Goal: Task Accomplishment & Management: Manage account settings

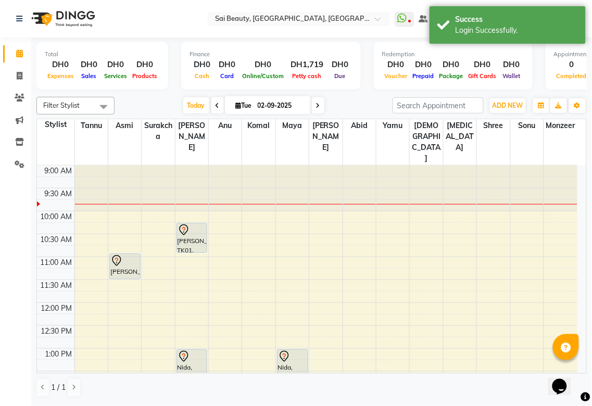
click at [201, 224] on div at bounding box center [192, 230] width 29 height 13
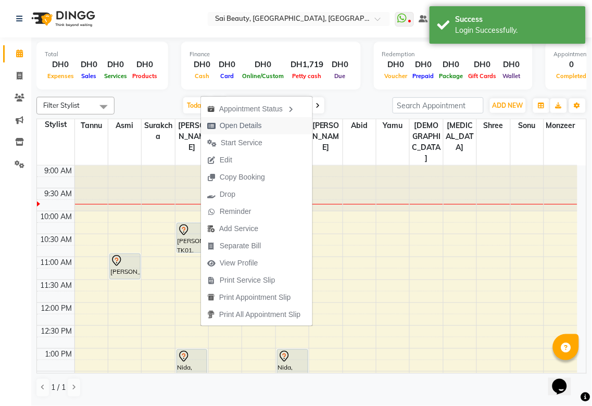
click at [257, 127] on span "Open Details" at bounding box center [241, 125] width 42 height 11
select select "7"
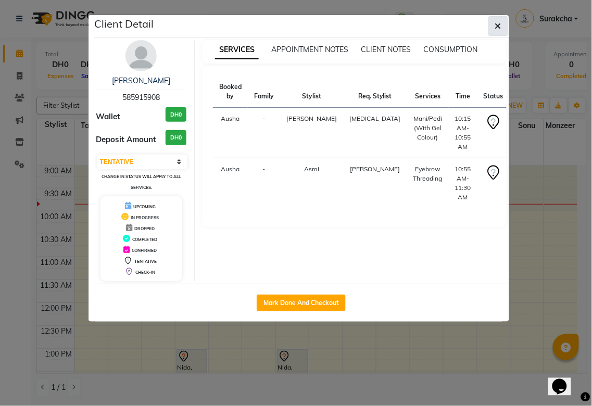
click at [501, 25] on icon "button" at bounding box center [498, 26] width 6 height 8
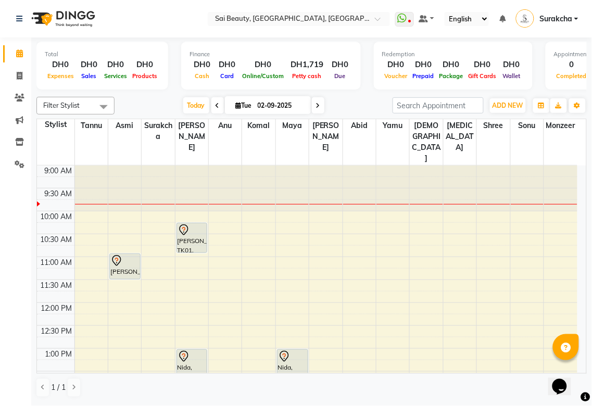
click at [195, 350] on div "Nida, TK03, 01:00 PM-01:40 PM, Mani/Pedi (With Gel Colour)" at bounding box center [192, 364] width 30 height 29
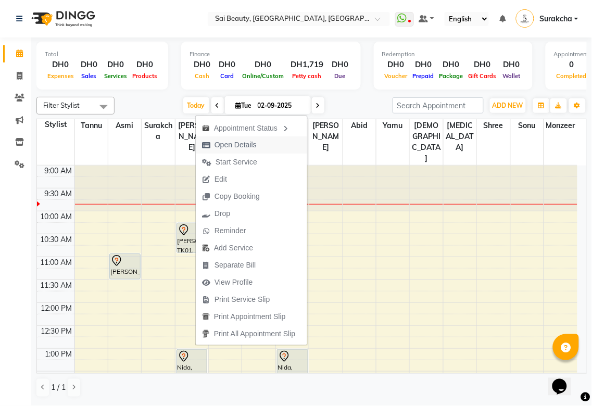
click at [253, 146] on span "Open Details" at bounding box center [236, 145] width 42 height 11
select select "7"
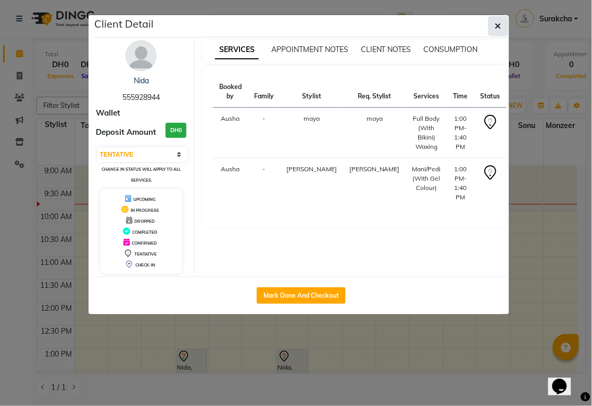
click at [497, 22] on icon "button" at bounding box center [498, 26] width 6 height 8
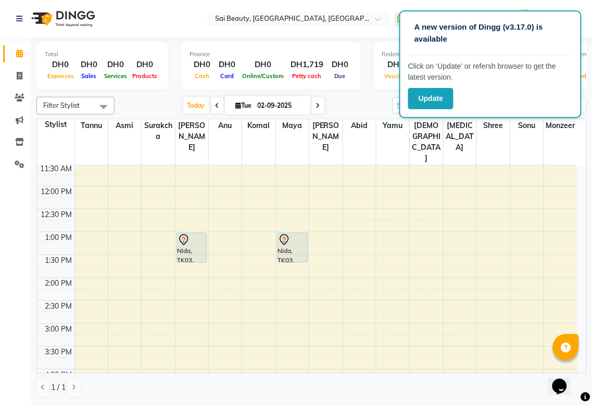
scroll to position [122, 0]
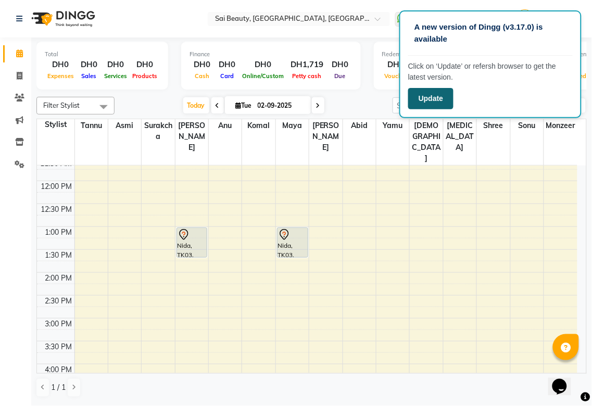
click at [436, 98] on button "Update" at bounding box center [430, 98] width 45 height 21
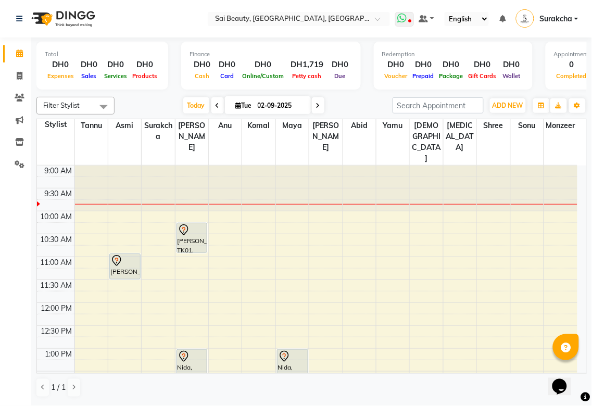
click at [412, 21] on icon at bounding box center [409, 21] width 3 height 5
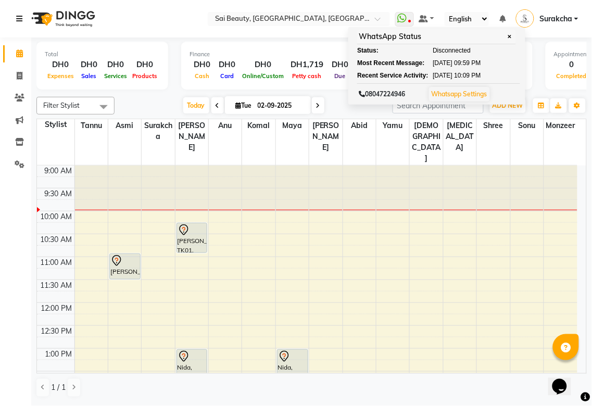
click at [19, 11] on link at bounding box center [21, 18] width 10 height 29
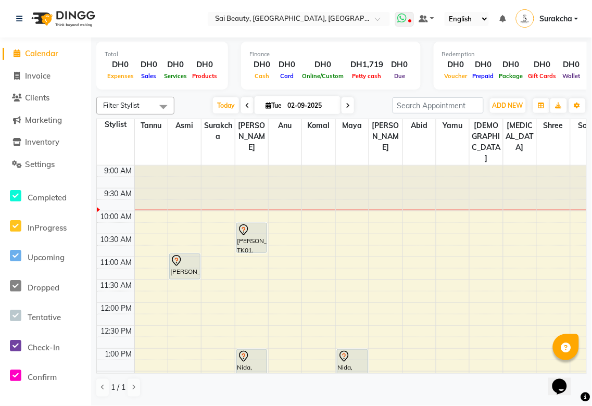
click at [407, 13] on icon at bounding box center [402, 18] width 9 height 10
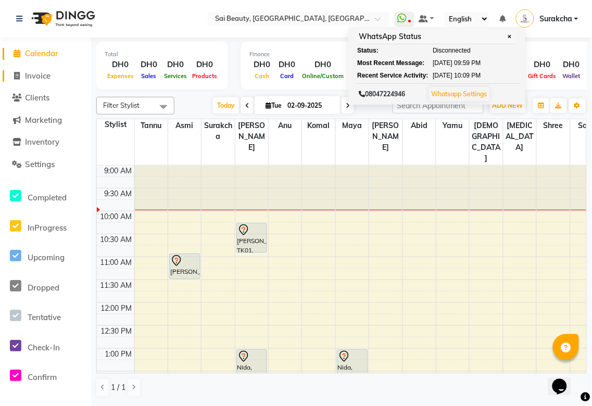
click at [42, 72] on span "Invoice" at bounding box center [38, 76] width 26 height 10
select select "service"
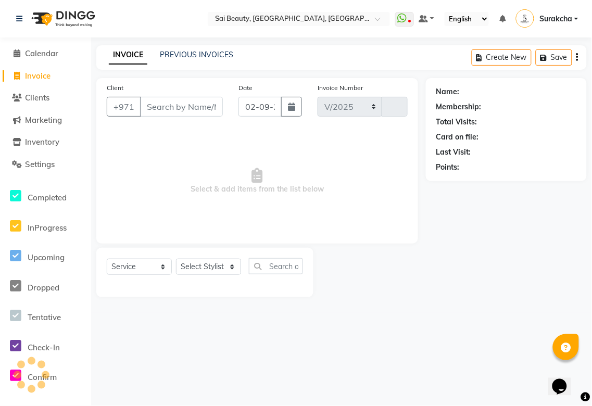
select select "5352"
type input "3264"
click at [37, 51] on span "Calendar" at bounding box center [41, 53] width 33 height 10
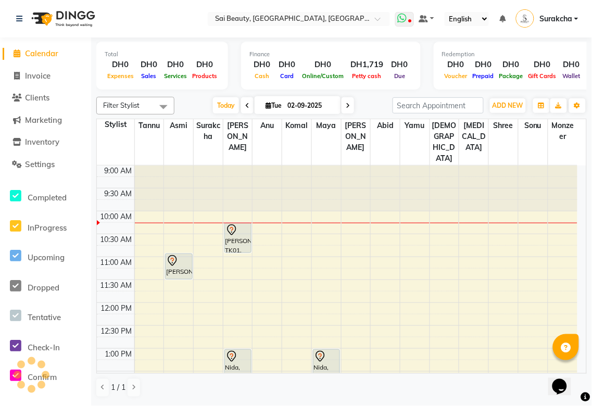
click at [402, 16] on icon at bounding box center [402, 18] width 9 height 10
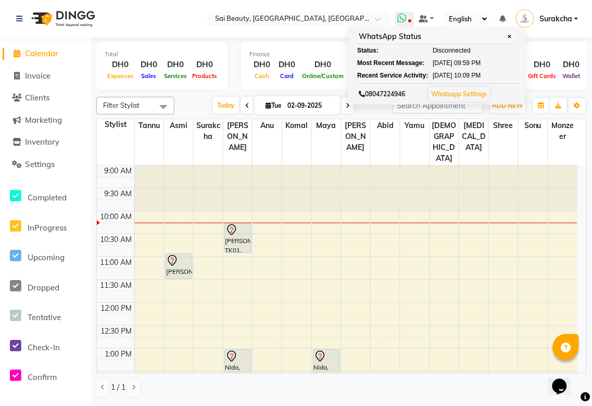
click at [412, 20] on icon at bounding box center [409, 21] width 3 height 5
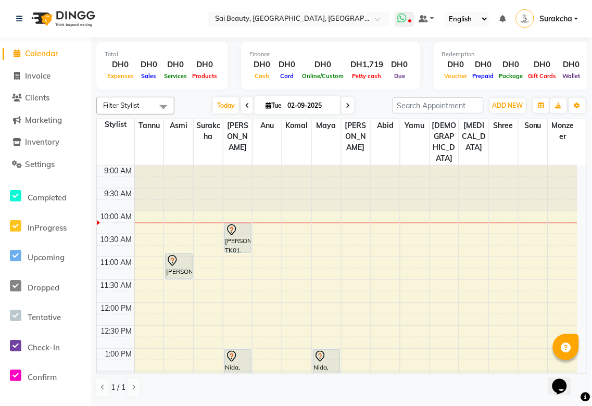
click at [412, 20] on icon at bounding box center [409, 21] width 3 height 5
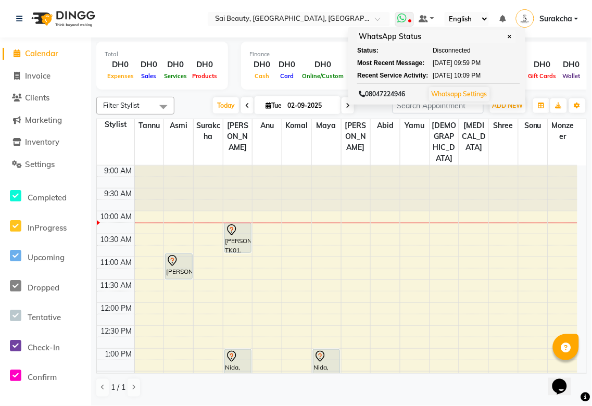
click at [412, 20] on icon at bounding box center [409, 21] width 3 height 5
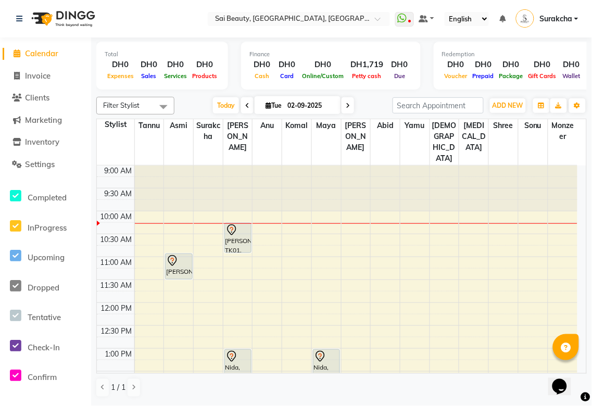
click at [245, 223] on div "Marian, TK01, 10:15 AM-10:55 AM, Mani/Pedi (With Gel Colour)" at bounding box center [238, 237] width 26 height 29
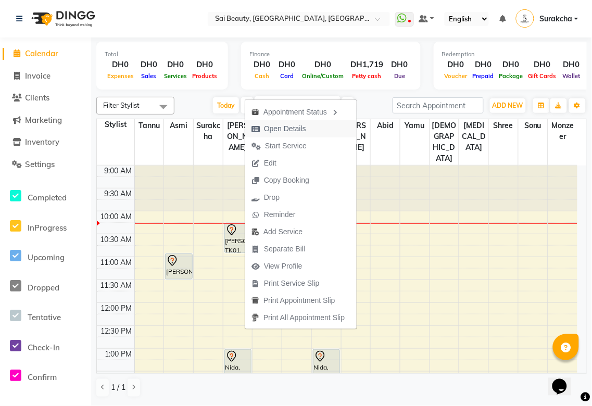
click at [299, 131] on span "Open Details" at bounding box center [285, 128] width 42 height 11
select select "7"
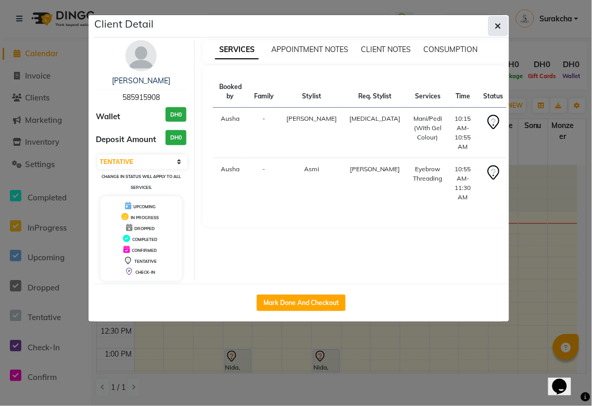
click at [498, 25] on icon "button" at bounding box center [498, 26] width 6 height 8
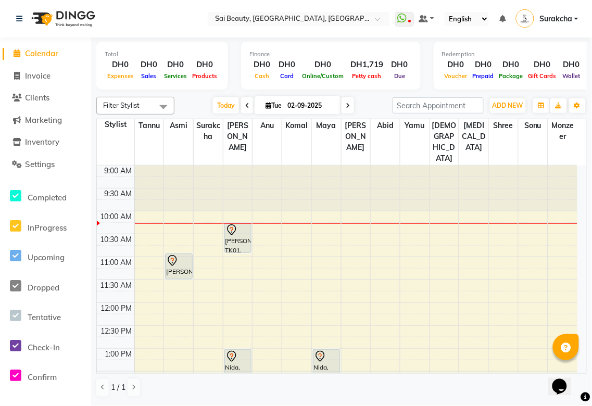
click at [320, 350] on div "Nida, TK03, 01:00 PM-01:40 PM, Full Body (With Bikini) Waxing" at bounding box center [327, 364] width 26 height 29
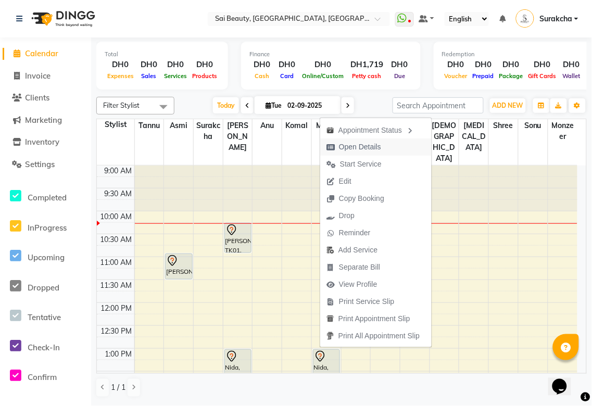
click at [367, 147] on span "Open Details" at bounding box center [360, 147] width 42 height 11
select select "7"
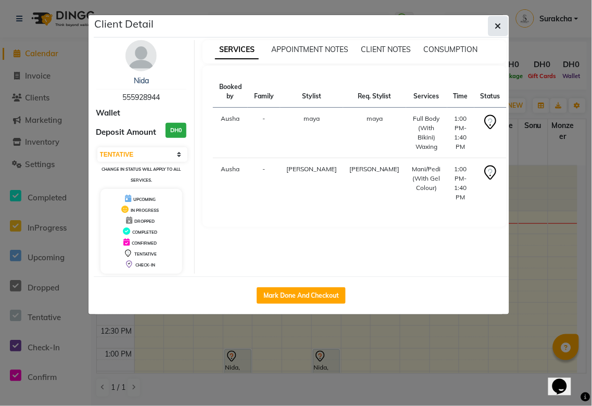
click at [498, 25] on icon "button" at bounding box center [498, 26] width 6 height 8
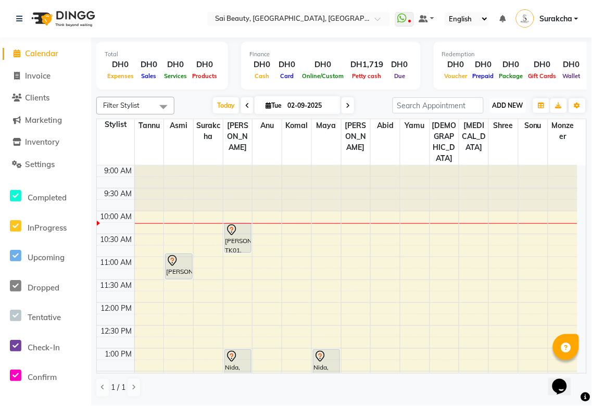
click at [505, 105] on span "ADD NEW" at bounding box center [508, 106] width 31 height 8
click at [504, 120] on button "Add Appointment" at bounding box center [485, 125] width 82 height 14
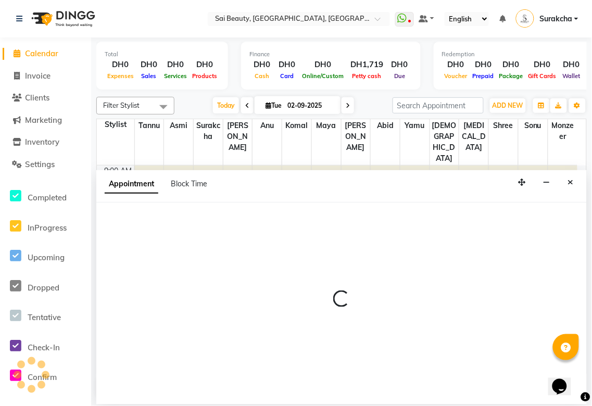
select select "600"
select select "tentative"
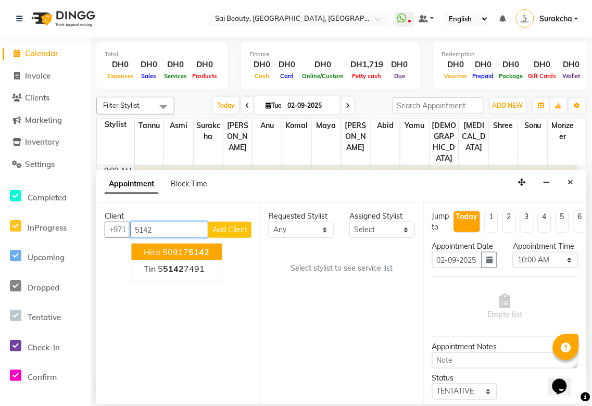
click at [212, 251] on button "Hira 50917 5142" at bounding box center [177, 252] width 91 height 17
type input "509175142"
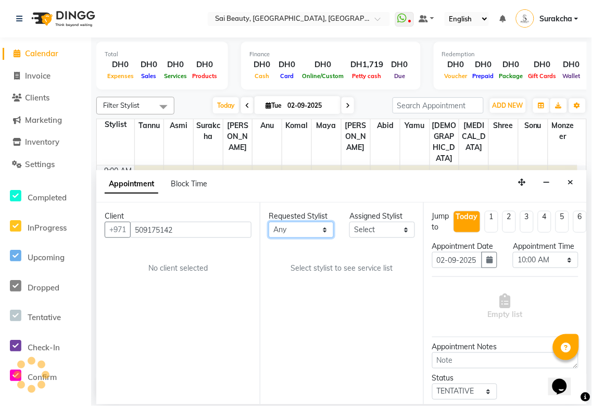
click at [316, 230] on select "Any [PERSON_NAME][MEDICAL_DATA] [PERSON_NAME] Asmi [PERSON_NAME] Gita [PERSON_N…" at bounding box center [301, 230] width 65 height 16
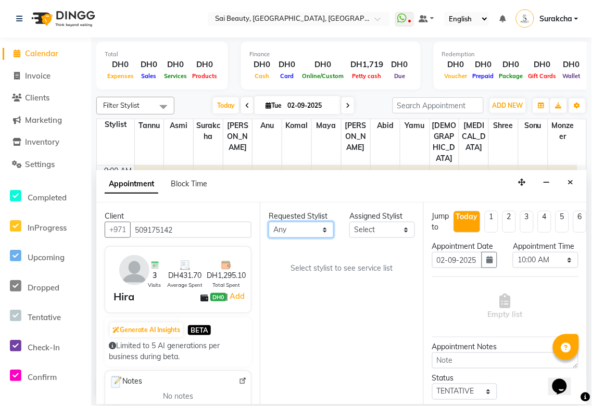
select select "43674"
click at [269, 222] on select "Any [PERSON_NAME][MEDICAL_DATA] [PERSON_NAME] Asmi [PERSON_NAME] Gita [PERSON_N…" at bounding box center [301, 230] width 65 height 16
select select "43674"
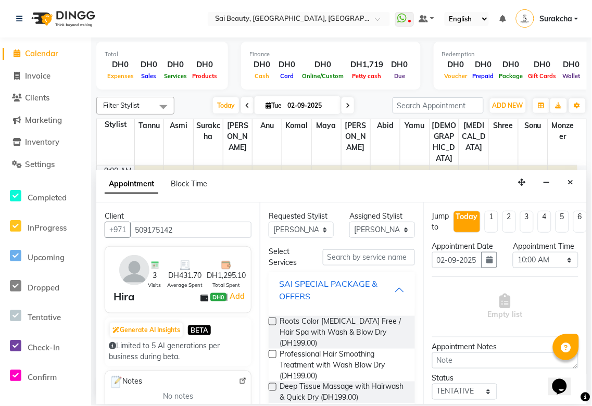
click at [382, 287] on div "SAI SPECIAL PACKAGE & OFFERS" at bounding box center [336, 290] width 115 height 25
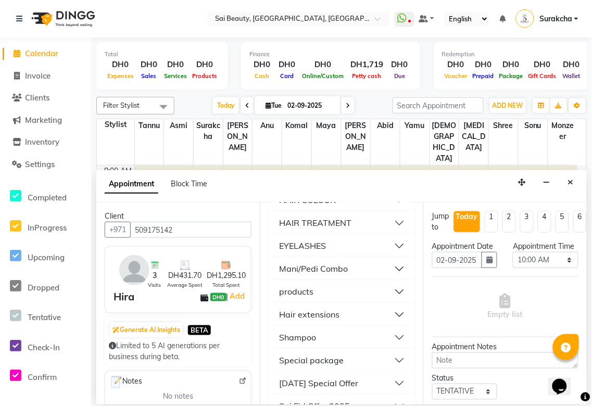
scroll to position [506, 0]
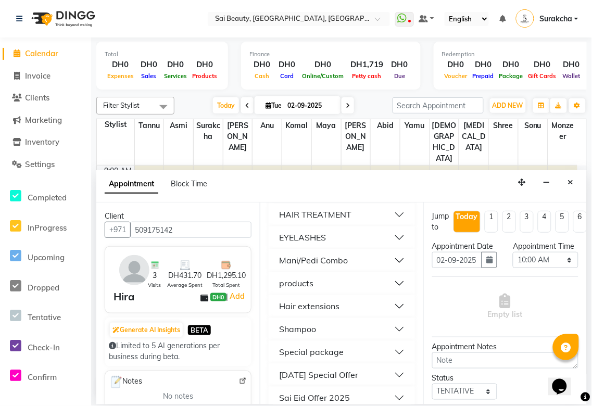
click at [398, 254] on button "Mani/Pedi Combo" at bounding box center [342, 261] width 138 height 19
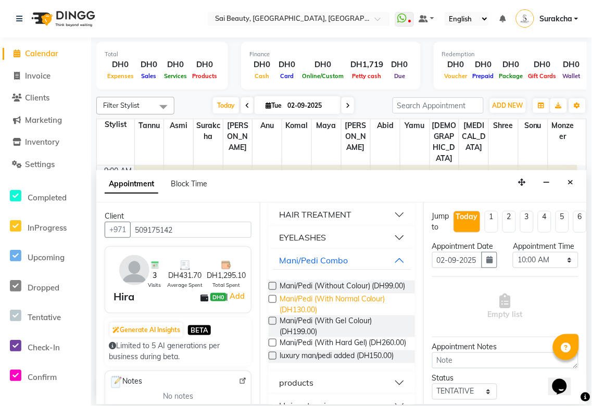
click at [351, 313] on span "Mani/Pedi (With Normal Colour) (DH130.00)" at bounding box center [343, 305] width 127 height 22
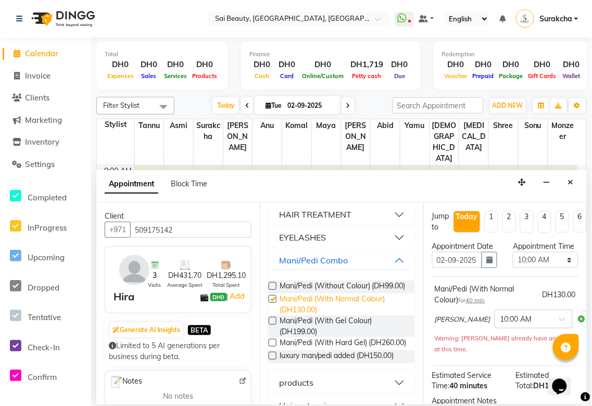
checkbox input "false"
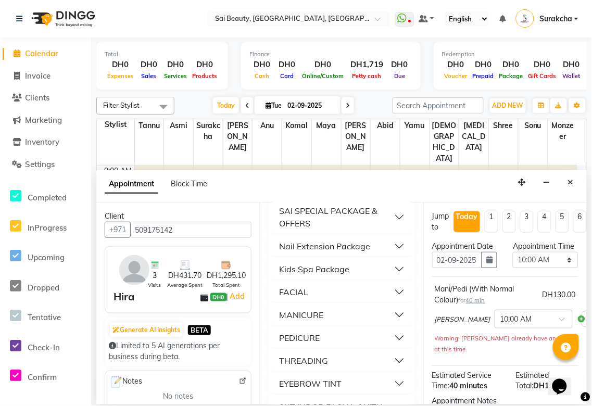
scroll to position [0, 0]
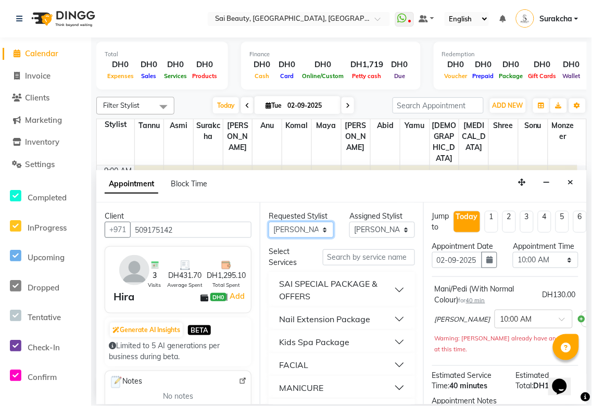
click at [321, 226] on select "Any [PERSON_NAME][MEDICAL_DATA] [PERSON_NAME] Asmi [PERSON_NAME] Gita [PERSON_N…" at bounding box center [301, 230] width 65 height 16
select select "40288"
click at [269, 222] on select "Any [PERSON_NAME][MEDICAL_DATA] [PERSON_NAME] Asmi [PERSON_NAME] Gita [PERSON_N…" at bounding box center [301, 230] width 65 height 16
select select "40288"
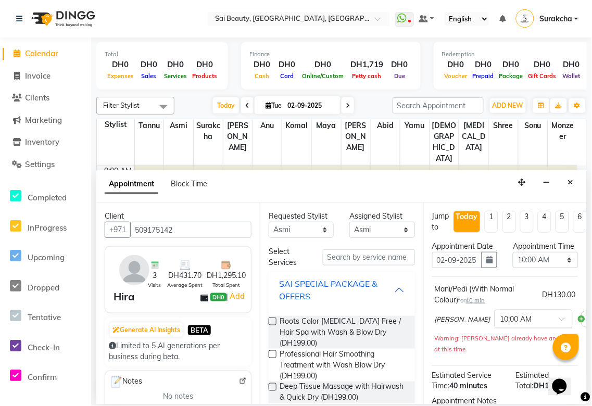
click at [382, 294] on div "SAI SPECIAL PACKAGE & OFFERS" at bounding box center [336, 290] width 115 height 25
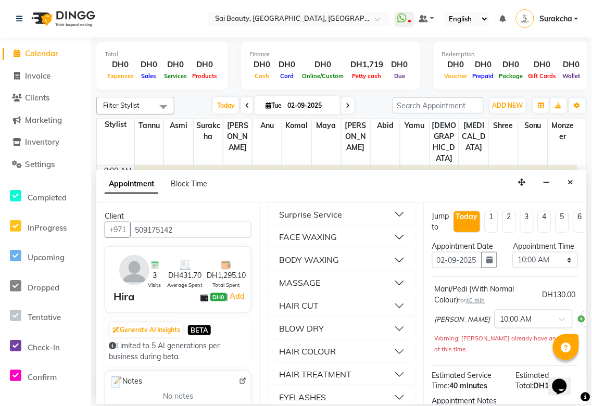
scroll to position [346, 0]
click at [388, 238] on button "FACE WAXING" at bounding box center [342, 238] width 138 height 19
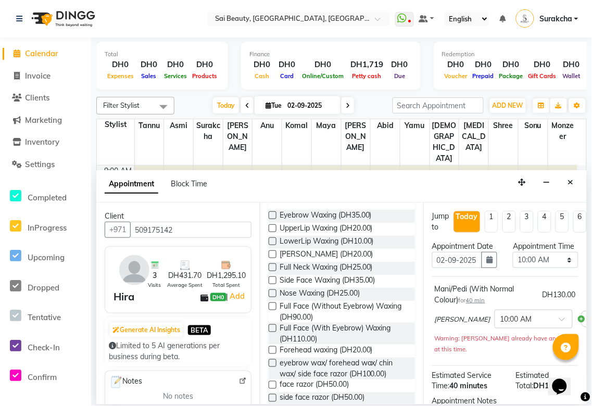
scroll to position [422, 0]
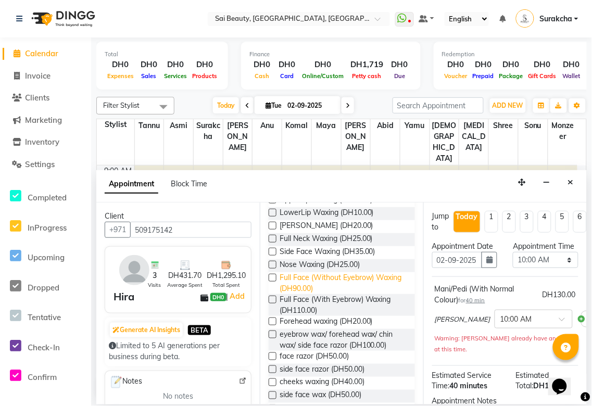
click at [327, 283] on span "Full Face (Without Eyebrow) Waxing (DH90.00)" at bounding box center [343, 283] width 127 height 22
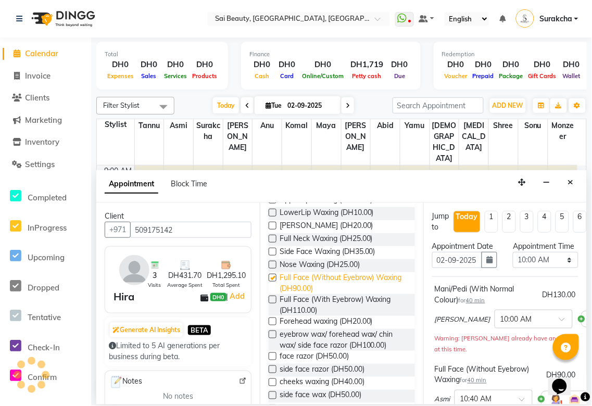
checkbox input "false"
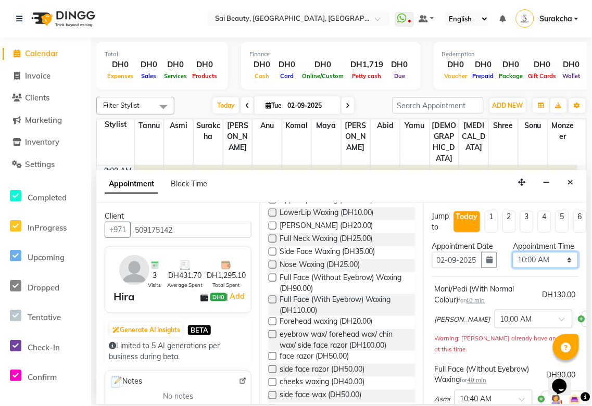
click at [564, 268] on select "Select 10:00 AM 10:05 AM 10:10 AM 10:15 AM 10:20 AM 10:25 AM 10:30 AM 10:35 AM …" at bounding box center [545, 260] width 65 height 16
select select "660"
click at [513, 263] on select "Select 10:00 AM 10:05 AM 10:10 AM 10:15 AM 10:20 AM 10:25 AM 10:30 AM 10:35 AM …" at bounding box center [545, 260] width 65 height 16
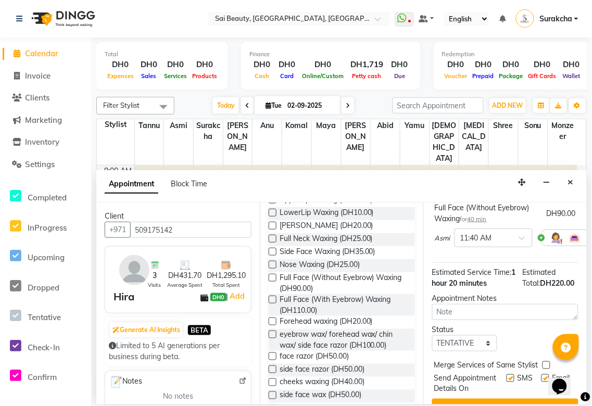
scroll to position [202, 0]
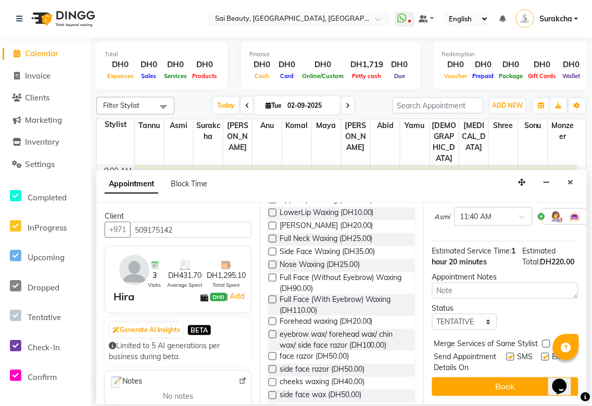
click at [547, 340] on label at bounding box center [547, 344] width 8 height 8
click at [547, 342] on input "checkbox" at bounding box center [546, 345] width 7 height 7
checkbox input "true"
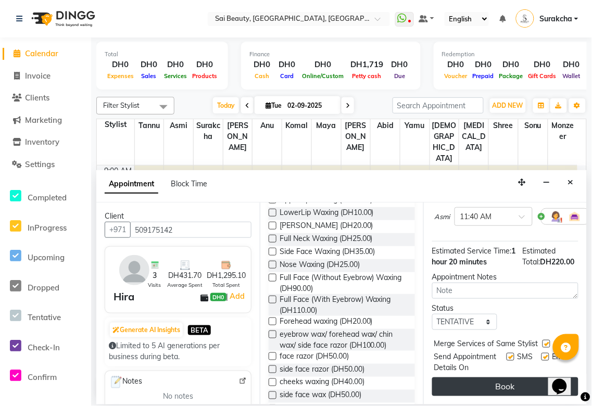
click at [528, 379] on button "Book" at bounding box center [505, 387] width 146 height 19
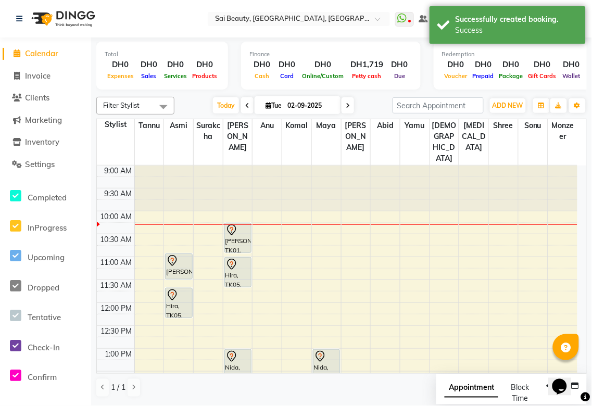
click at [476, 393] on span "Appointment" at bounding box center [472, 388] width 54 height 19
select select "tentative"
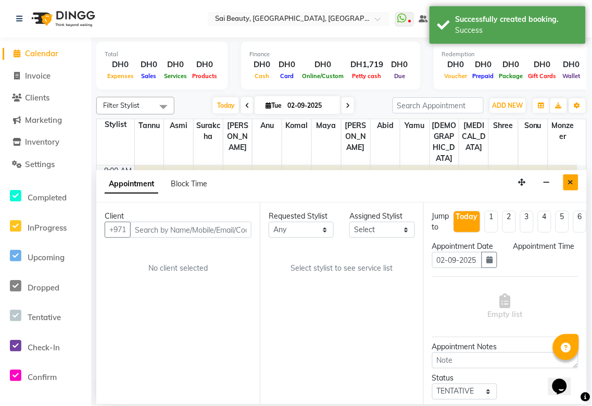
click at [571, 186] on button "Close" at bounding box center [571, 183] width 15 height 16
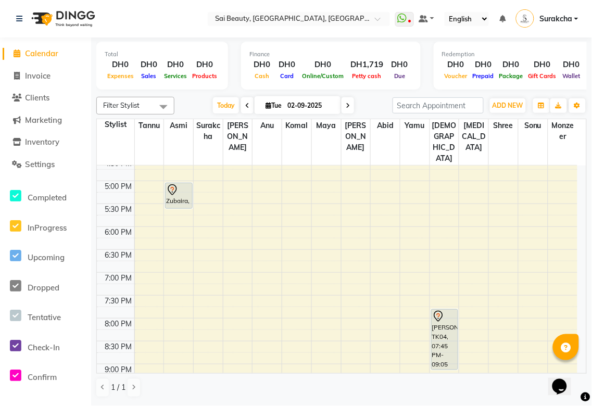
scroll to position [347, 0]
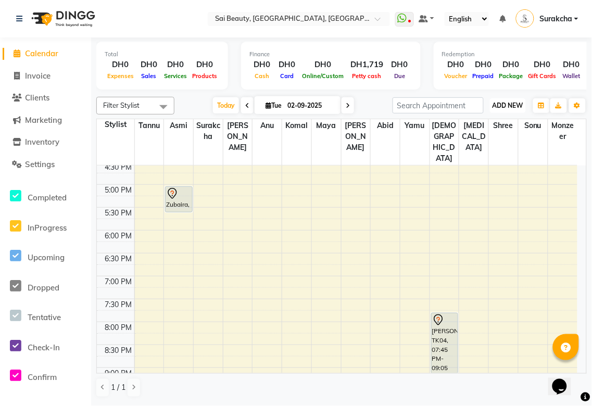
click at [515, 105] on span "ADD NEW" at bounding box center [508, 106] width 31 height 8
click at [497, 121] on button "Add Appointment" at bounding box center [485, 125] width 82 height 14
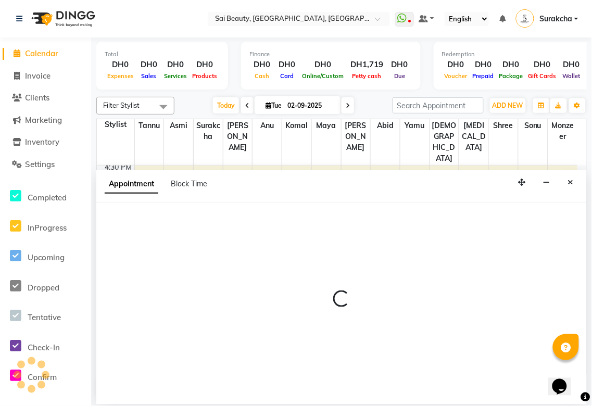
select select "600"
select select "tentative"
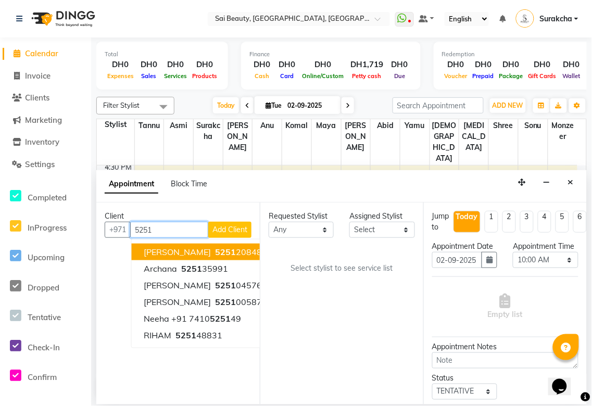
click at [216, 247] on span "5251" at bounding box center [226, 252] width 21 height 10
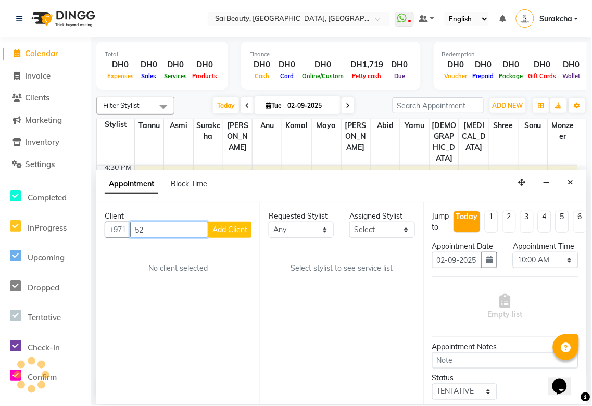
type input "5"
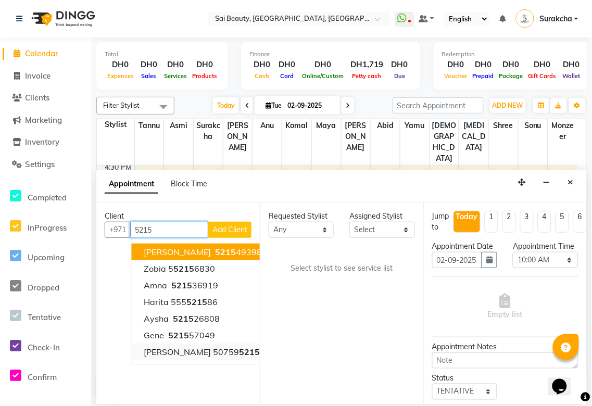
click at [240, 351] on span "5215" at bounding box center [250, 352] width 21 height 10
type input "507595215"
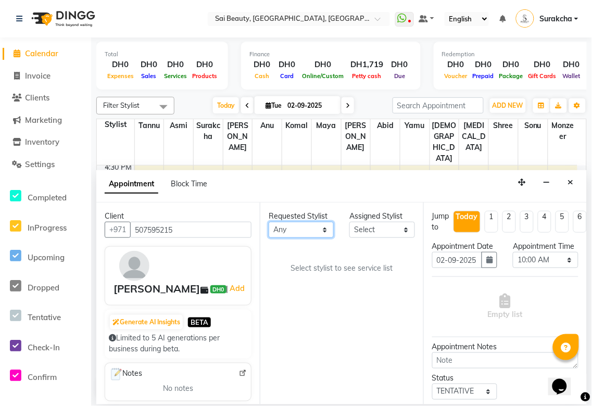
click at [324, 228] on select "Any [PERSON_NAME][MEDICAL_DATA] [PERSON_NAME] Asmi [PERSON_NAME] Gita [PERSON_N…" at bounding box center [301, 230] width 65 height 16
select select "63384"
click at [269, 222] on select "Any [PERSON_NAME][MEDICAL_DATA] [PERSON_NAME] Asmi [PERSON_NAME] Gita [PERSON_N…" at bounding box center [301, 230] width 65 height 16
select select "63384"
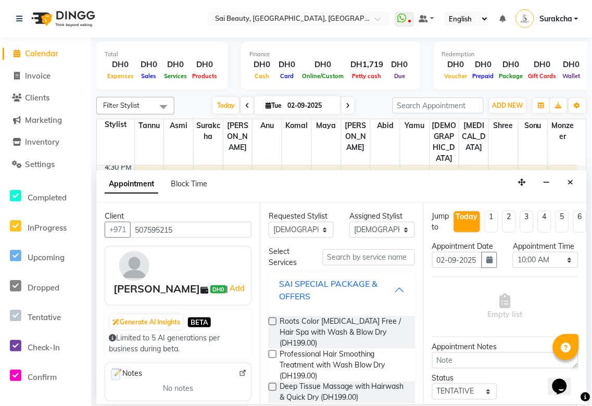
click at [385, 292] on div "SAI SPECIAL PACKAGE & OFFERS" at bounding box center [336, 290] width 115 height 25
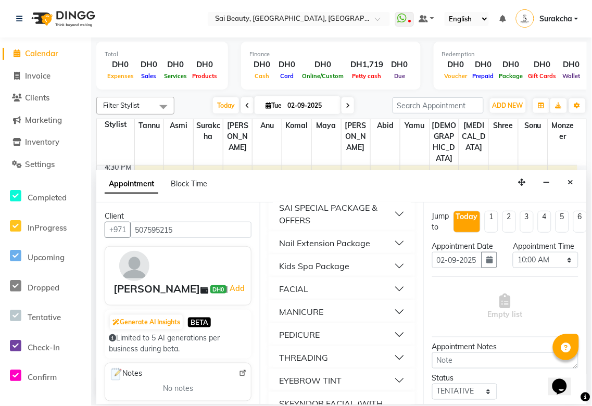
scroll to position [149, 0]
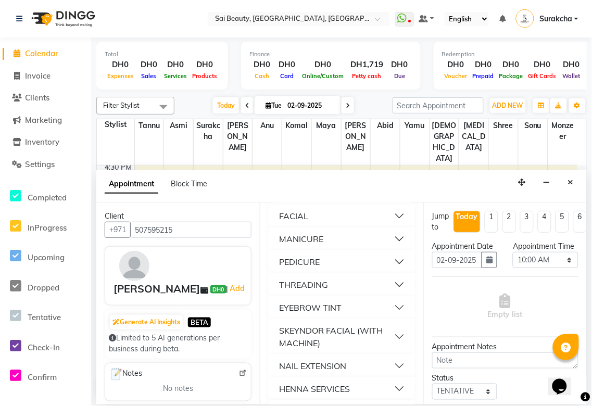
click at [394, 258] on button "PEDICURE" at bounding box center [342, 262] width 138 height 19
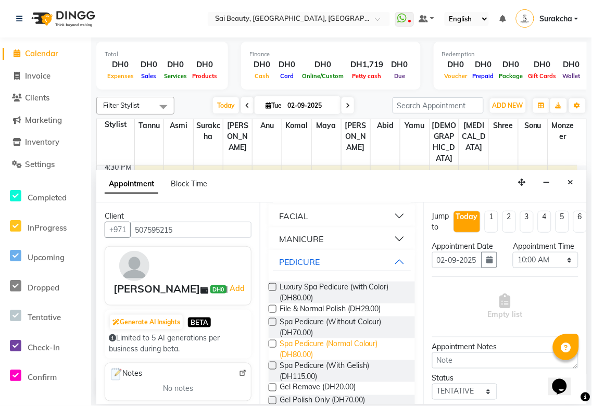
click at [344, 348] on span "Spa Pedicure (Normal Colour) (DH80.00)" at bounding box center [343, 350] width 127 height 22
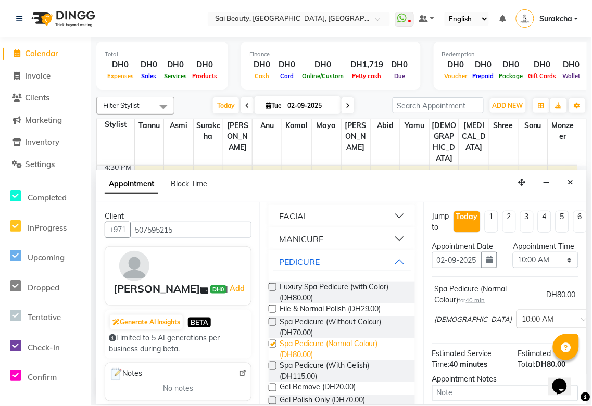
checkbox input "false"
click at [562, 268] on select "Select 10:00 AM 10:05 AM 10:10 AM 10:15 AM 10:20 AM 10:25 AM 10:30 AM 10:35 AM …" at bounding box center [545, 260] width 65 height 16
select select "990"
click at [513, 263] on select "Select 10:00 AM 10:05 AM 10:10 AM 10:15 AM 10:20 AM 10:25 AM 10:30 AM 10:35 AM …" at bounding box center [545, 260] width 65 height 16
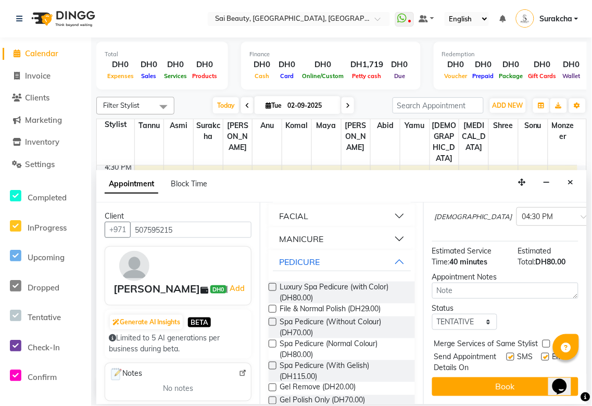
click at [549, 340] on label at bounding box center [547, 344] width 8 height 8
click at [549, 342] on input "checkbox" at bounding box center [546, 345] width 7 height 7
checkbox input "true"
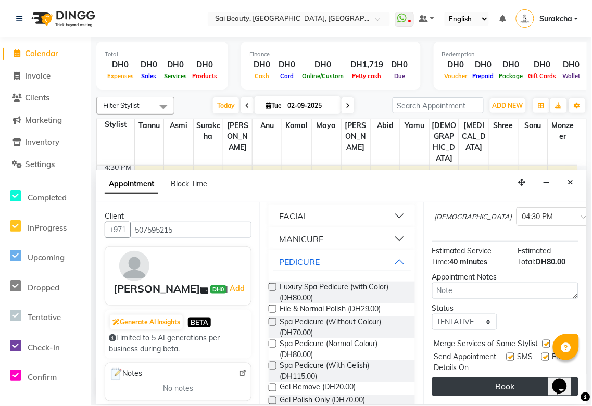
click at [528, 381] on button "Book" at bounding box center [505, 387] width 146 height 19
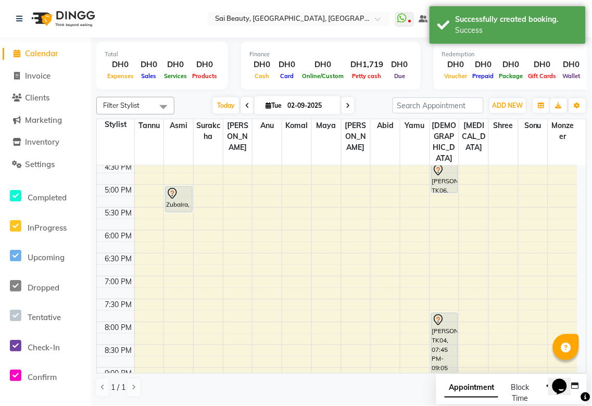
click at [456, 395] on span "Appointment" at bounding box center [472, 388] width 54 height 19
select select "tentative"
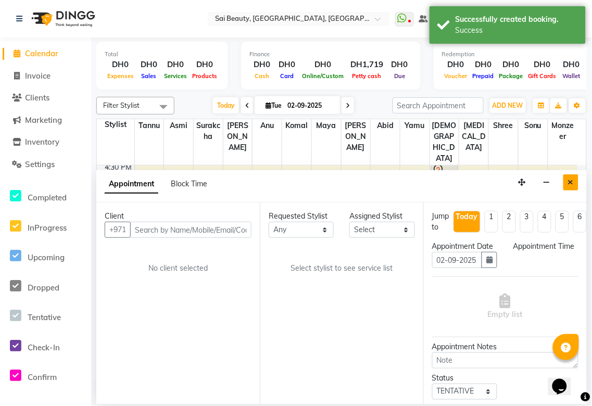
click at [571, 183] on icon "Close" at bounding box center [571, 182] width 6 height 7
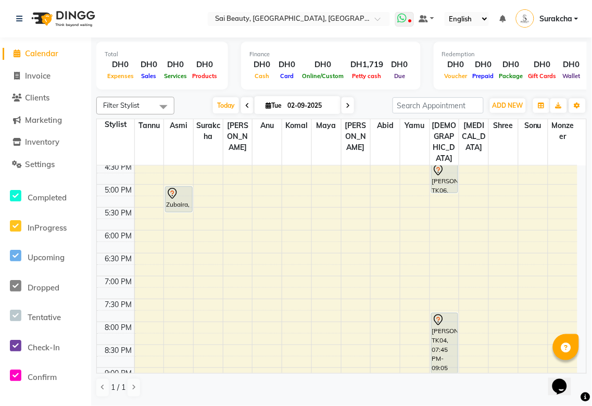
click at [407, 21] on icon at bounding box center [402, 18] width 9 height 10
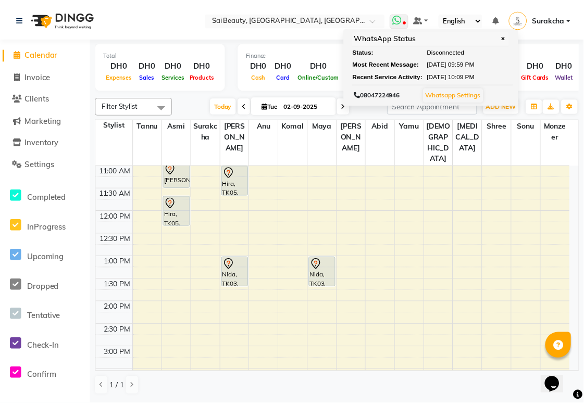
scroll to position [30, 0]
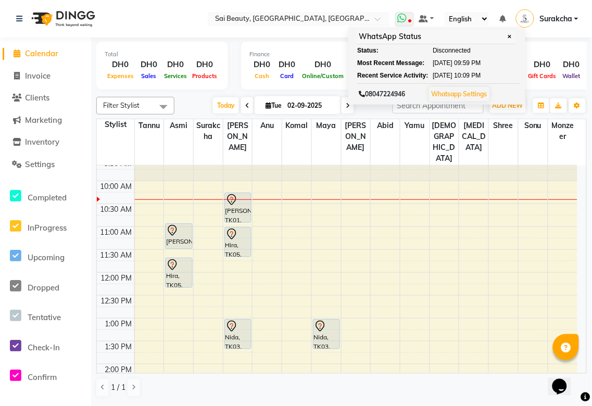
click at [404, 14] on icon at bounding box center [402, 18] width 9 height 10
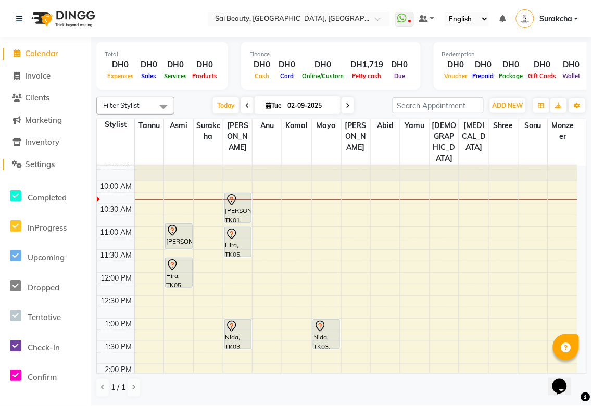
click at [42, 165] on span "Settings" at bounding box center [40, 164] width 30 height 10
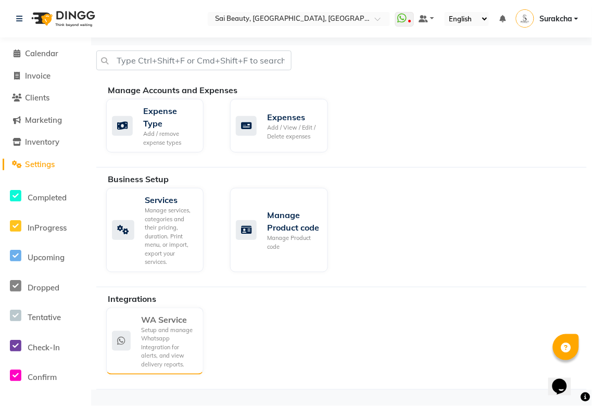
click at [144, 337] on div "Setup and manage Whatsapp Integration for alerts, and view delivery reports." at bounding box center [168, 347] width 54 height 43
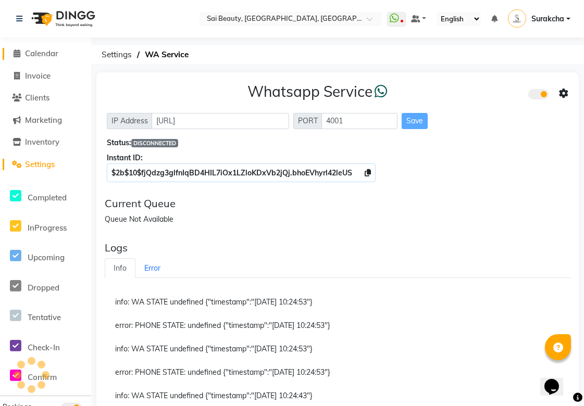
click at [53, 49] on span "Calendar" at bounding box center [41, 53] width 33 height 10
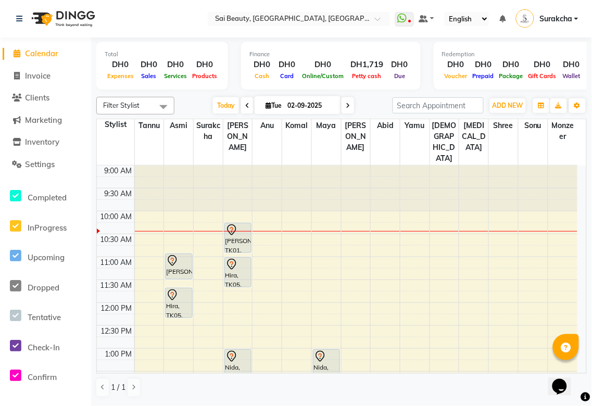
click at [243, 223] on div "[PERSON_NAME], TK01, 10:15 AM-10:55 AM, Mani/Pedi (With Gel Colour)" at bounding box center [238, 237] width 26 height 29
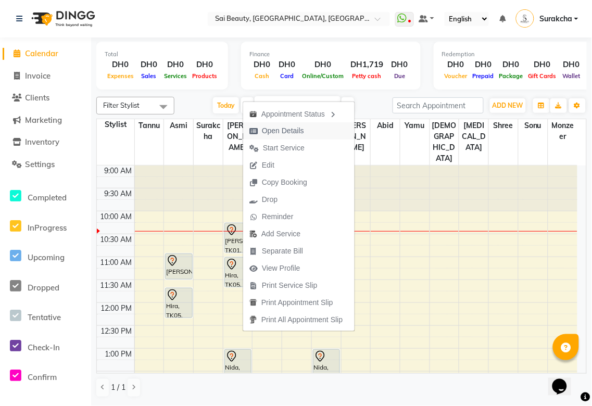
click at [294, 133] on span "Open Details" at bounding box center [283, 131] width 42 height 11
select select "7"
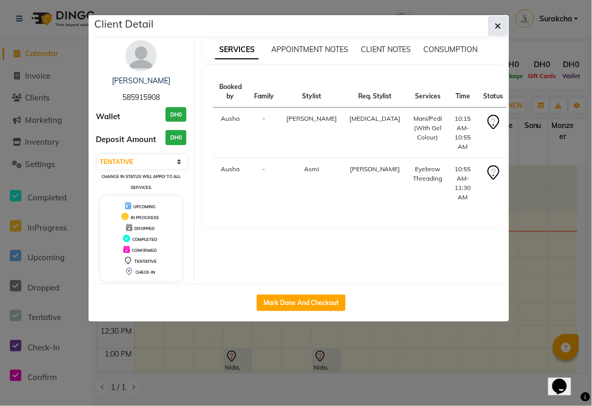
click at [498, 25] on icon "button" at bounding box center [498, 26] width 6 height 8
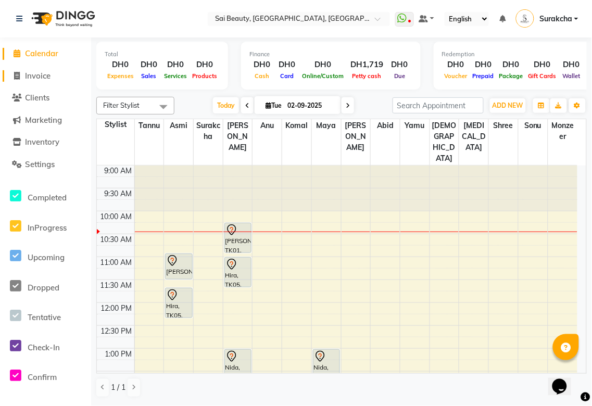
click at [40, 77] on span "Invoice" at bounding box center [38, 76] width 26 height 10
select select "service"
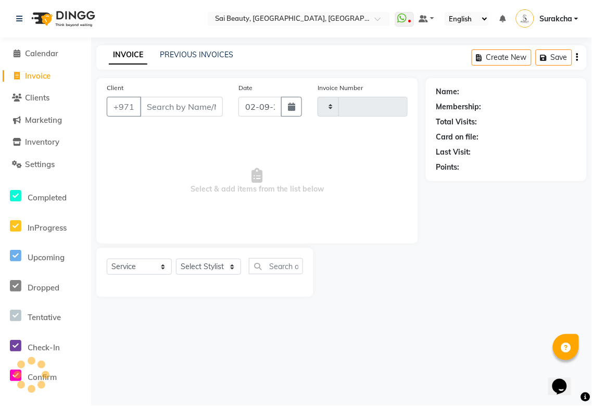
type input "3264"
select select "5352"
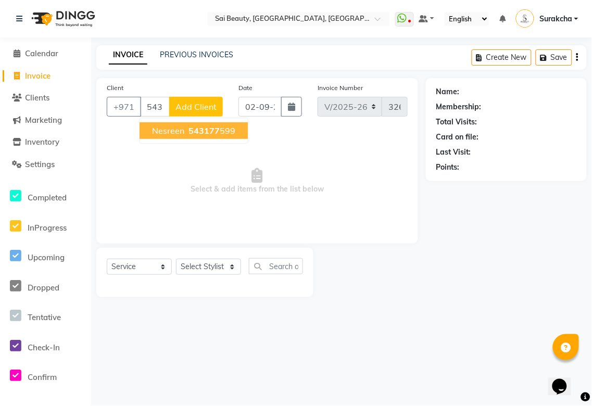
click at [208, 130] on span "543177" at bounding box center [204, 131] width 31 height 10
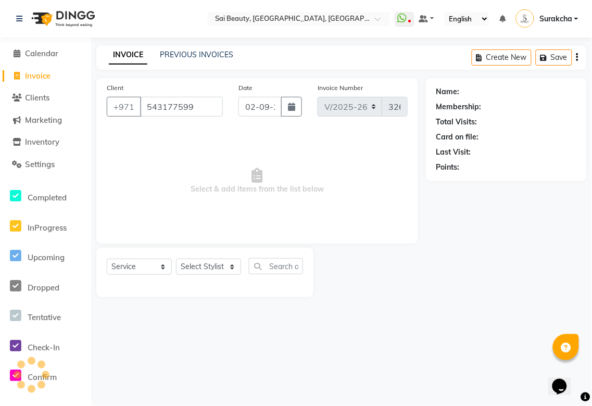
type input "543177599"
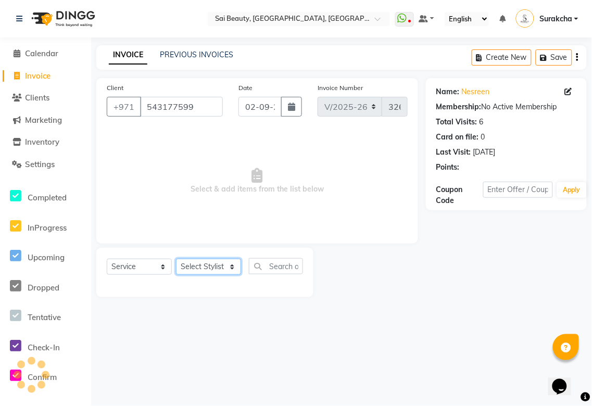
click at [226, 269] on select "Select Stylist [PERSON_NAME][MEDICAL_DATA] [PERSON_NAME] Asmi Ausha [PERSON_NAM…" at bounding box center [208, 267] width 65 height 16
select select "52340"
click at [176, 259] on select "Select Stylist [PERSON_NAME][MEDICAL_DATA] [PERSON_NAME] Asmi Ausha [PERSON_NAM…" at bounding box center [208, 267] width 65 height 16
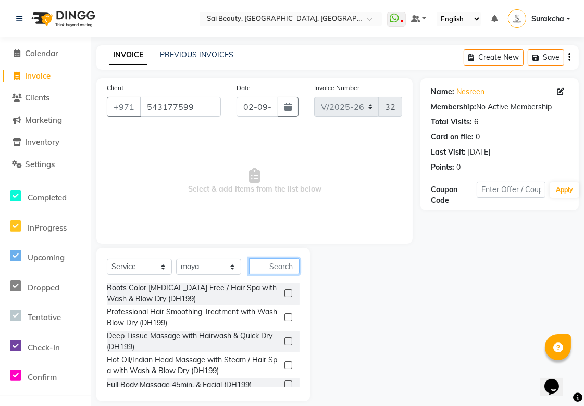
click at [270, 266] on input "text" at bounding box center [274, 266] width 51 height 16
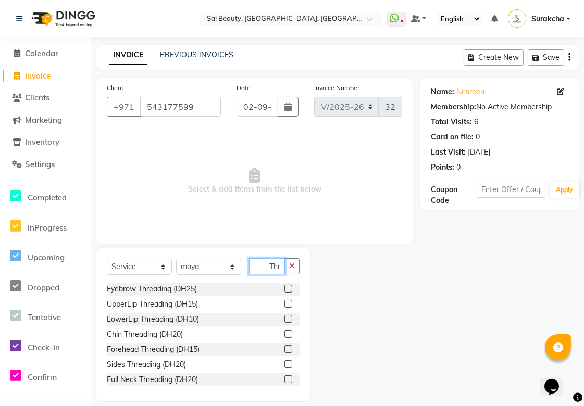
scroll to position [0, 1]
type input "Thr"
click at [284, 289] on label at bounding box center [288, 289] width 8 height 8
click at [284, 289] on input "checkbox" at bounding box center [287, 289] width 7 height 7
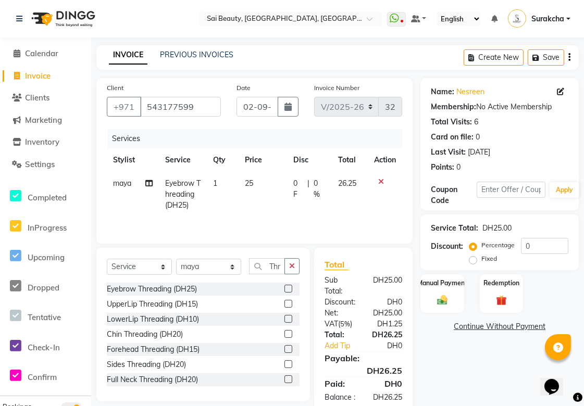
checkbox input "false"
click at [293, 267] on icon "button" at bounding box center [292, 266] width 6 height 7
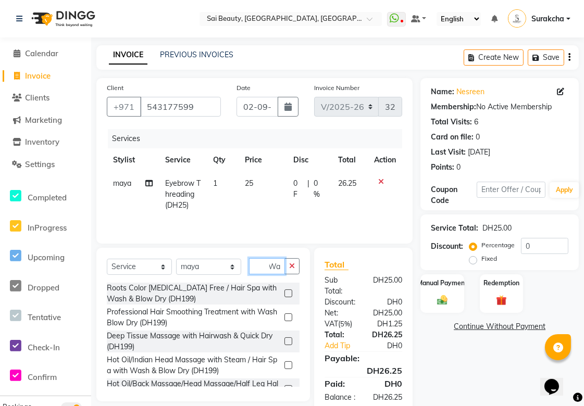
scroll to position [0, 5]
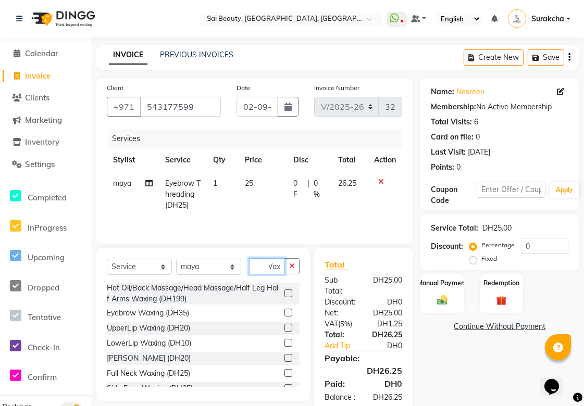
type input "Wax"
click at [284, 329] on label at bounding box center [288, 328] width 8 height 8
click at [284, 329] on input "checkbox" at bounding box center [287, 328] width 7 height 7
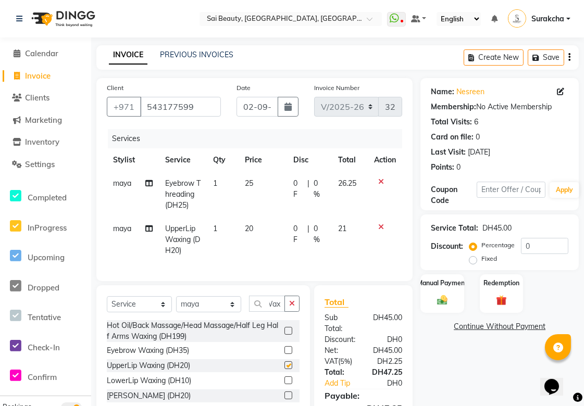
scroll to position [0, 0]
checkbox input "false"
click at [294, 307] on icon "button" at bounding box center [292, 303] width 6 height 7
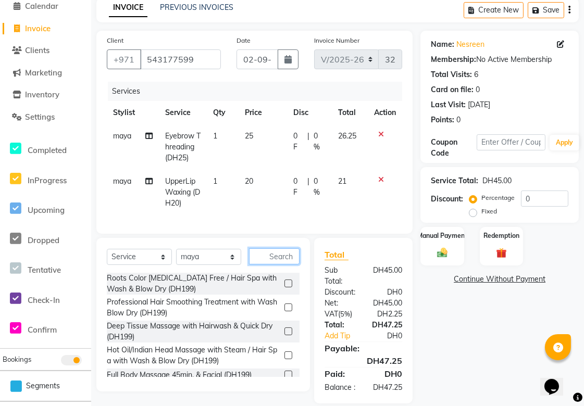
scroll to position [80, 0]
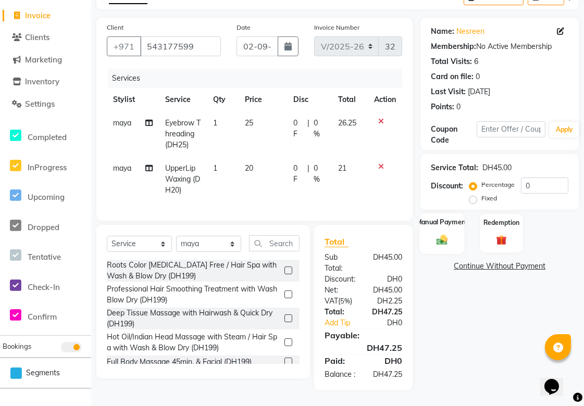
click at [443, 234] on img at bounding box center [442, 240] width 18 height 13
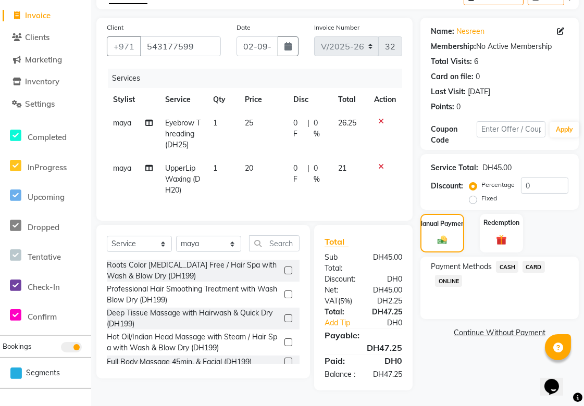
click at [507, 261] on span "CASH" at bounding box center [507, 267] width 22 height 12
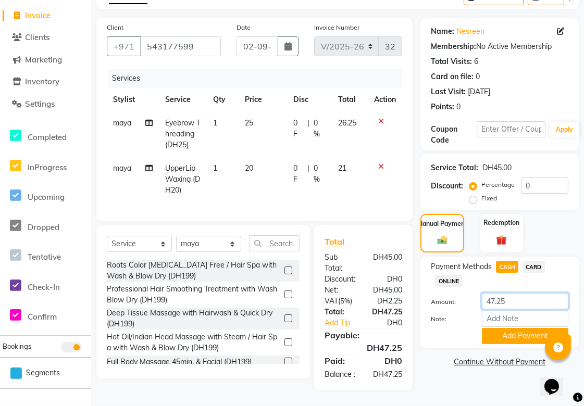
click at [525, 293] on input "47.25" at bounding box center [525, 301] width 86 height 16
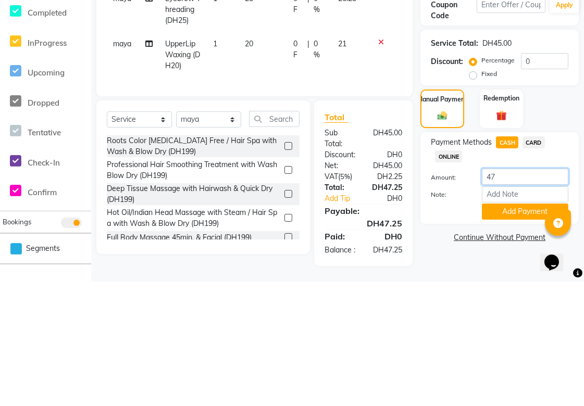
type input "4"
type input "100"
click at [532, 328] on button "Add Payment" at bounding box center [525, 336] width 86 height 16
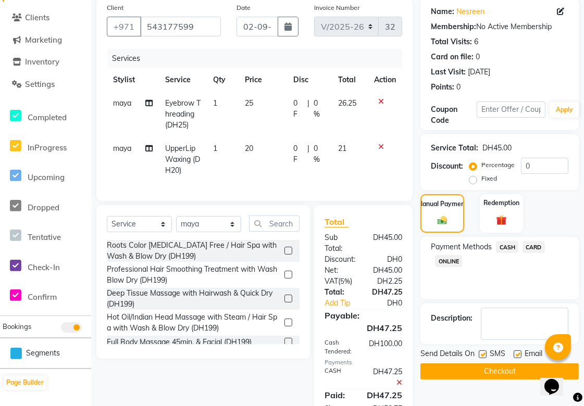
scroll to position [156, 0]
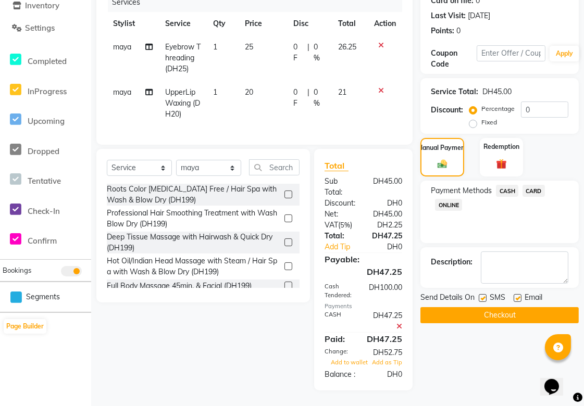
click at [526, 307] on button "Checkout" at bounding box center [499, 315] width 158 height 16
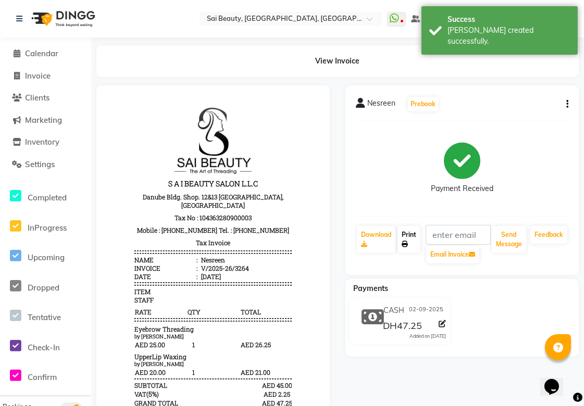
click at [408, 235] on link "Print" at bounding box center [408, 239] width 23 height 27
click at [41, 58] on span "Calendar" at bounding box center [41, 53] width 33 height 10
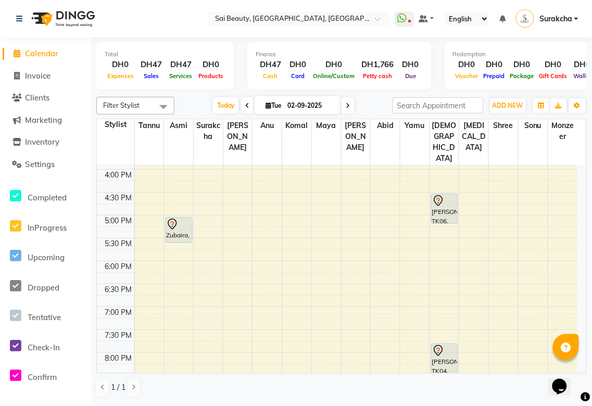
scroll to position [319, 0]
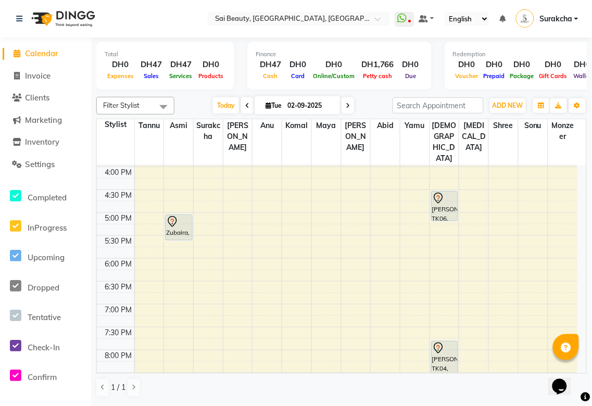
click at [454, 346] on div "[PERSON_NAME], TK04, 07:45 PM-09:05 PM, Hot Oil Head Massage (With Wash),Spa Pe…" at bounding box center [445, 372] width 26 height 60
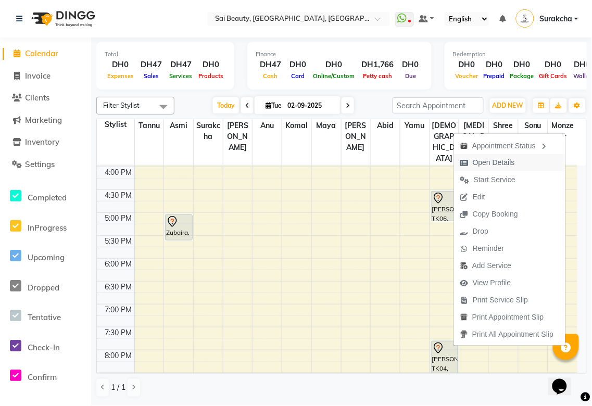
click at [519, 168] on span "Open Details" at bounding box center [487, 162] width 67 height 17
select select "7"
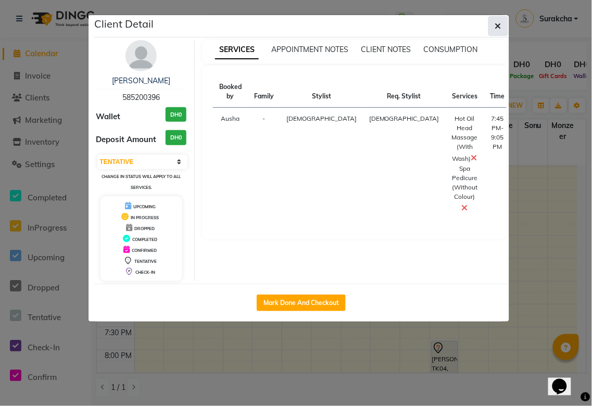
click at [504, 24] on button "button" at bounding box center [499, 26] width 20 height 20
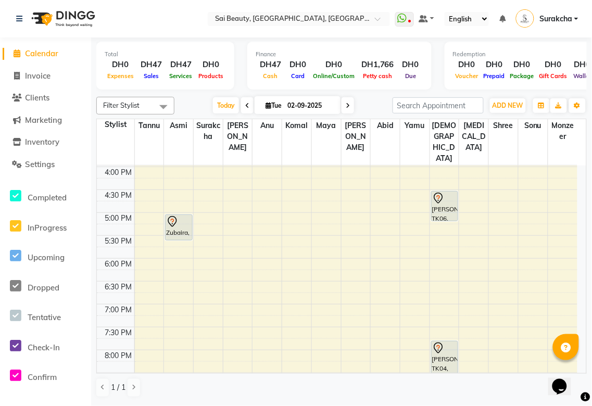
click at [451, 192] on div "[PERSON_NAME], TK06, 04:30 PM-05:10 PM, Spa Pedicure (Normal Colour)" at bounding box center [445, 206] width 26 height 29
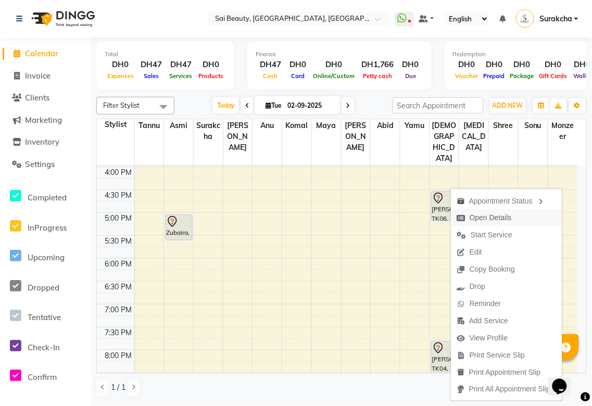
click at [504, 220] on span "Open Details" at bounding box center [491, 218] width 42 height 11
select select "7"
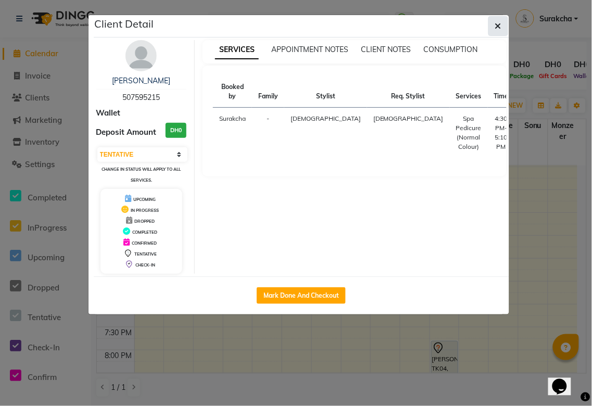
click at [505, 28] on button "button" at bounding box center [499, 26] width 20 height 20
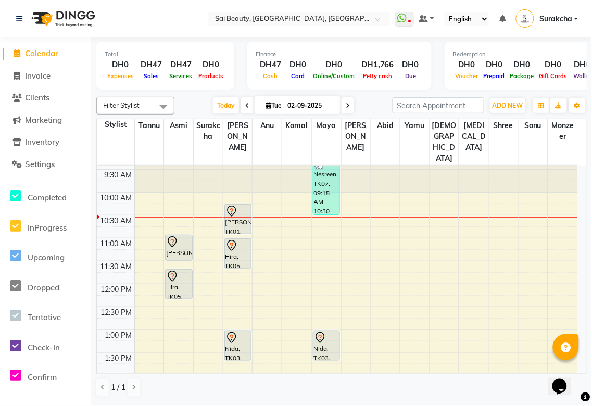
scroll to position [11, 0]
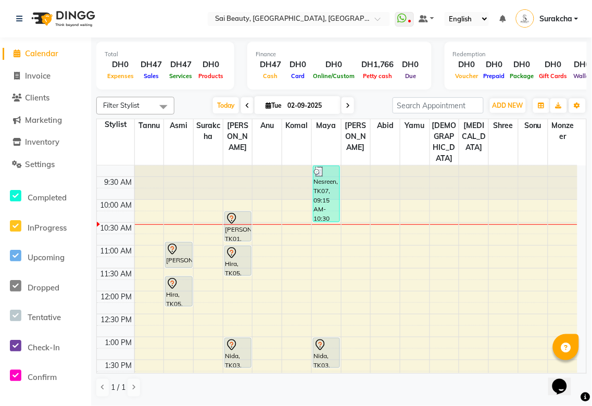
click at [247, 212] on div "[PERSON_NAME], TK01, 10:15 AM-10:55 AM, Mani/Pedi (With Gel Colour)" at bounding box center [238, 226] width 26 height 29
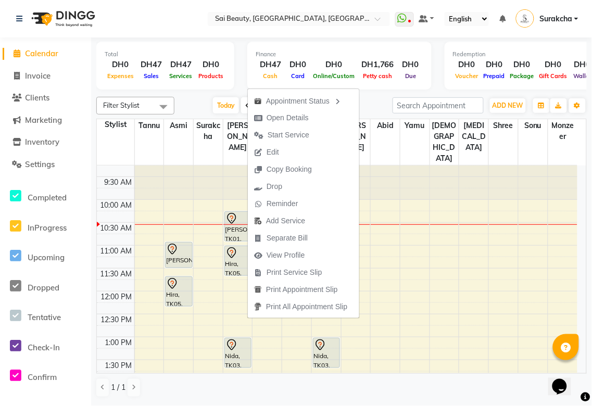
click at [475, 303] on td at bounding box center [355, 308] width 443 height 11
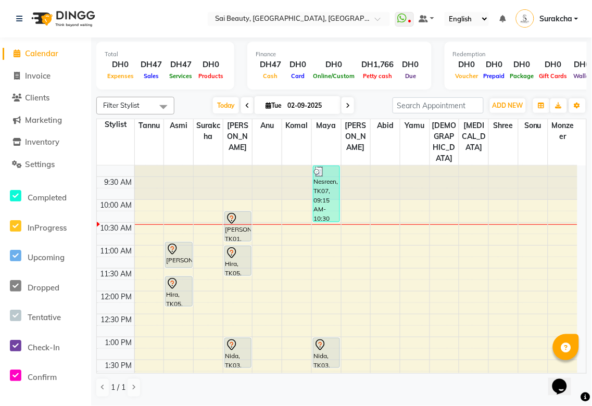
click at [245, 246] on div "Hira, TK05, 11:00 AM-11:40 AM, Mani/Pedi (With Normal Colour)" at bounding box center [238, 260] width 26 height 29
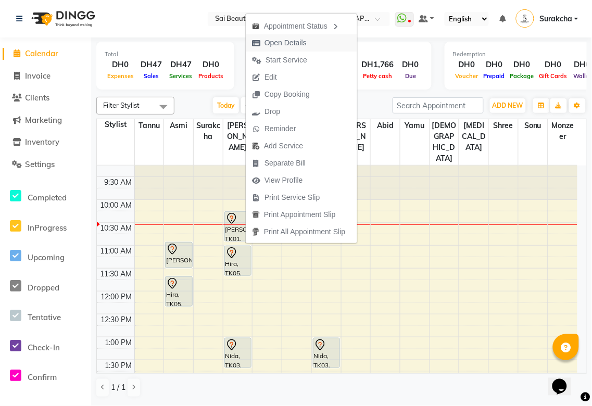
click at [318, 44] on button "Open Details" at bounding box center [301, 42] width 111 height 17
select select "7"
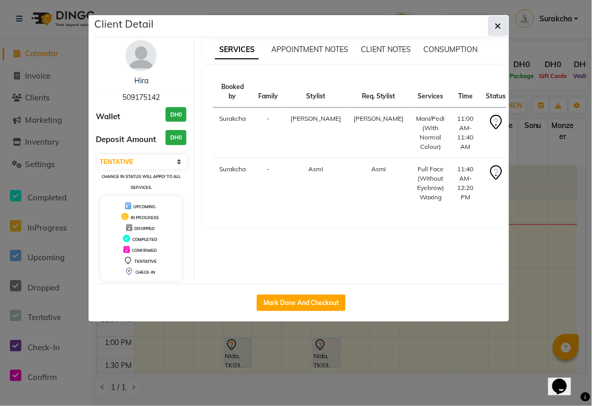
click at [507, 28] on button "button" at bounding box center [499, 26] width 20 height 20
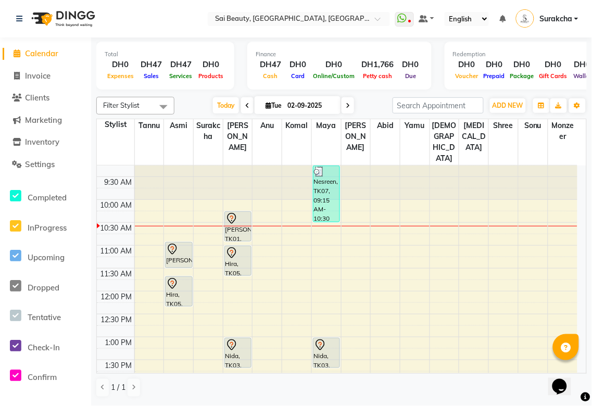
click at [324, 339] on div "Nida, TK03, 01:00 PM-01:40 PM, Full Body (With Bikini) Waxing" at bounding box center [327, 353] width 26 height 29
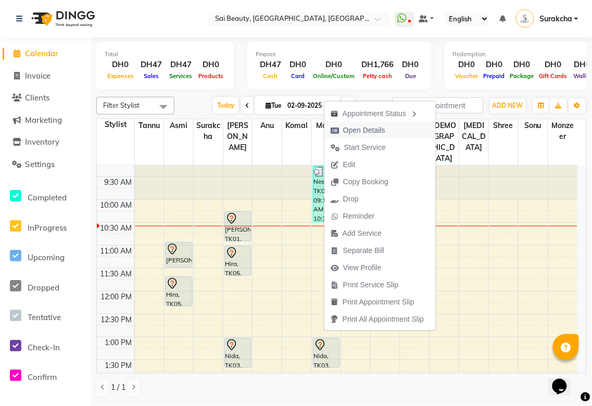
click at [357, 130] on span "Open Details" at bounding box center [364, 130] width 42 height 11
select select "7"
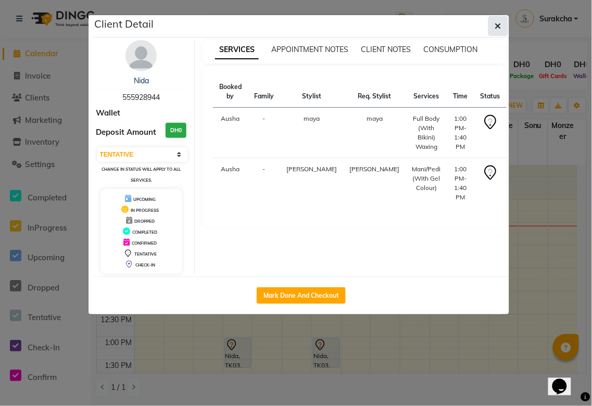
click at [496, 22] on icon "button" at bounding box center [498, 26] width 6 height 8
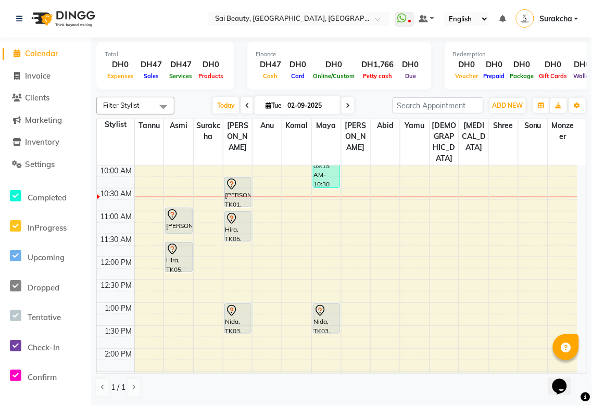
scroll to position [47, 0]
click at [178, 241] on div "Hira, TK05, 11:40 AM-12:20 PM, Full Face (Without Eyebrow) Waxing" at bounding box center [179, 255] width 26 height 29
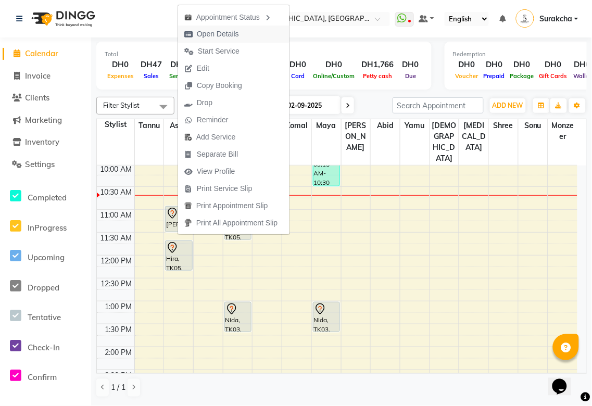
click at [227, 32] on span "Open Details" at bounding box center [218, 34] width 42 height 11
select select "7"
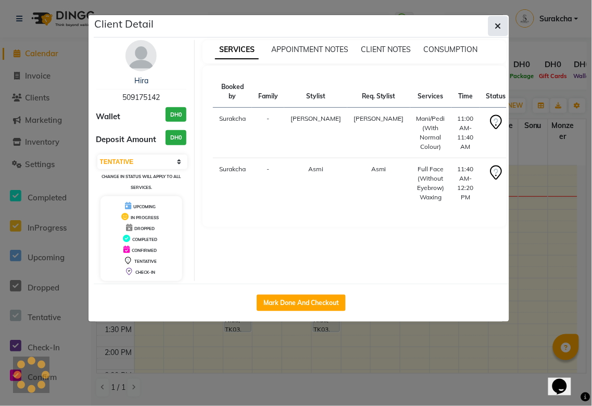
click at [498, 25] on icon "button" at bounding box center [498, 26] width 6 height 8
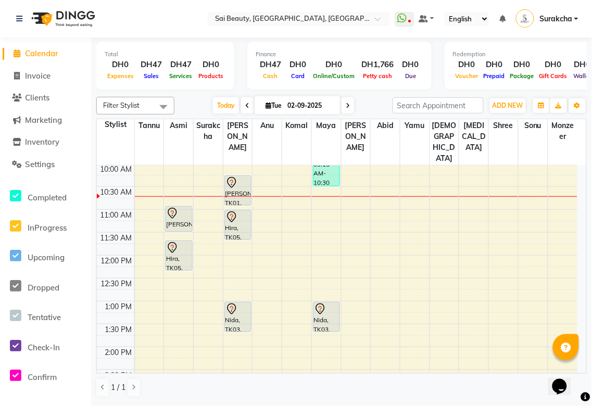
click at [185, 207] on div "[PERSON_NAME], TK01, 10:55 AM-11:30 AM, Eyebrow Threading" at bounding box center [179, 219] width 26 height 25
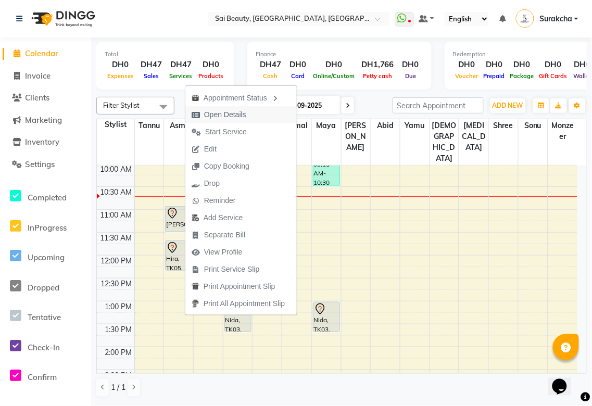
click at [243, 115] on span "Open Details" at bounding box center [225, 114] width 42 height 11
select select "7"
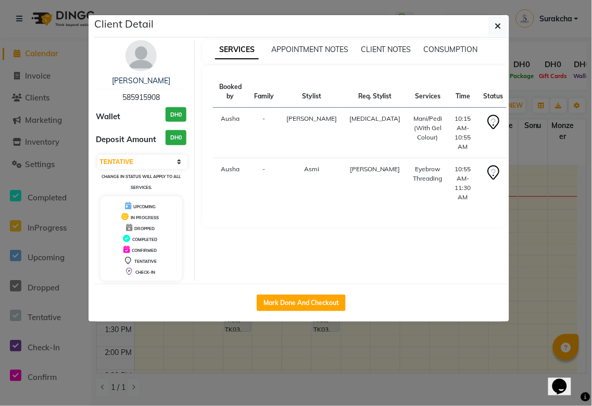
click at [537, 264] on ngb-modal-window "Client Detail Marian 585915908 Wallet DH0 Deposit Amount DH0 Select IN SERVICE …" at bounding box center [296, 203] width 592 height 406
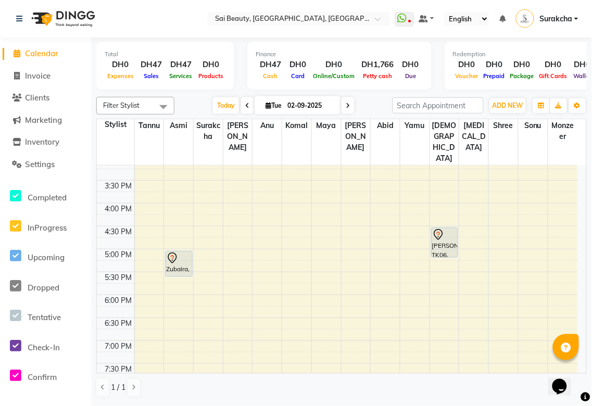
scroll to position [289, 0]
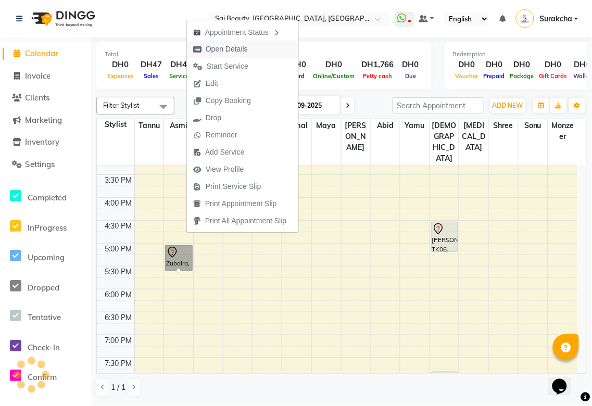
click at [247, 49] on span "Open Details" at bounding box center [227, 49] width 42 height 11
select select "7"
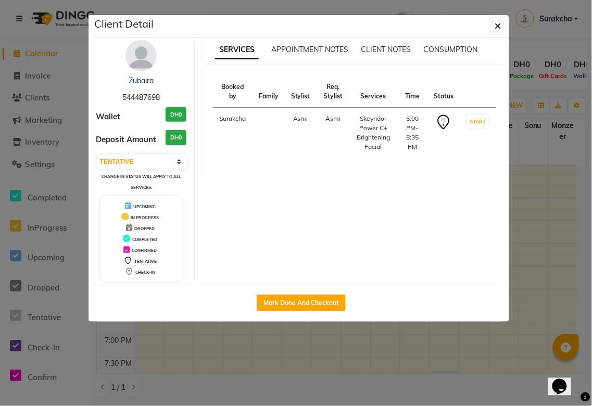
click at [545, 288] on ngb-modal-window "Client Detail Zubaira 544487698 Wallet DH0 Deposit Amount DH0 Select IN SERVICE…" at bounding box center [296, 203] width 592 height 406
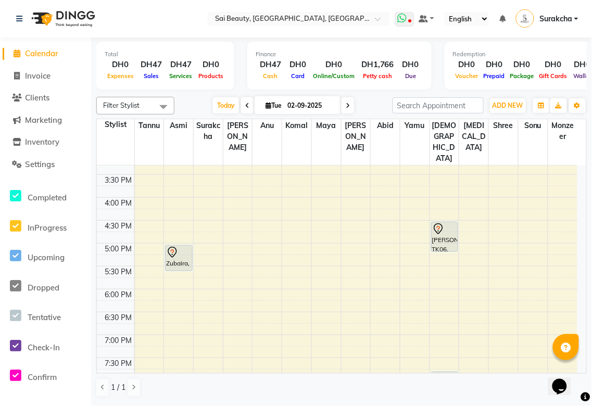
click at [407, 14] on icon at bounding box center [402, 18] width 9 height 10
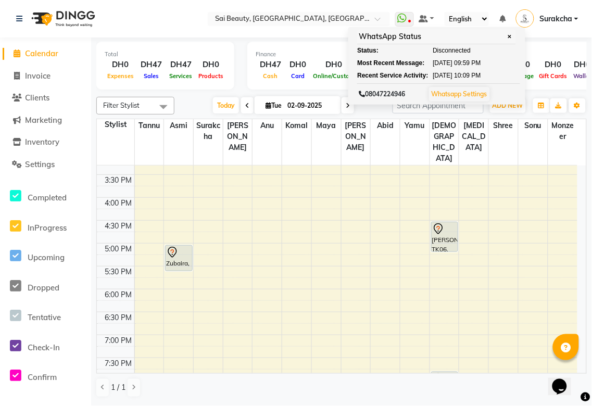
click at [346, 105] on icon at bounding box center [348, 106] width 4 height 6
type input "[DATE]"
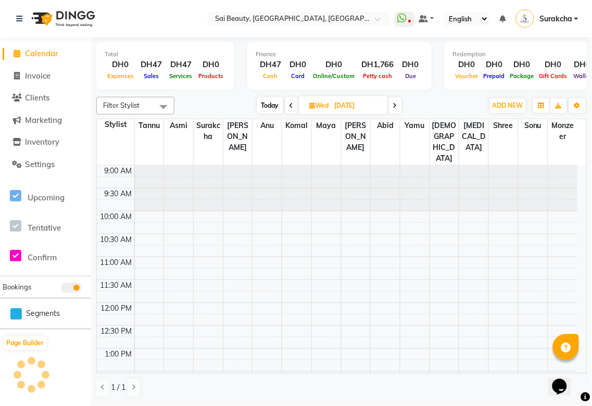
scroll to position [46, 0]
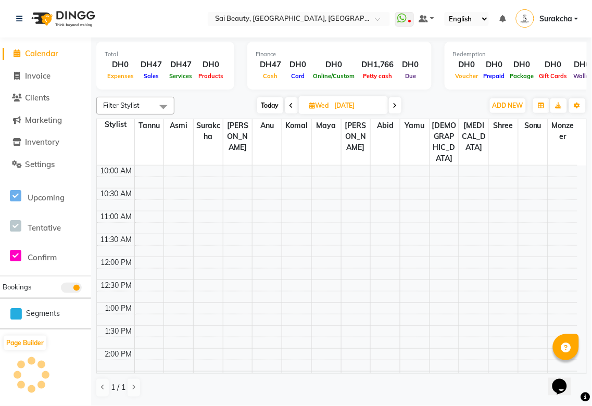
click at [375, 103] on input "[DATE]" at bounding box center [358, 106] width 52 height 16
select select "9"
select select "2025"
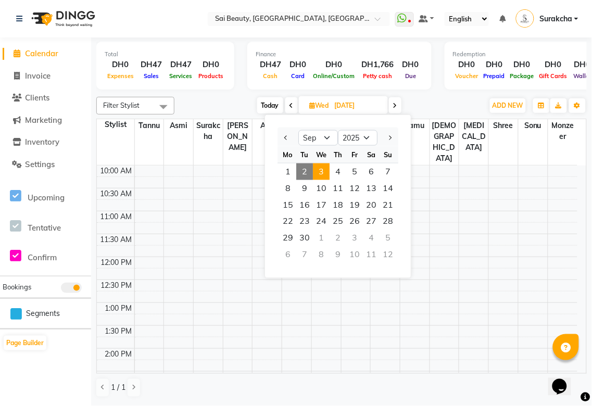
click at [394, 105] on icon at bounding box center [395, 106] width 4 height 6
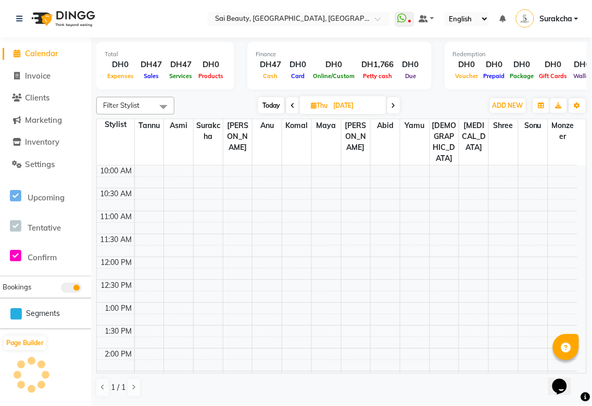
click at [394, 105] on icon at bounding box center [394, 106] width 4 height 6
type input "05-09-2025"
click at [505, 107] on span "ADD NEW" at bounding box center [508, 106] width 31 height 8
click at [495, 123] on button "Add Appointment" at bounding box center [485, 125] width 82 height 14
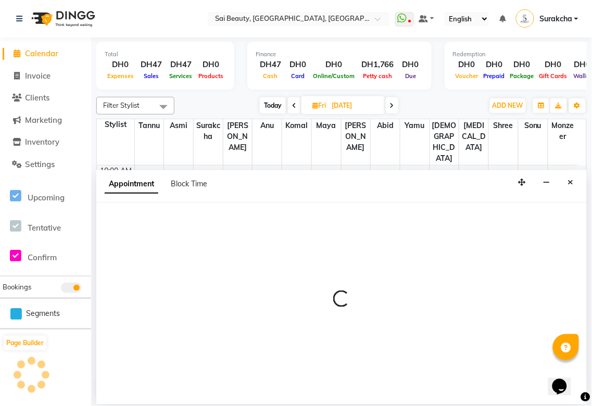
select select "tentative"
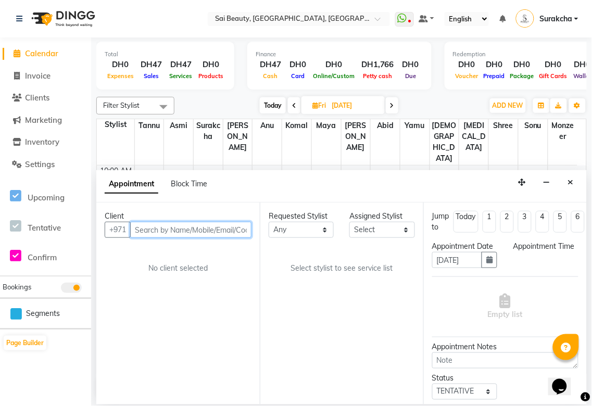
select select "600"
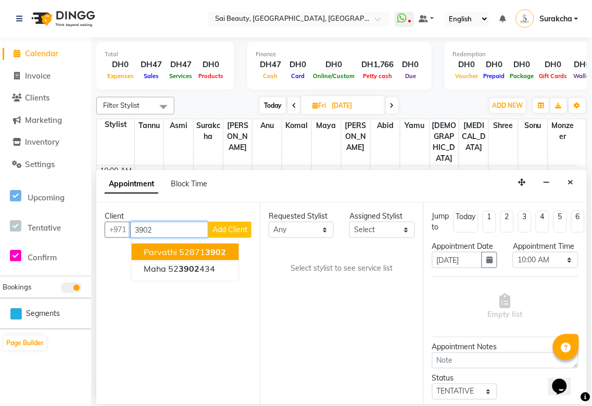
click at [223, 250] on span "3902" at bounding box center [216, 252] width 21 height 10
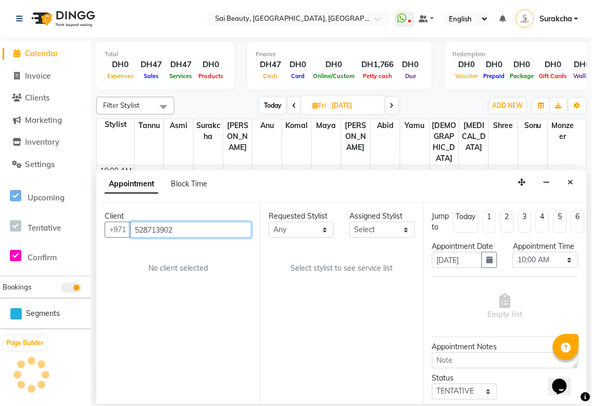
type input "528713902"
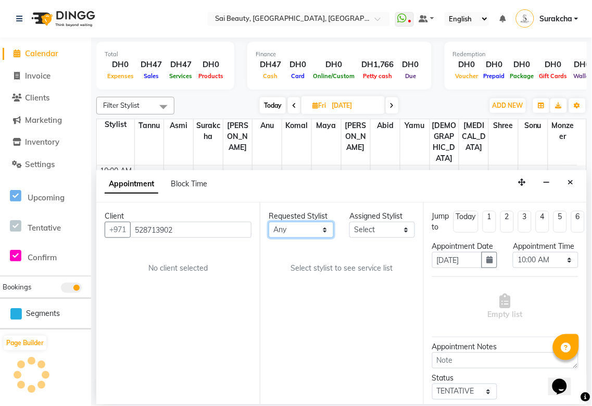
click at [324, 229] on select "Any [PERSON_NAME][MEDICAL_DATA] [PERSON_NAME] Asmi [PERSON_NAME] Gita [PERSON_N…" at bounding box center [301, 230] width 65 height 16
select select "57468"
click at [269, 222] on select "Any [PERSON_NAME][MEDICAL_DATA] [PERSON_NAME] Asmi [PERSON_NAME] Gita [PERSON_N…" at bounding box center [301, 230] width 65 height 16
select select "57468"
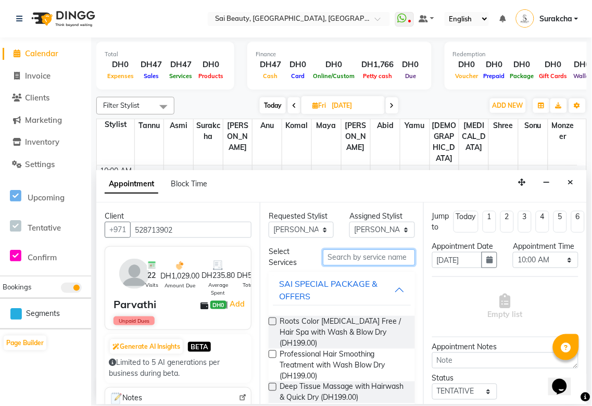
click at [361, 256] on input "text" at bounding box center [369, 258] width 92 height 16
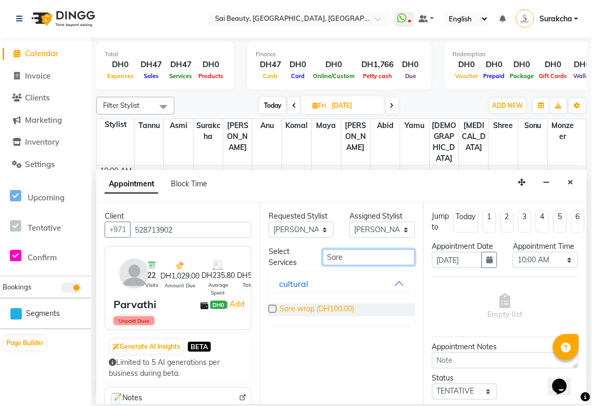
type input "Sare"
click at [353, 309] on span "Sare wrap (DH100.00)" at bounding box center [317, 310] width 74 height 13
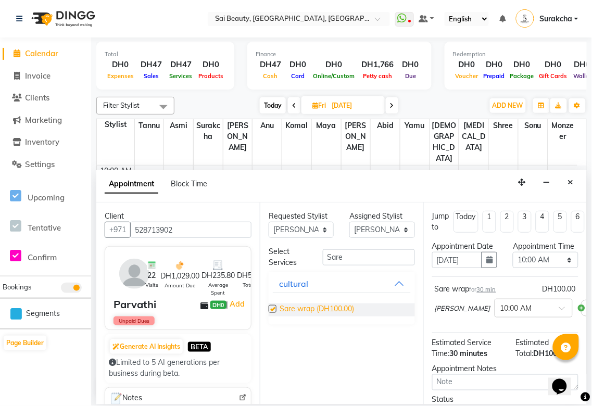
checkbox input "false"
click at [557, 268] on select "Select 10:00 AM 10:05 AM 10:10 AM 10:15 AM 10:20 AM 10:25 AM 10:30 AM 10:35 AM …" at bounding box center [545, 260] width 65 height 16
select select "630"
click at [513, 263] on select "Select 10:00 AM 10:05 AM 10:10 AM 10:15 AM 10:20 AM 10:25 AM 10:30 AM 10:35 AM …" at bounding box center [545, 260] width 65 height 16
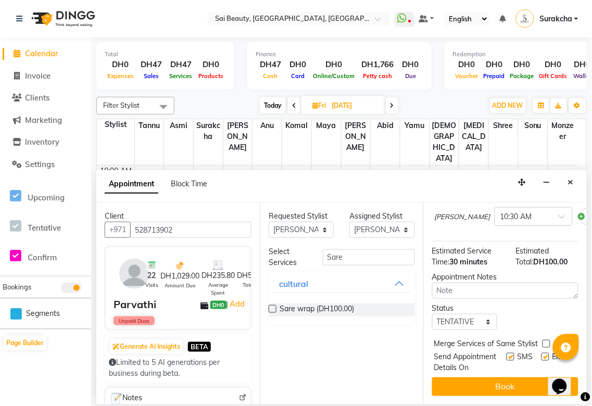
click at [548, 340] on label at bounding box center [547, 344] width 8 height 8
click at [548, 342] on input "checkbox" at bounding box center [546, 345] width 7 height 7
checkbox input "true"
click at [524, 387] on button "Book" at bounding box center [505, 387] width 146 height 19
click at [525, 387] on div "Book" at bounding box center [505, 387] width 146 height 19
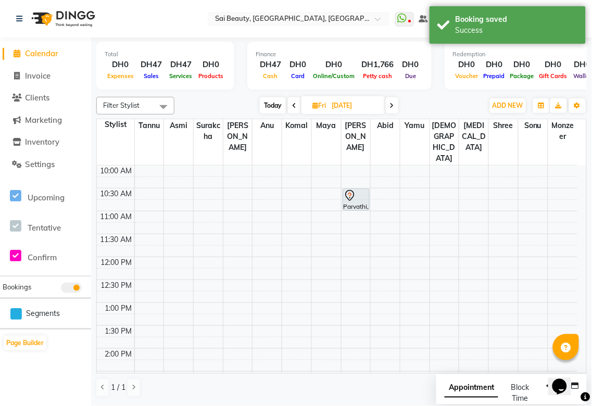
click at [484, 391] on span "Appointment" at bounding box center [472, 388] width 54 height 19
select select "tentative"
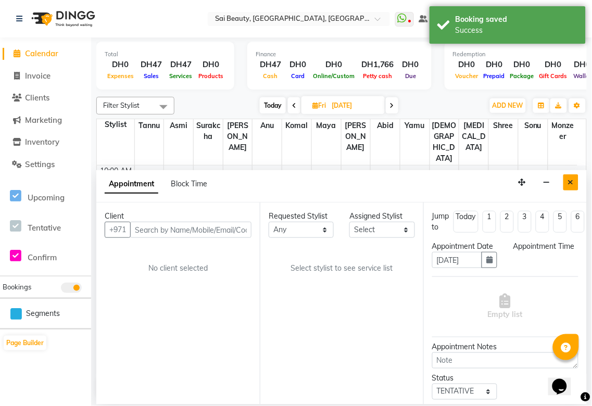
click at [571, 184] on icon "Close" at bounding box center [571, 182] width 6 height 7
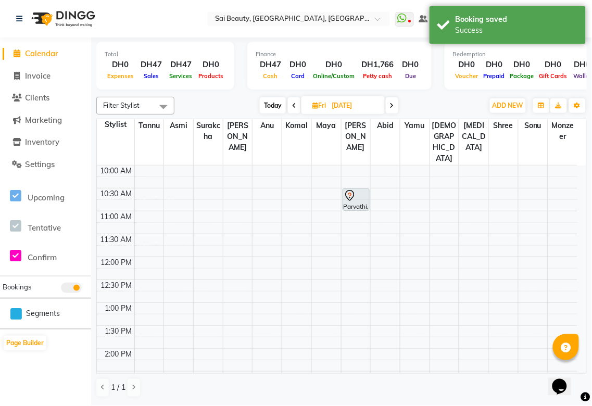
click at [261, 99] on span "Today" at bounding box center [273, 105] width 26 height 16
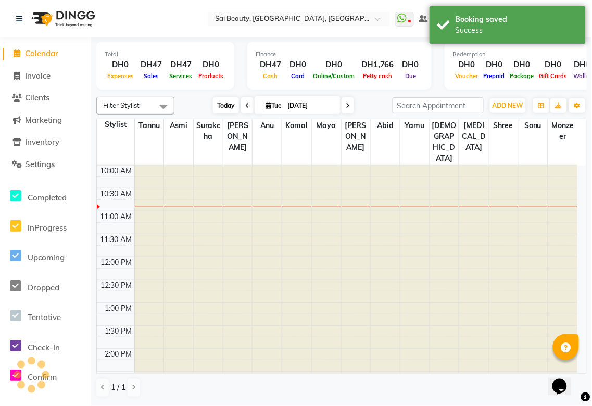
type input "02-09-2025"
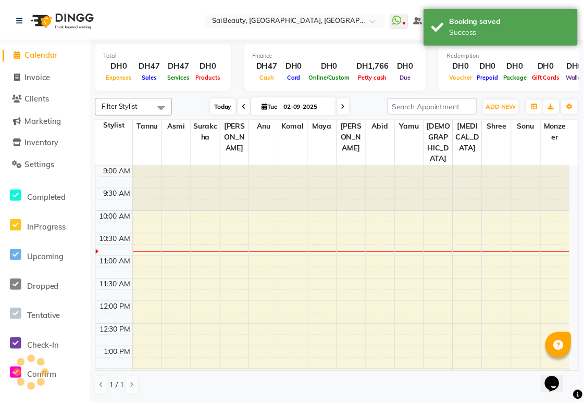
scroll to position [46, 0]
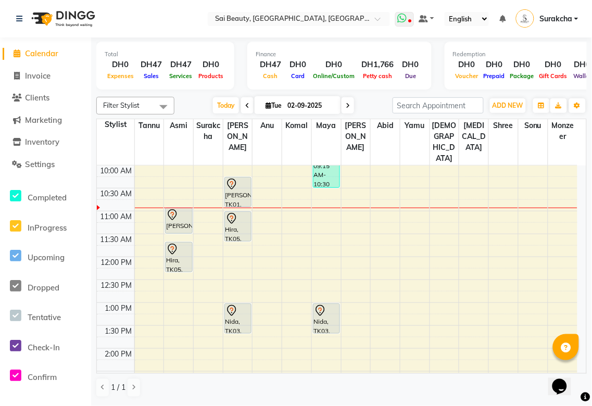
click at [412, 21] on icon at bounding box center [409, 21] width 3 height 5
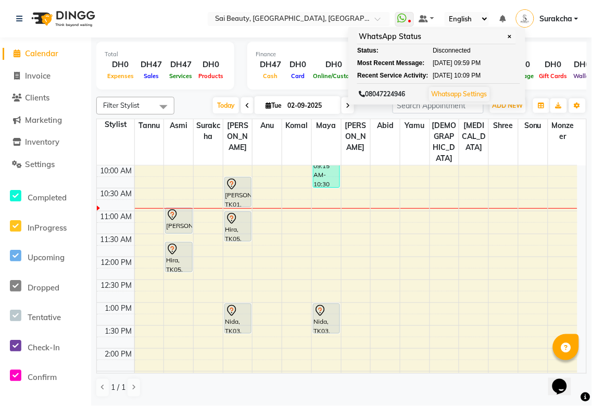
click at [43, 156] on li "Settings" at bounding box center [45, 165] width 91 height 22
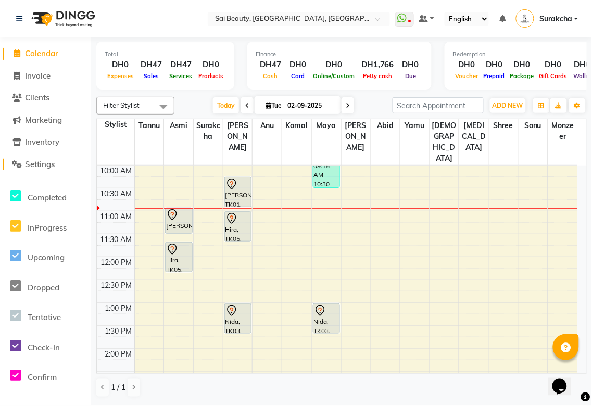
click at [42, 165] on span "Settings" at bounding box center [40, 164] width 30 height 10
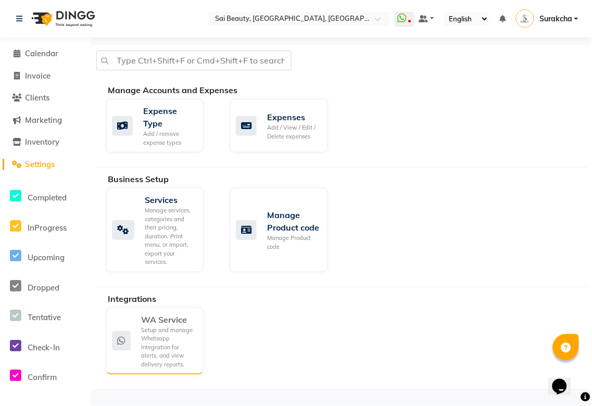
click at [186, 327] on div "Setup and manage Whatsapp Integration for alerts, and view delivery reports." at bounding box center [168, 347] width 54 height 43
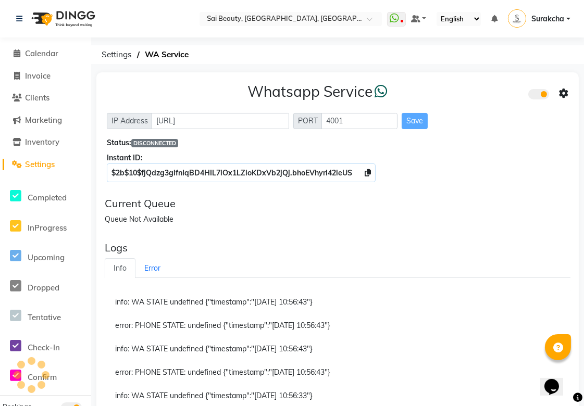
scroll to position [58, 0]
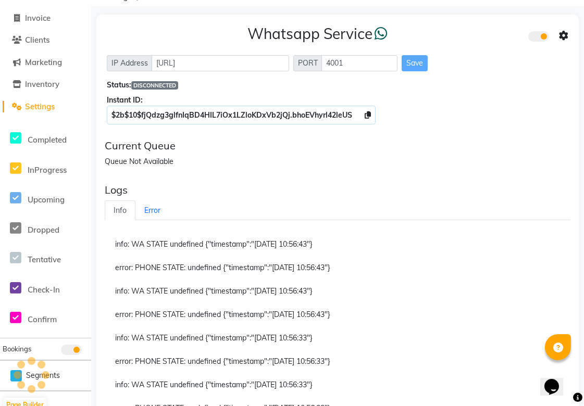
click at [415, 207] on ul "Info Error" at bounding box center [338, 211] width 466 height 20
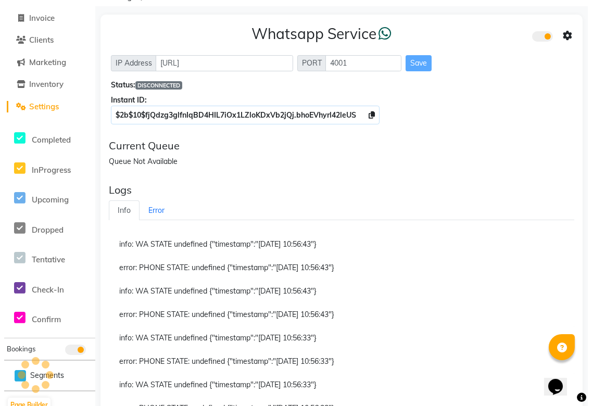
scroll to position [0, 0]
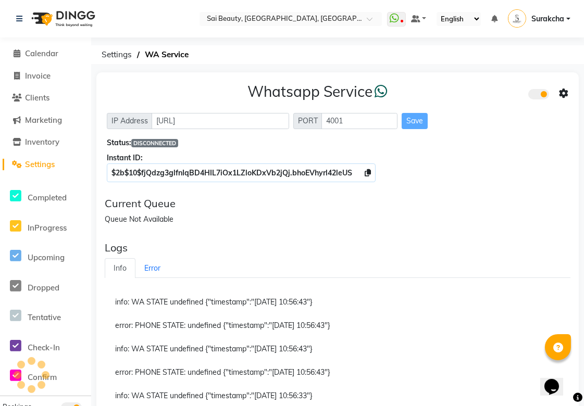
click at [496, 168] on div "$2b$10$fjQdzg3glfnIqBD4HIL7iOx1LZloKDxVb2jQj.bhoEVhyrl42leUS" at bounding box center [338, 173] width 462 height 11
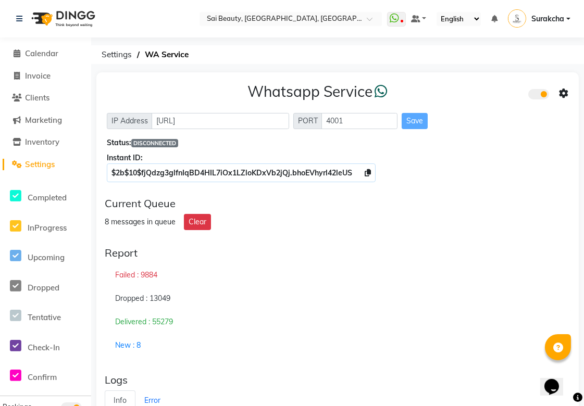
click at [561, 95] on icon at bounding box center [563, 93] width 9 height 9
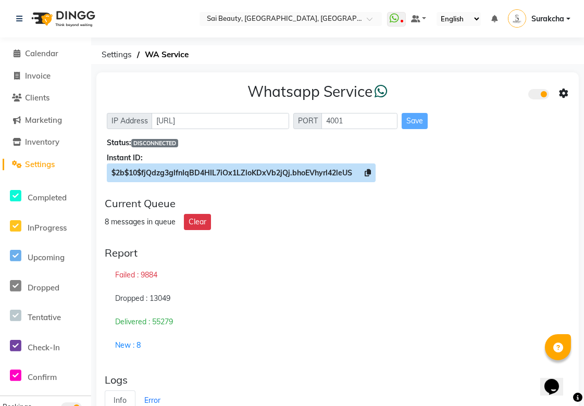
click at [369, 172] on icon at bounding box center [368, 172] width 6 height 7
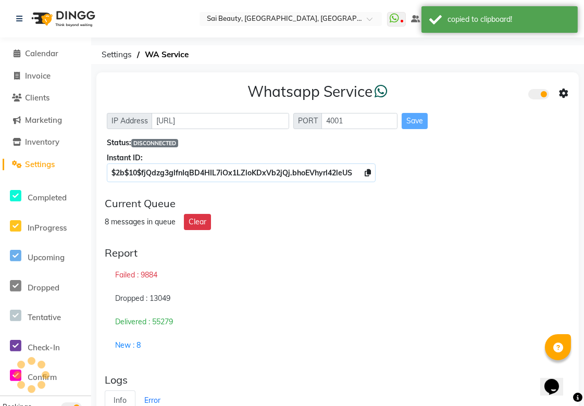
click at [568, 92] on icon at bounding box center [563, 93] width 9 height 9
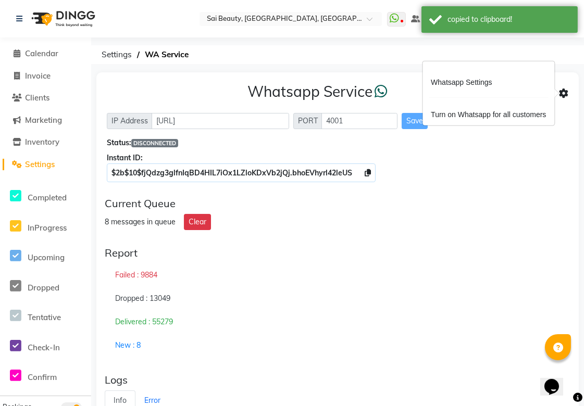
click at [505, 74] on div "Whatsapp Settings Turn on Whatsapp for all customers" at bounding box center [488, 93] width 132 height 64
click at [556, 90] on label at bounding box center [546, 94] width 21 height 10
click at [536, 96] on input "checkbox" at bounding box center [536, 96] width 0 height 0
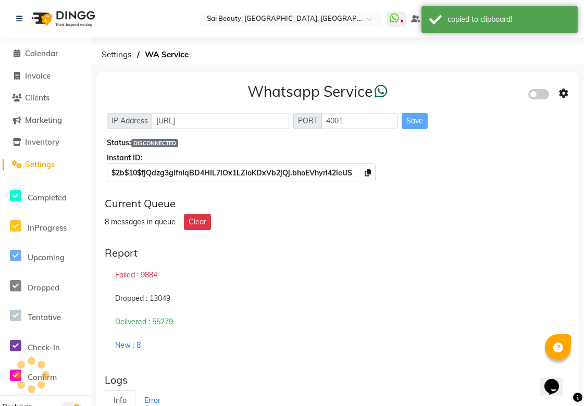
click at [559, 98] on span at bounding box center [563, 93] width 9 height 14
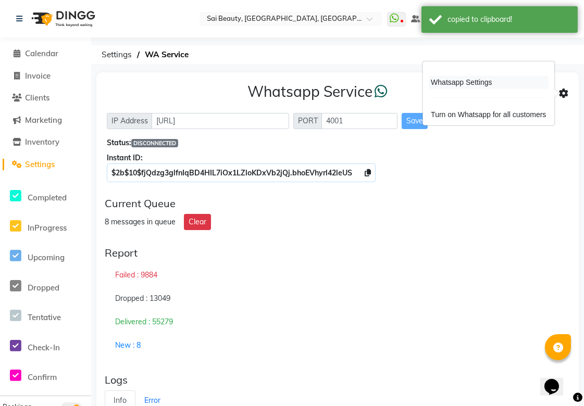
click at [527, 82] on div "Whatsapp Settings" at bounding box center [488, 82] width 119 height 13
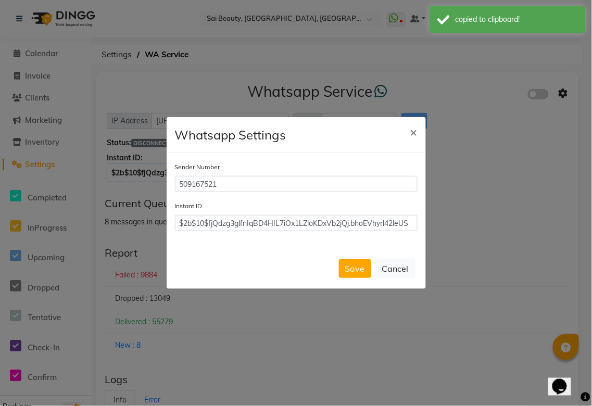
click at [325, 232] on div "Sender Number 509167521 Instant ID $2b$10$fjQdzg3glfnIqBD4HIL7iOx1LZloKDxVb2jQj…" at bounding box center [296, 200] width 259 height 95
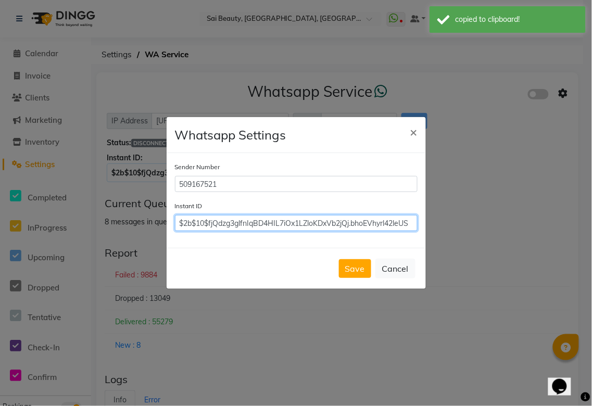
click at [327, 222] on input "$2b$10$fjQdzg3glfnIqBD4HIL7iOx1LZloKDxVb2jQj.bhoEVhyrl42leUS" at bounding box center [296, 223] width 243 height 16
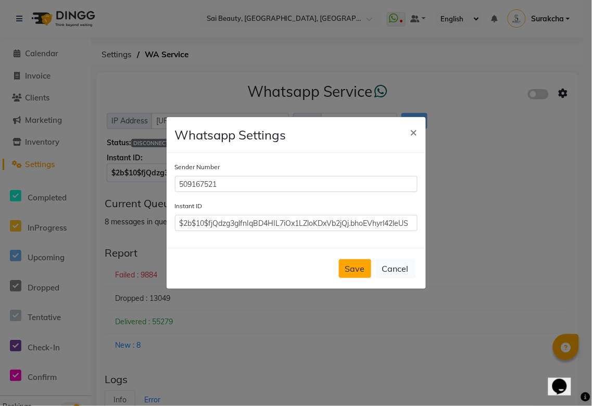
click at [351, 272] on button "Save" at bounding box center [355, 268] width 32 height 19
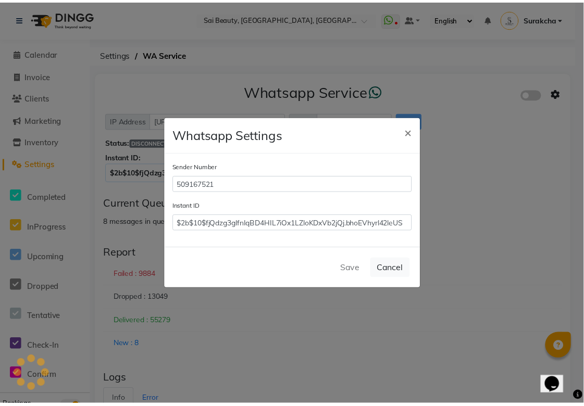
scroll to position [0, 0]
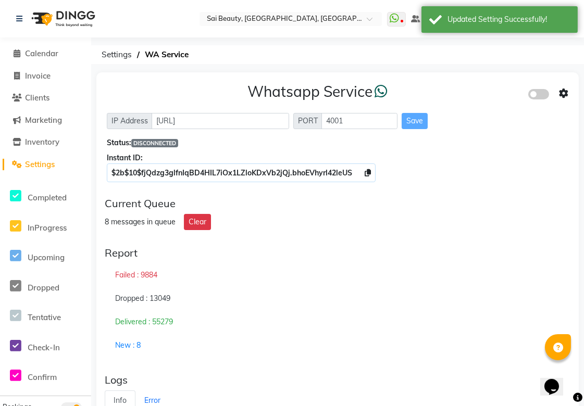
click at [538, 90] on span at bounding box center [538, 94] width 21 height 10
click at [536, 96] on input "checkbox" at bounding box center [536, 96] width 0 height 0
click at [514, 33] on nav "Select Location × Sai Beauty, Liwan, Dubai WhatsApp Status ✕ Status: Disconnect…" at bounding box center [292, 19] width 584 height 38
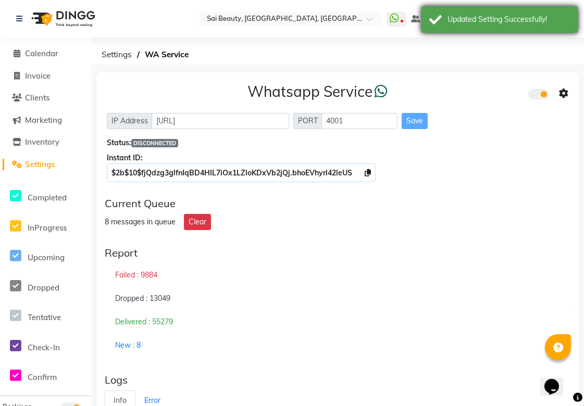
click at [514, 28] on div "Updated Setting Successfully!" at bounding box center [499, 19] width 156 height 27
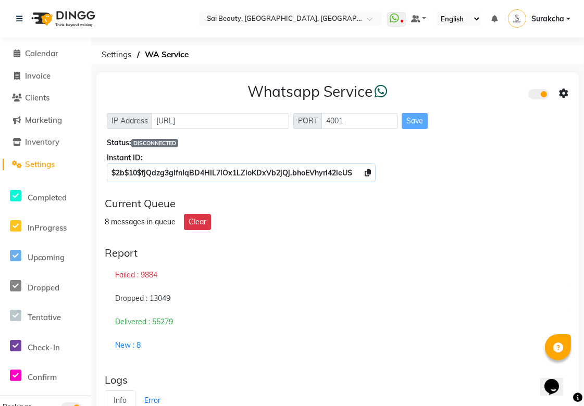
click at [370, 4] on nav "Select Location × Sai Beauty, Liwan, Dubai WhatsApp Status ✕ Status: Disconnect…" at bounding box center [292, 19] width 584 height 38
click at [396, 16] on icon at bounding box center [394, 18] width 9 height 10
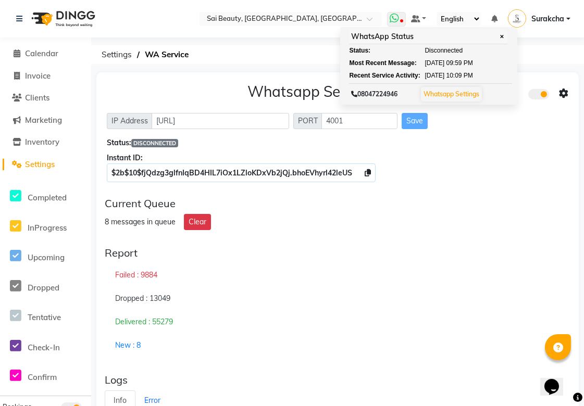
click at [396, 17] on icon at bounding box center [394, 18] width 9 height 10
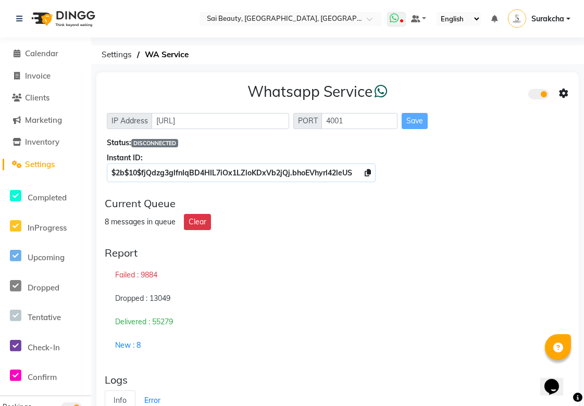
click at [397, 17] on icon at bounding box center [394, 18] width 9 height 10
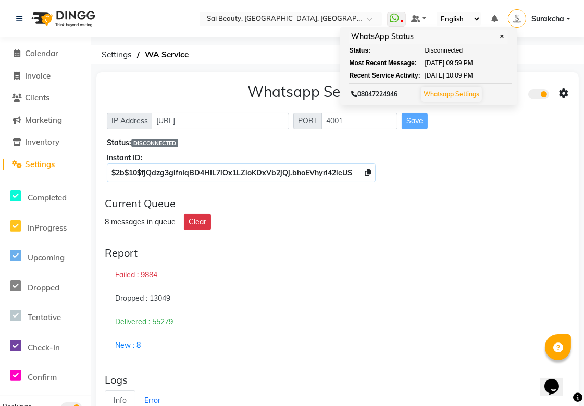
click at [512, 158] on div "Instant ID:" at bounding box center [338, 158] width 462 height 11
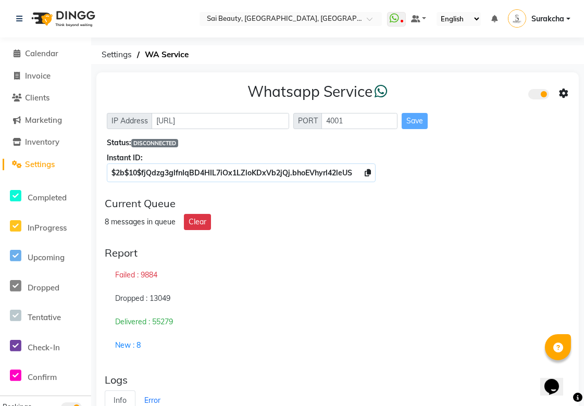
click at [564, 96] on icon at bounding box center [563, 93] width 9 height 9
click at [430, 143] on div "Status: DISCONNECTED" at bounding box center [338, 143] width 462 height 11
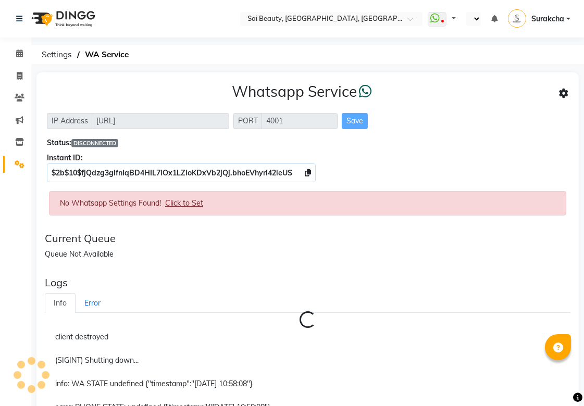
select select "en"
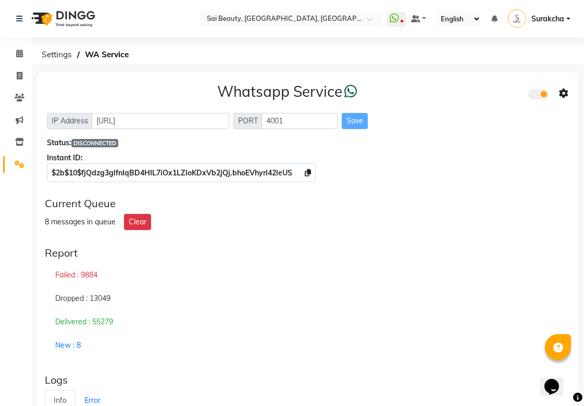
click at [408, 190] on div "Whatsapp Service IP Address http://localhost PORT 4001 Save Status: DISCONNECTE…" at bounding box center [307, 368] width 542 height 593
click at [402, 19] on icon at bounding box center [401, 21] width 3 height 5
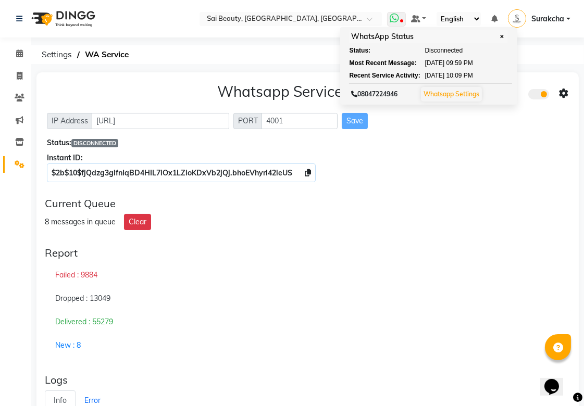
click at [449, 96] on link "Whatsapp Settings" at bounding box center [452, 94] width 56 height 8
click at [456, 207] on div "Current Queue" at bounding box center [308, 203] width 526 height 13
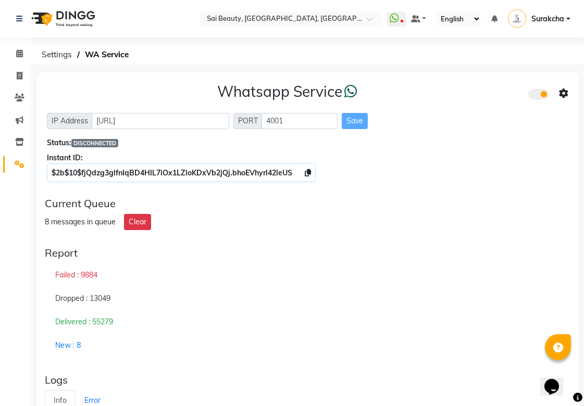
click at [456, 207] on div "Current Queue" at bounding box center [308, 203] width 526 height 13
click at [422, 177] on div "$2b$10$fjQdzg3glfnIqBD4HIL7iOx1LZloKDxVb2jQj.bhoEVhyrl42leUS" at bounding box center [307, 173] width 521 height 11
click at [23, 55] on span at bounding box center [19, 54] width 18 height 12
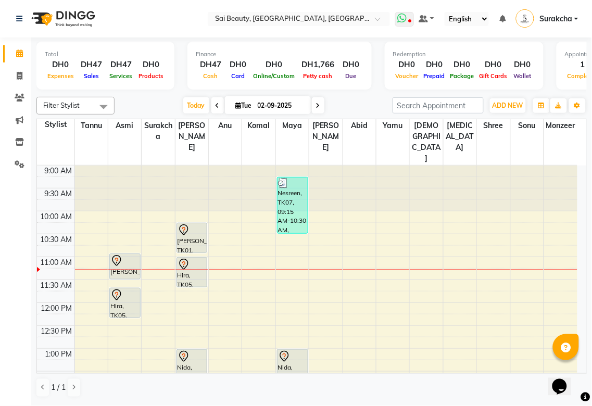
click at [403, 17] on icon at bounding box center [402, 18] width 9 height 10
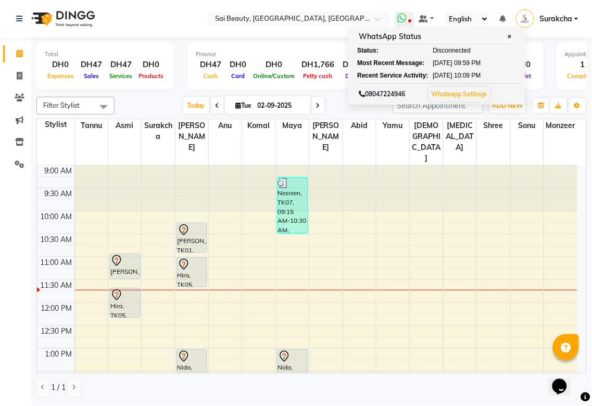
click at [412, 20] on icon at bounding box center [409, 21] width 3 height 5
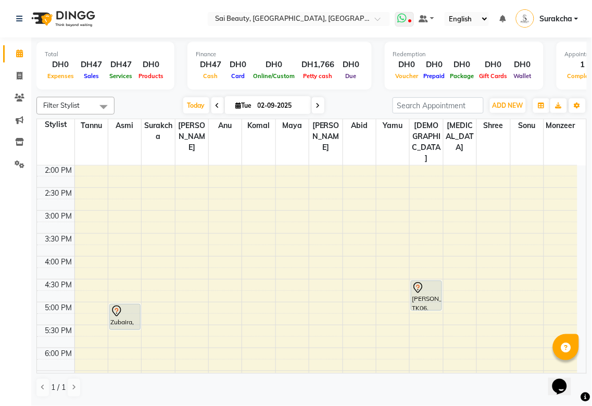
scroll to position [235, 0]
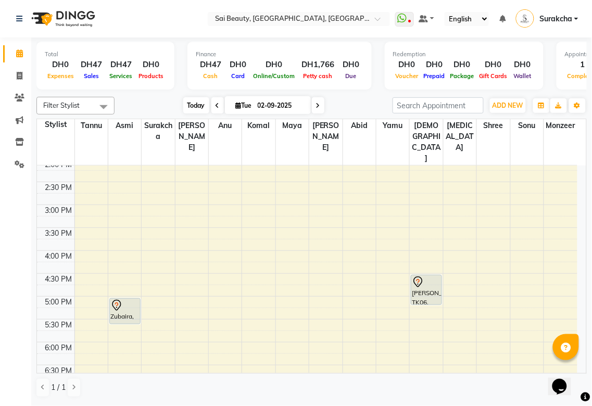
click at [196, 103] on span "Today" at bounding box center [196, 105] width 26 height 16
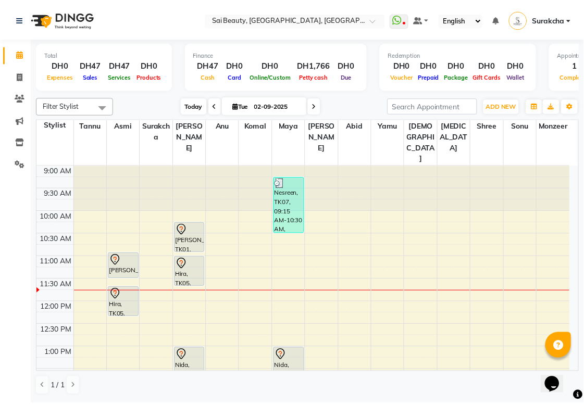
scroll to position [92, 0]
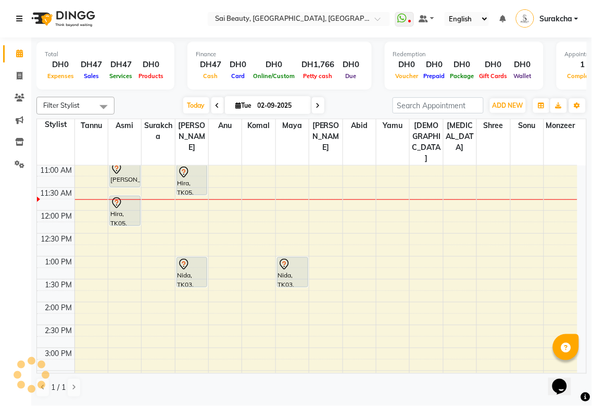
click at [21, 18] on icon at bounding box center [19, 18] width 6 height 7
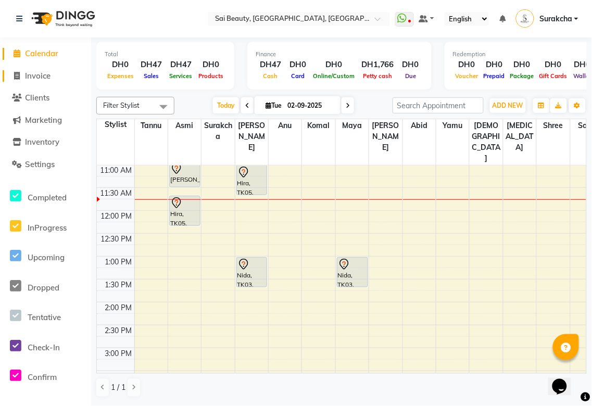
click at [44, 76] on span "Invoice" at bounding box center [38, 76] width 26 height 10
select select "service"
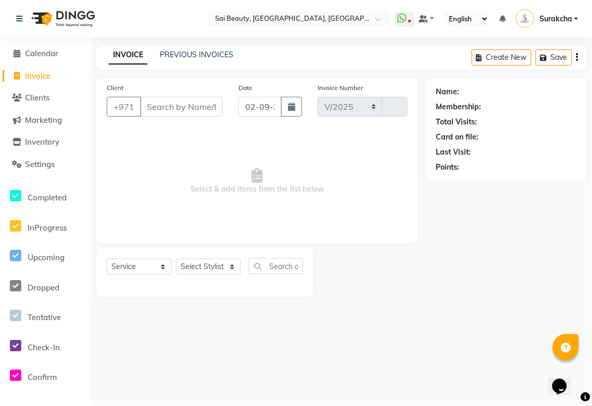
select select "5352"
type input "3265"
click at [233, 267] on select "Select Stylist" at bounding box center [208, 267] width 65 height 16
select select "52340"
click at [176, 259] on select "Select Stylist [PERSON_NAME][MEDICAL_DATA] [PERSON_NAME] Asmi Ausha [PERSON_NAM…" at bounding box center [208, 267] width 65 height 16
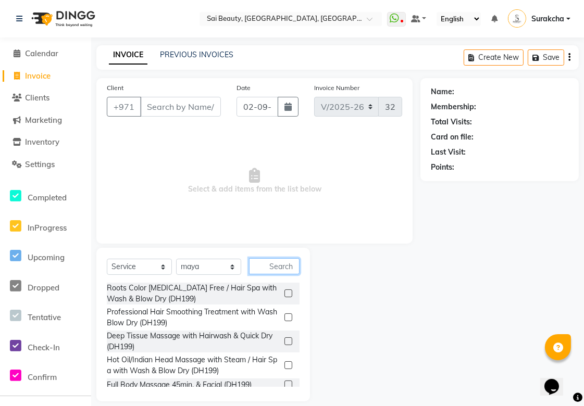
click at [272, 266] on input "text" at bounding box center [274, 266] width 51 height 16
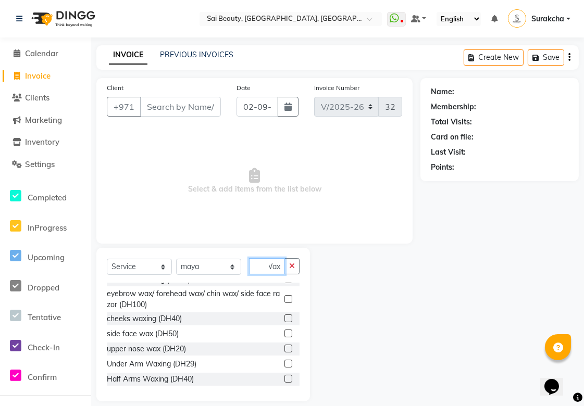
scroll to position [184, 0]
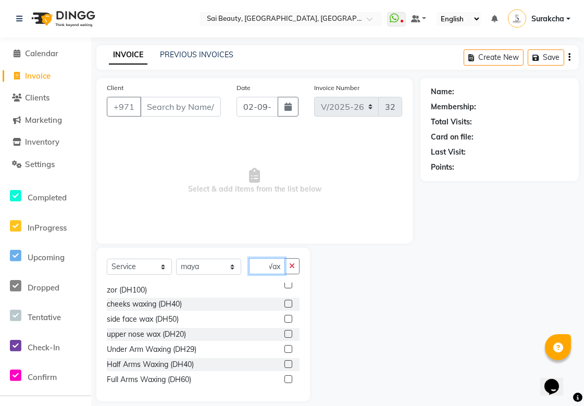
type input "Wax"
click at [284, 350] on label at bounding box center [288, 349] width 8 height 8
click at [284, 350] on input "checkbox" at bounding box center [287, 349] width 7 height 7
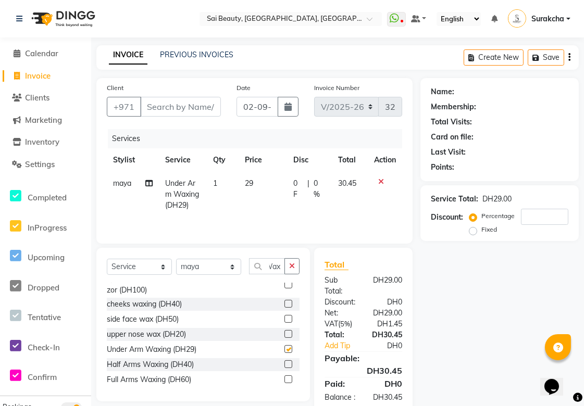
scroll to position [0, 0]
checkbox input "false"
click at [289, 268] on icon "button" at bounding box center [292, 266] width 6 height 7
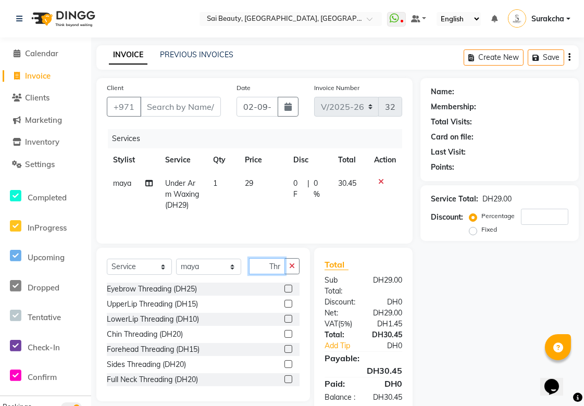
type input "Thr"
click at [284, 292] on label at bounding box center [288, 289] width 8 height 8
click at [284, 292] on input "checkbox" at bounding box center [287, 289] width 7 height 7
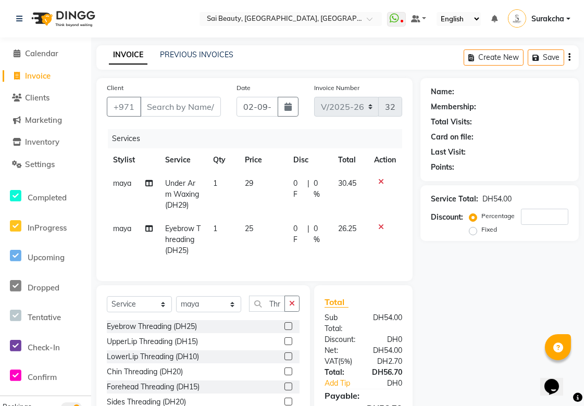
checkbox input "false"
click at [292, 307] on icon "button" at bounding box center [292, 303] width 6 height 7
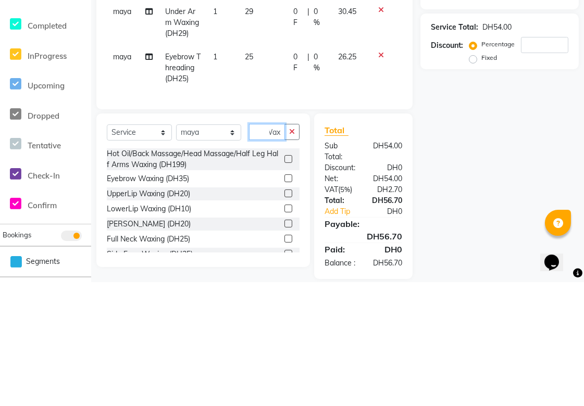
scroll to position [47, 0]
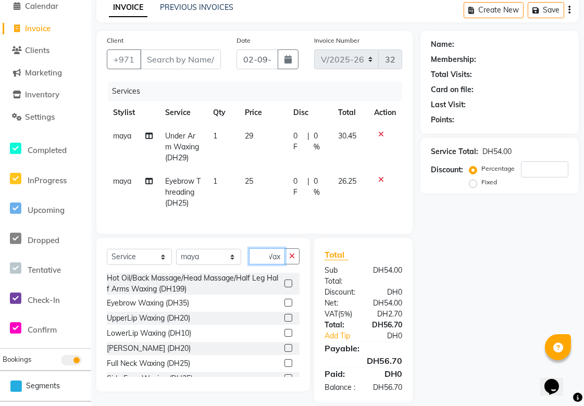
type input "Wax"
click at [284, 322] on label at bounding box center [288, 318] width 8 height 8
click at [284, 322] on input "checkbox" at bounding box center [287, 318] width 7 height 7
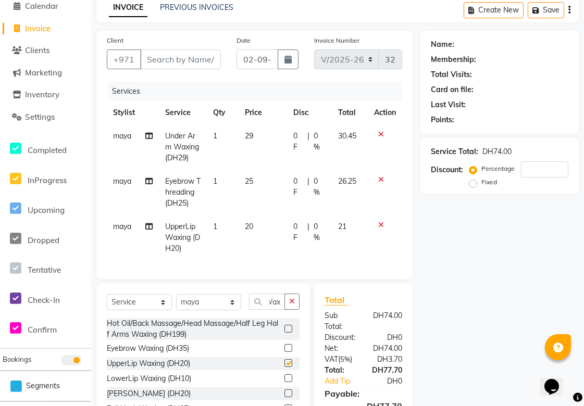
scroll to position [0, 0]
checkbox input "false"
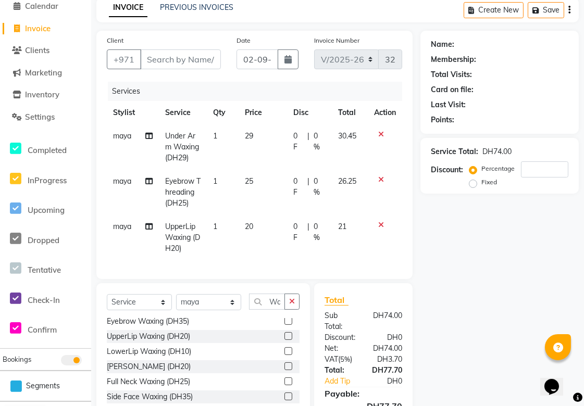
scroll to position [40, 0]
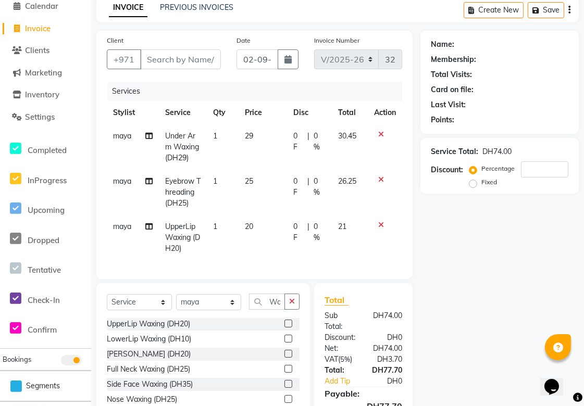
click at [284, 358] on label at bounding box center [288, 354] width 8 height 8
click at [284, 358] on input "checkbox" at bounding box center [287, 354] width 7 height 7
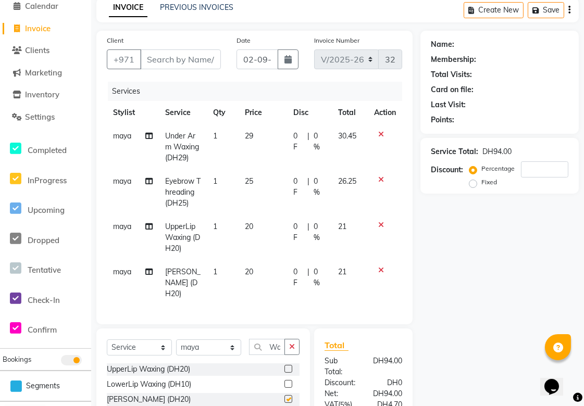
checkbox input "false"
click at [176, 58] on input "Client" at bounding box center [180, 59] width 81 height 20
type input "5"
type input "0"
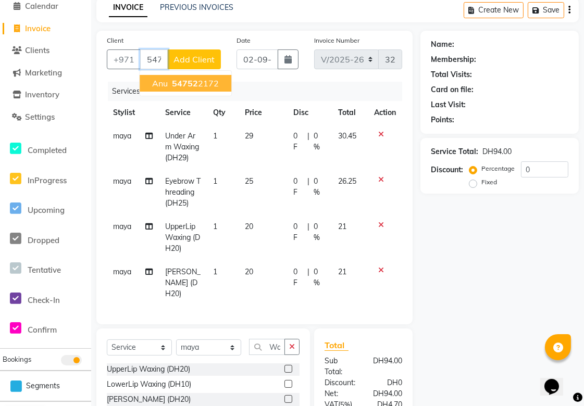
click at [214, 82] on ngb-highlight "54752 2172" at bounding box center [194, 83] width 49 height 10
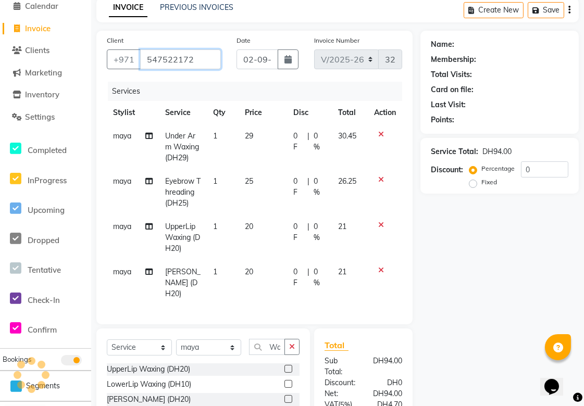
type input "547522172"
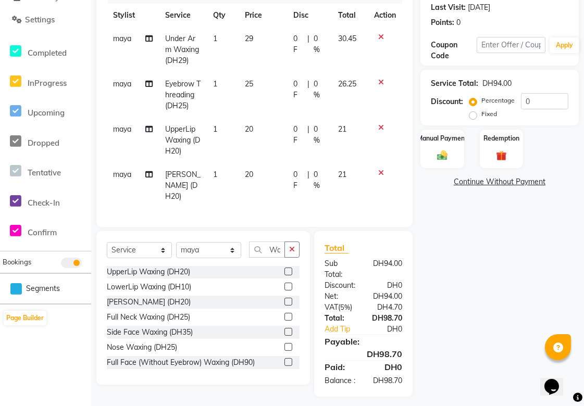
scroll to position [159, 0]
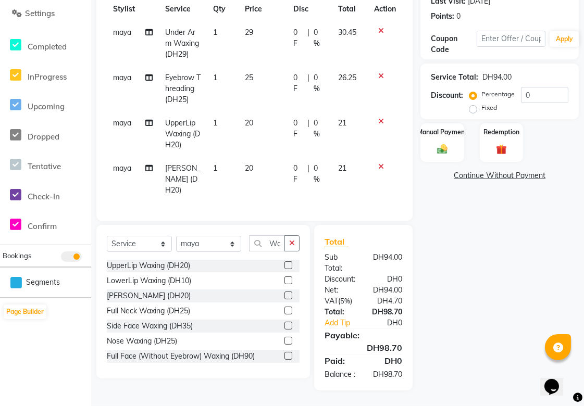
click at [284, 322] on label at bounding box center [288, 326] width 8 height 8
click at [284, 323] on input "checkbox" at bounding box center [287, 326] width 7 height 7
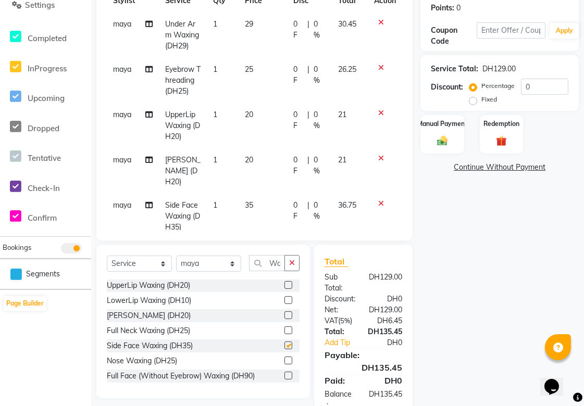
checkbox input "false"
click at [284, 300] on label at bounding box center [288, 300] width 8 height 8
click at [284, 300] on input "checkbox" at bounding box center [287, 300] width 7 height 7
checkbox input "false"
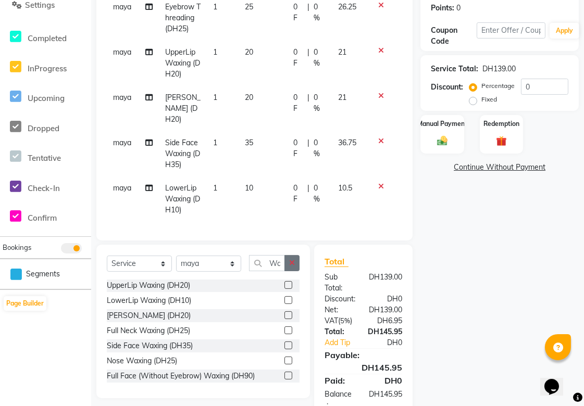
click at [292, 263] on icon "button" at bounding box center [292, 262] width 6 height 7
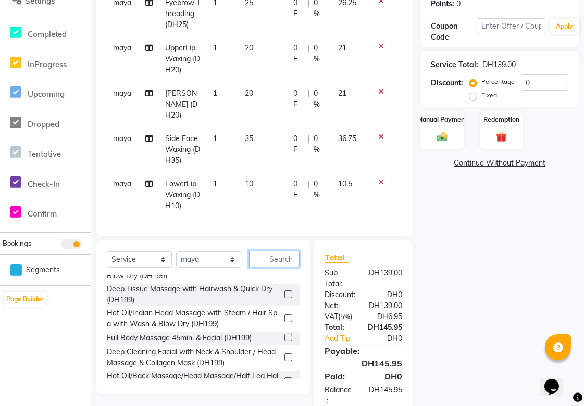
scroll to position [168, 0]
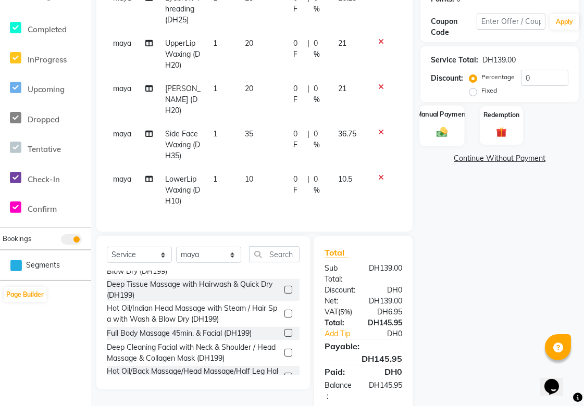
click at [436, 133] on img at bounding box center [442, 132] width 18 height 13
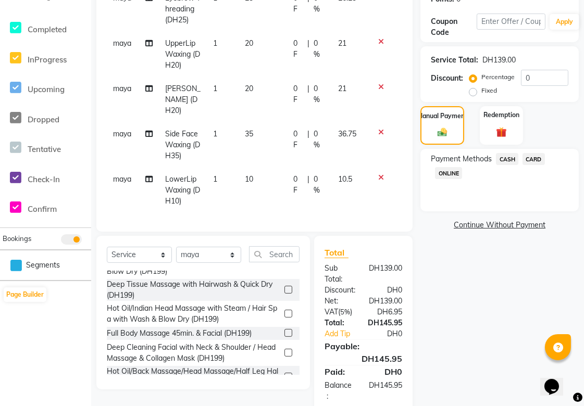
click at [543, 158] on span "CARD" at bounding box center [534, 159] width 22 height 12
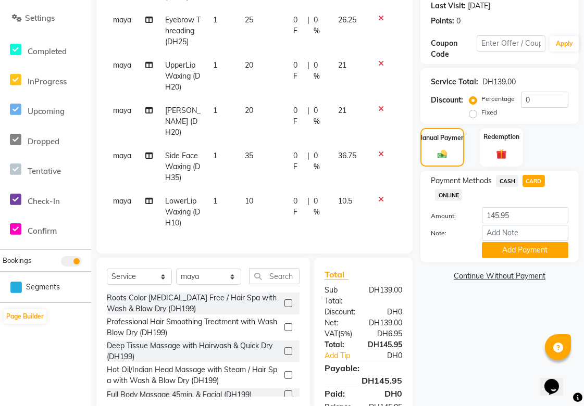
scroll to position [190, 0]
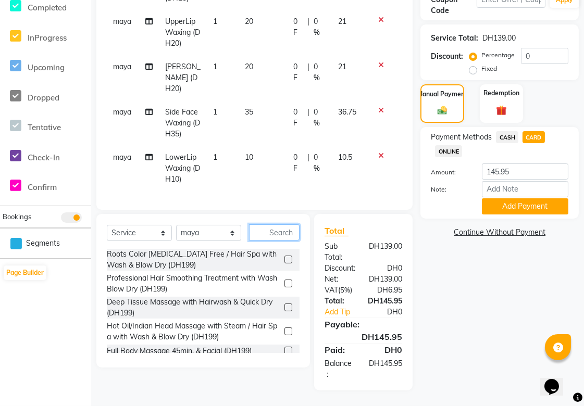
click at [276, 230] on input "text" at bounding box center [274, 233] width 51 height 16
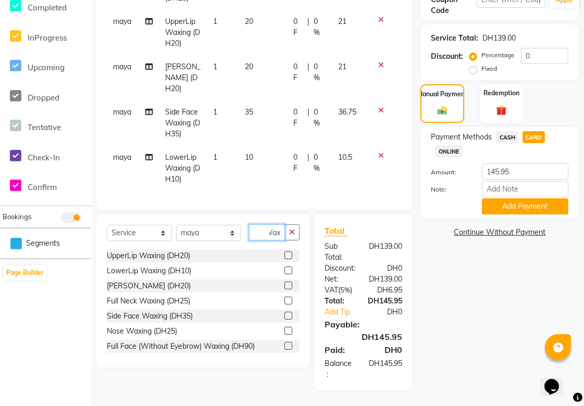
scroll to position [60, 0]
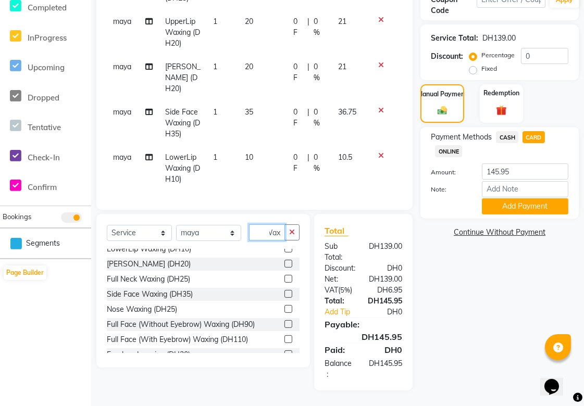
type input "Wax"
click at [284, 339] on label at bounding box center [288, 339] width 8 height 8
click at [284, 339] on input "checkbox" at bounding box center [287, 340] width 7 height 7
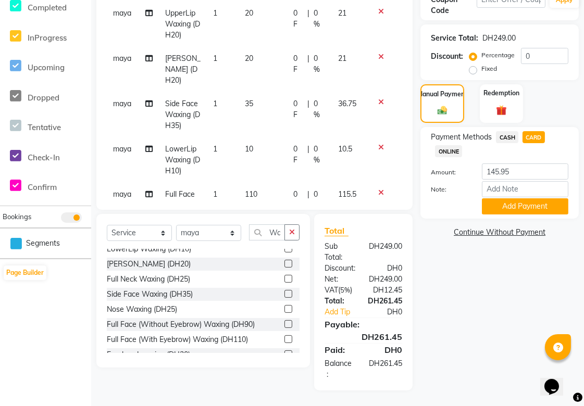
checkbox input "false"
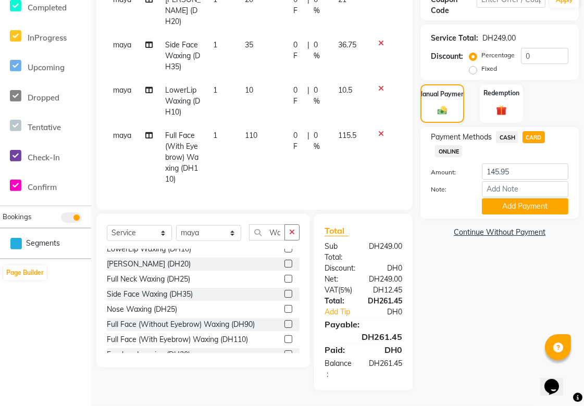
click at [378, 85] on icon at bounding box center [381, 88] width 6 height 7
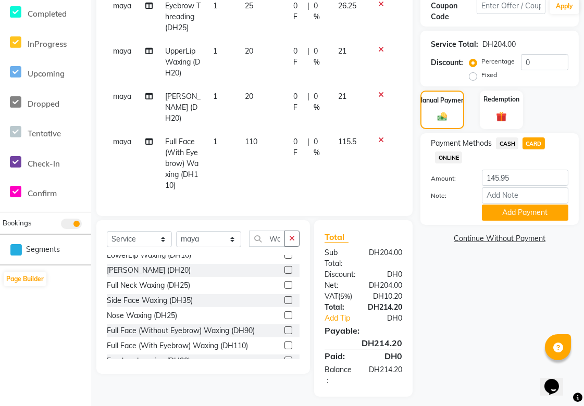
scroll to position [0, 0]
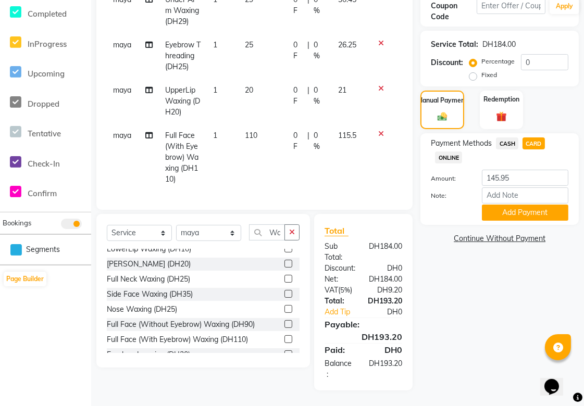
click at [380, 88] on icon at bounding box center [381, 88] width 6 height 7
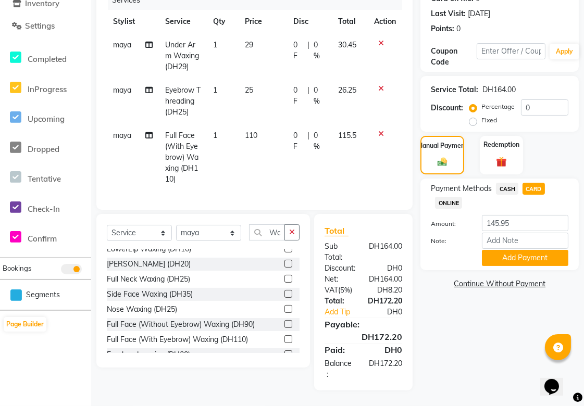
click at [378, 85] on icon at bounding box center [381, 88] width 6 height 7
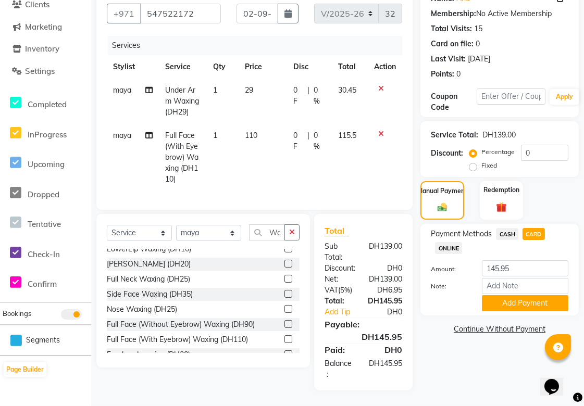
click at [509, 228] on span "CASH" at bounding box center [507, 234] width 22 height 12
click at [533, 228] on span "CARD" at bounding box center [534, 234] width 22 height 12
click at [506, 228] on span "CASH" at bounding box center [507, 234] width 22 height 12
click at [537, 228] on span "CARD" at bounding box center [534, 234] width 22 height 12
click at [292, 232] on icon "button" at bounding box center [292, 232] width 6 height 7
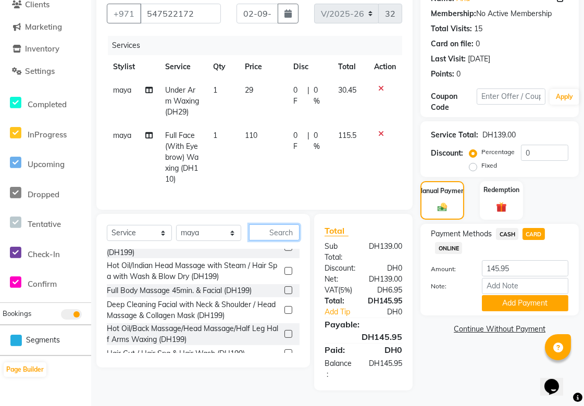
scroll to position [0, 0]
click at [545, 303] on button "Add Payment" at bounding box center [525, 303] width 86 height 16
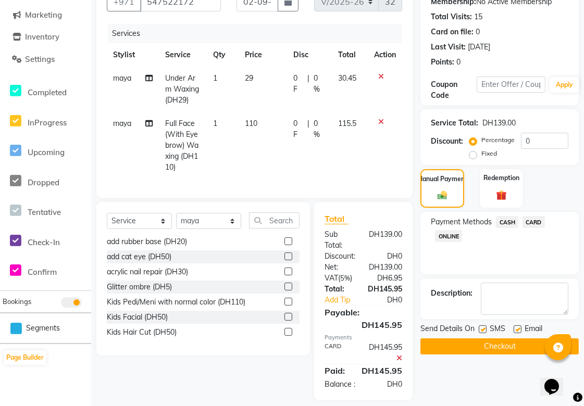
scroll to position [134, 0]
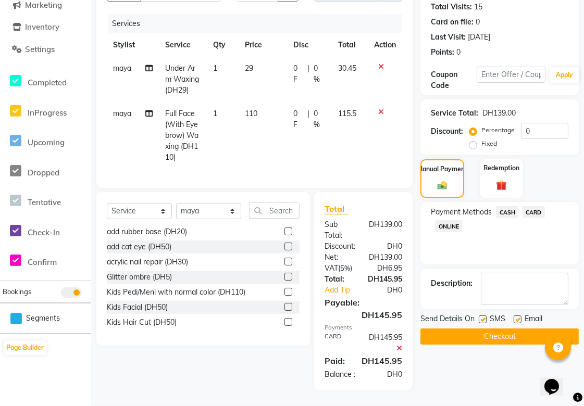
click at [519, 329] on button "Checkout" at bounding box center [499, 337] width 158 height 16
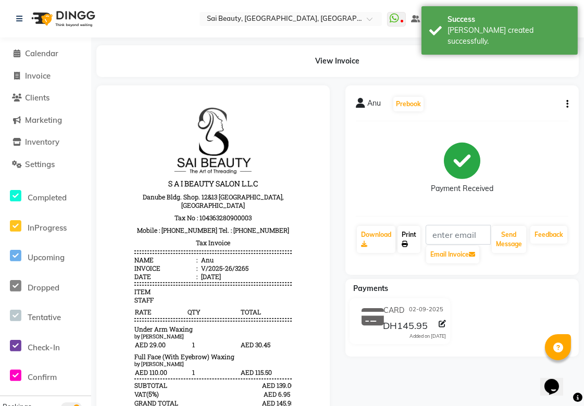
click at [410, 244] on link "Print" at bounding box center [408, 239] width 23 height 27
click at [37, 57] on span "Calendar" at bounding box center [41, 53] width 33 height 10
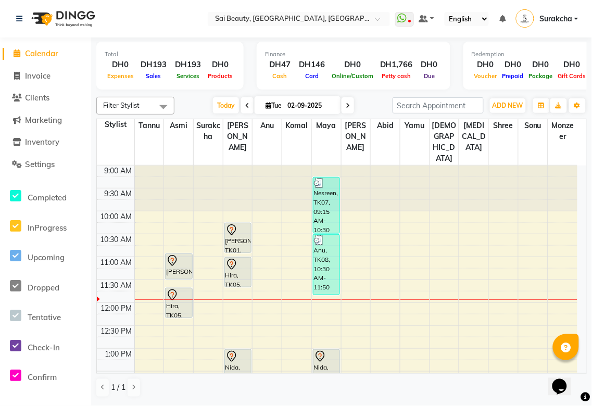
click at [238, 258] on div "Hira, TK05, 11:00 AM-11:40 AM, Mani/Pedi (With Normal Colour)" at bounding box center [238, 272] width 26 height 29
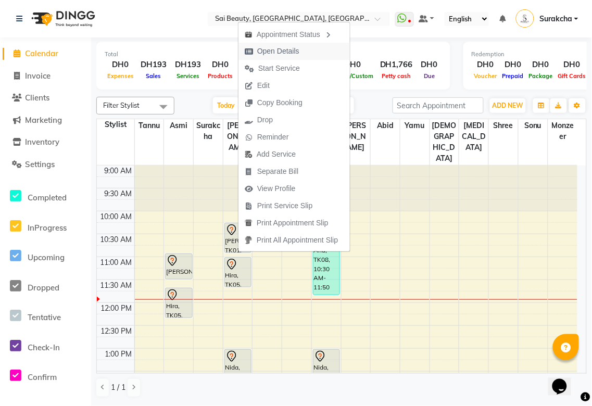
click at [279, 55] on span "Open Details" at bounding box center [278, 51] width 42 height 11
select select "7"
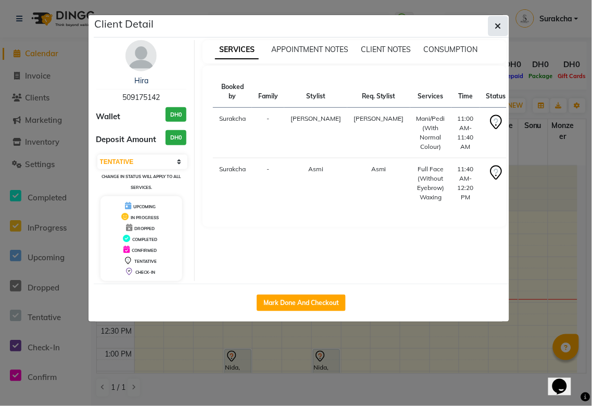
click at [498, 28] on icon "button" at bounding box center [498, 26] width 6 height 8
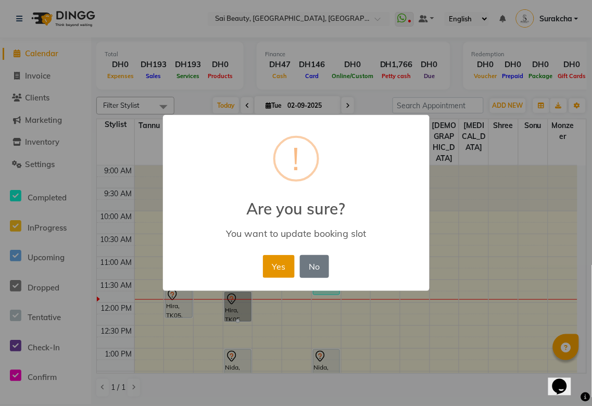
click at [284, 270] on button "Yes" at bounding box center [279, 266] width 32 height 23
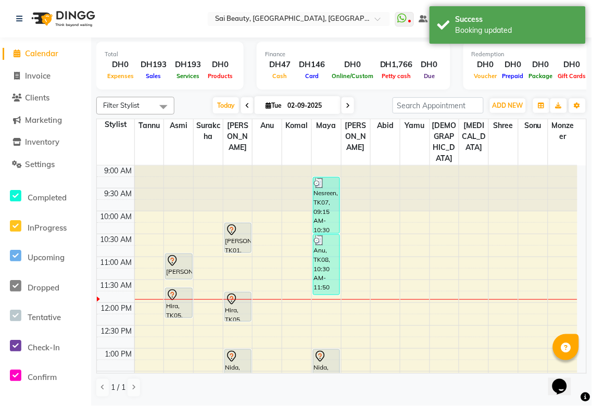
click at [183, 291] on div "Hira, TK05, 11:40 AM-12:20 PM, Full Face (Without Eyebrow) Waxing" at bounding box center [179, 303] width 26 height 29
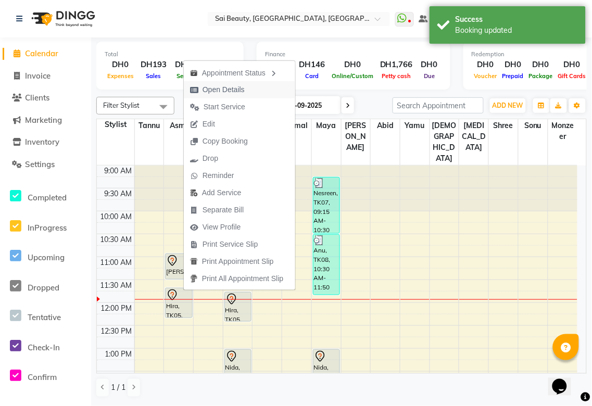
click at [237, 89] on span "Open Details" at bounding box center [224, 89] width 42 height 11
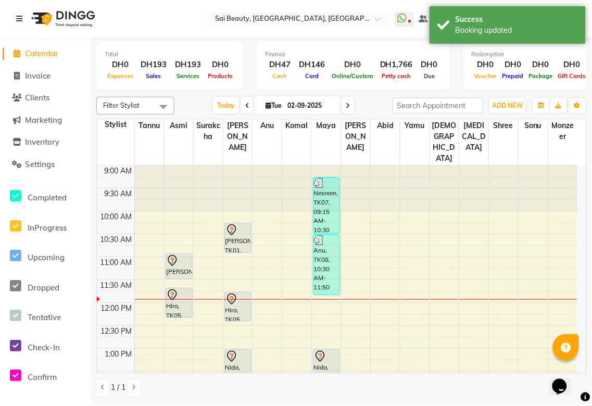
click at [178, 300] on div at bounding box center [178, 300] width 29 height 1
click at [182, 289] on div "Hira, TK05, 11:40 AM-12:20 PM, Full Face (Without Eyebrow) Waxing" at bounding box center [179, 303] width 26 height 29
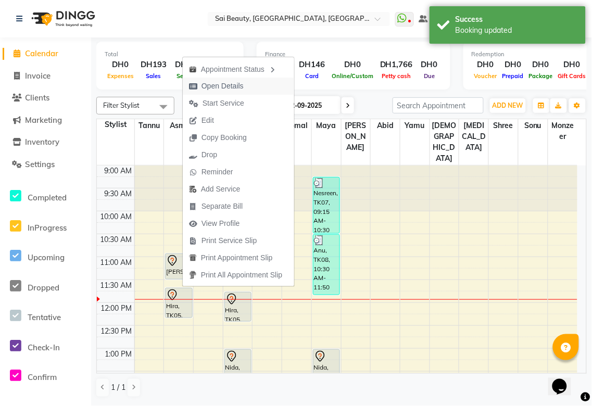
click at [231, 86] on span "Open Details" at bounding box center [223, 86] width 42 height 11
select select "7"
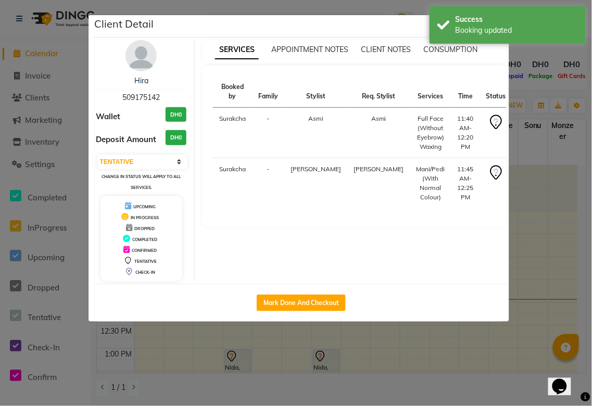
click at [579, 52] on ngb-modal-window "Client Detail Hira 509175142 Wallet DH0 Deposit Amount DH0 Select IN SERVICE CO…" at bounding box center [296, 203] width 592 height 406
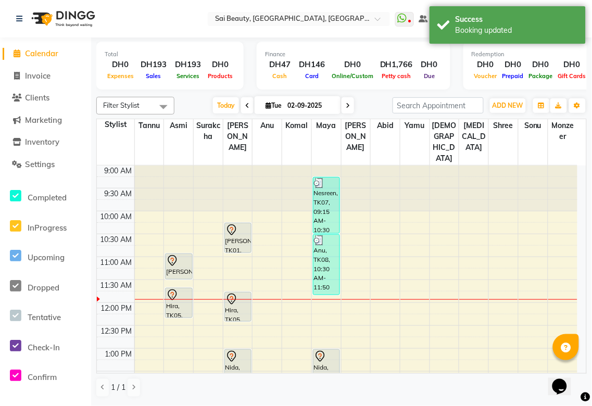
click at [235, 293] on div "Hira, TK05, 11:45 AM-12:25 PM, Mani/Pedi (With Normal Colour)" at bounding box center [238, 307] width 26 height 29
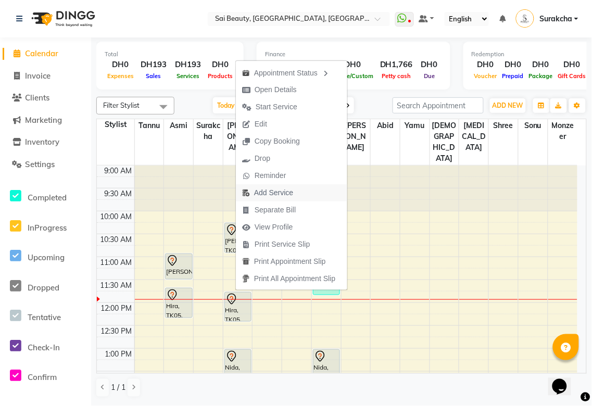
click at [284, 192] on span "Add Service" at bounding box center [273, 193] width 39 height 11
select select "43674"
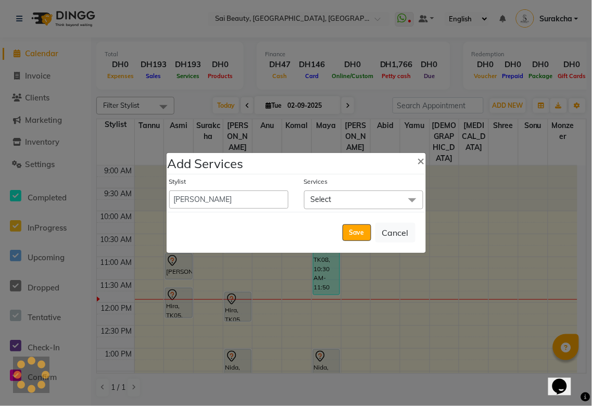
click at [350, 201] on span "Select" at bounding box center [363, 200] width 119 height 18
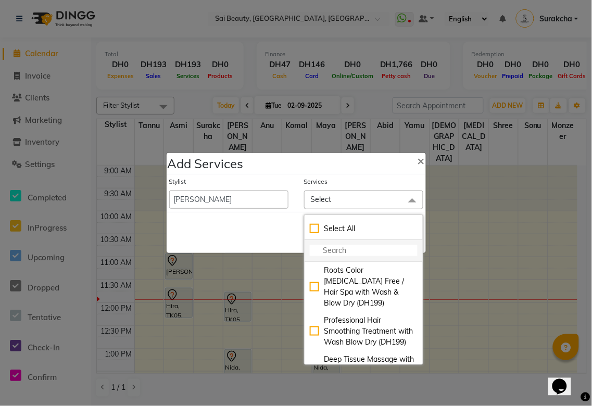
click at [363, 252] on input "multiselect-search" at bounding box center [364, 250] width 108 height 11
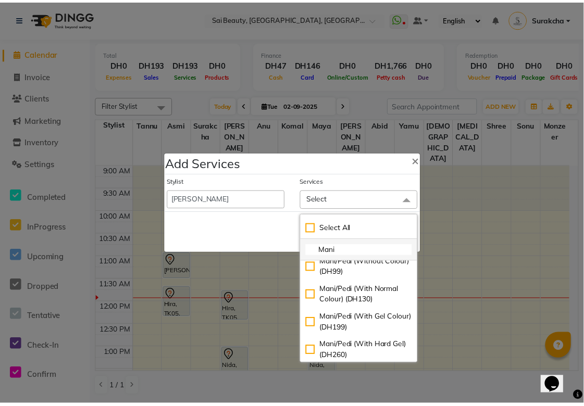
scroll to position [441, 0]
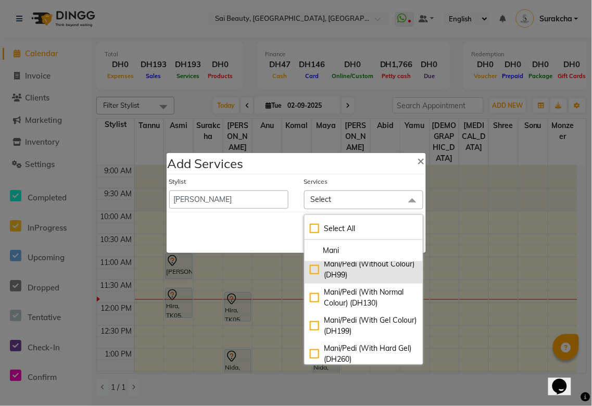
type input "Mani"
click at [310, 281] on div "Mani/Pedi (Without Colour) (DH99)" at bounding box center [364, 270] width 108 height 22
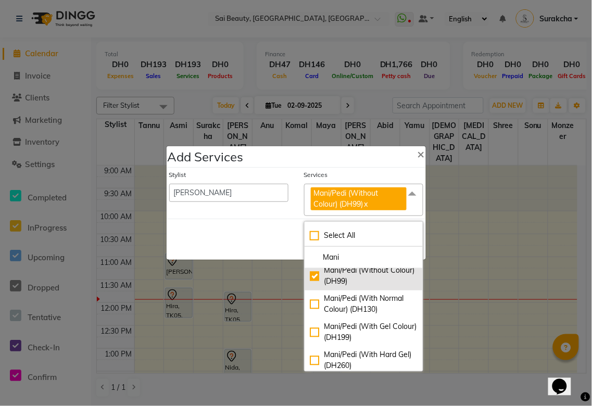
checkbox input "true"
click at [227, 243] on div "Save Cancel" at bounding box center [296, 239] width 259 height 41
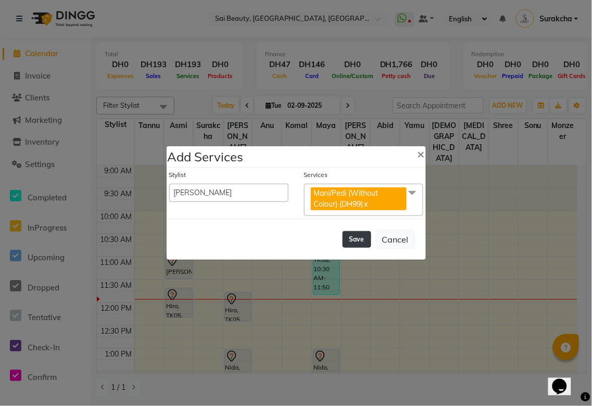
click at [364, 240] on button "Save" at bounding box center [357, 239] width 29 height 17
select select "59146"
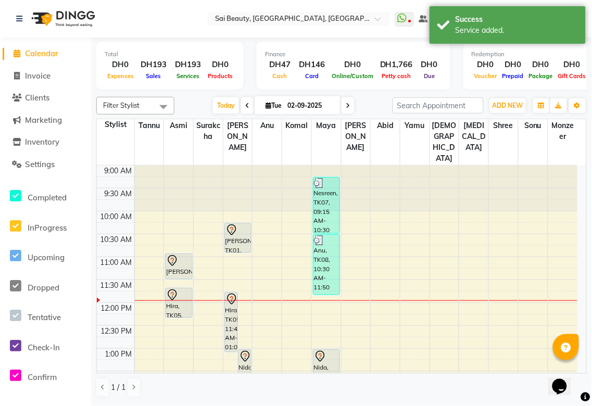
click at [232, 304] on div "Hira, TK05, 11:45 AM-01:05 PM, Mani/Pedi (With Normal Colour),Mani/Pedi (Withou…" at bounding box center [231, 322] width 13 height 59
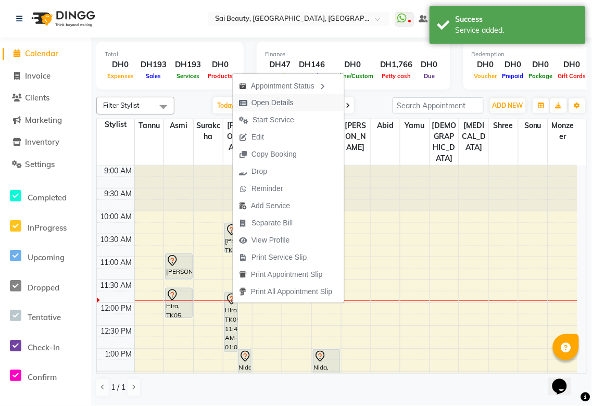
click at [275, 105] on span "Open Details" at bounding box center [273, 102] width 42 height 11
select select "7"
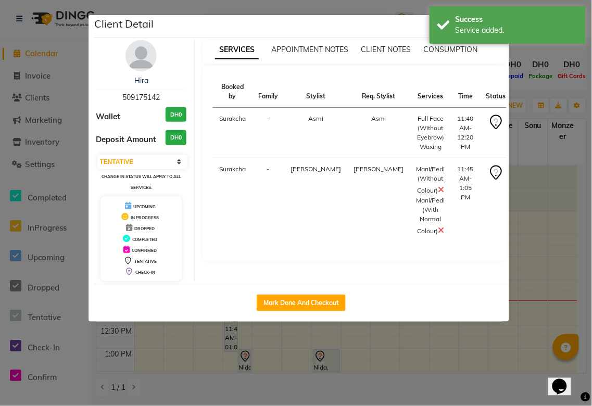
click at [439, 226] on icon at bounding box center [442, 230] width 6 height 8
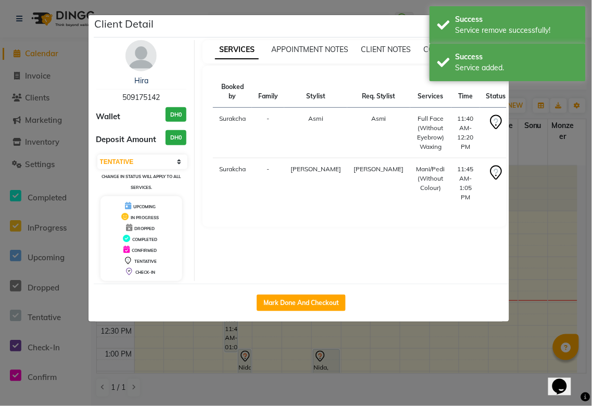
click at [548, 93] on ngb-modal-window "Client Detail Hira 509175142 Wallet DH0 Deposit Amount DH0 Select IN SERVICE CO…" at bounding box center [296, 203] width 592 height 406
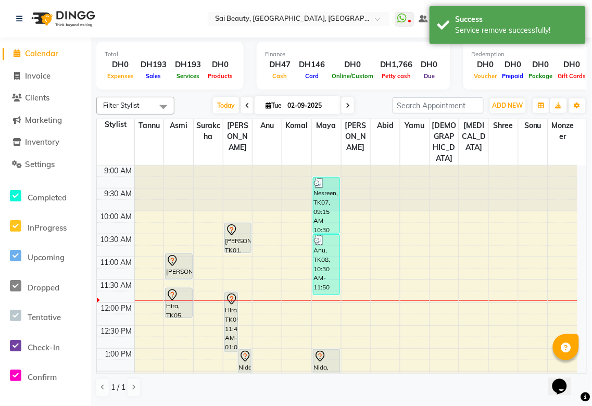
click at [231, 224] on icon at bounding box center [232, 230] width 13 height 13
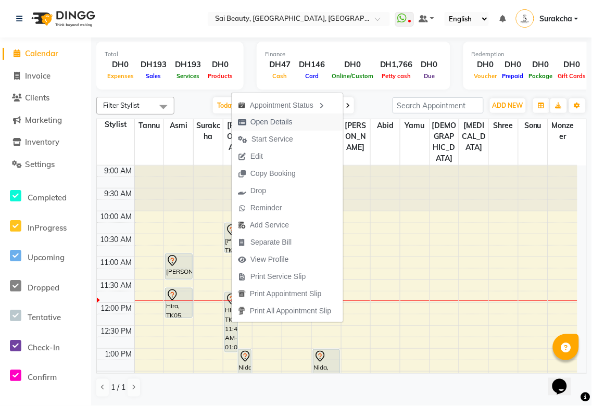
click at [282, 123] on span "Open Details" at bounding box center [272, 122] width 42 height 11
select select "7"
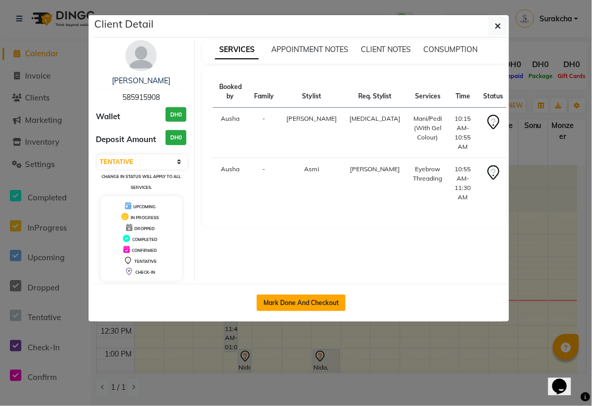
click at [309, 304] on button "Mark Done And Checkout" at bounding box center [301, 303] width 89 height 17
select select "service"
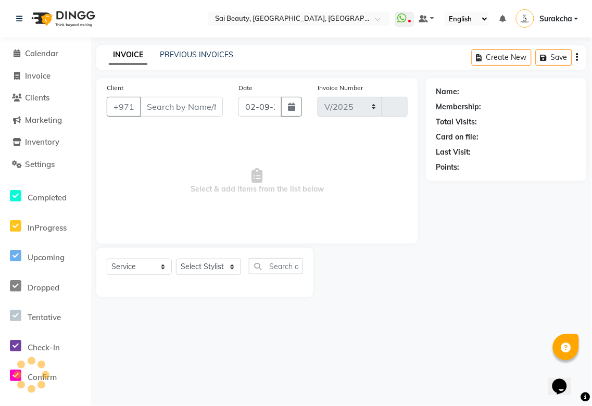
select select "5352"
type input "3266"
type input "585915908"
select select "43674"
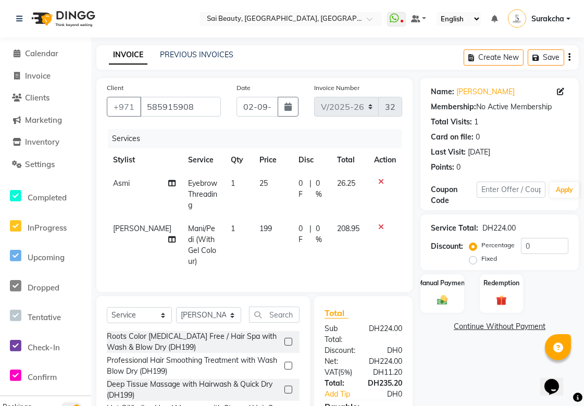
click at [168, 236] on icon at bounding box center [171, 239] width 7 height 7
select select "43674"
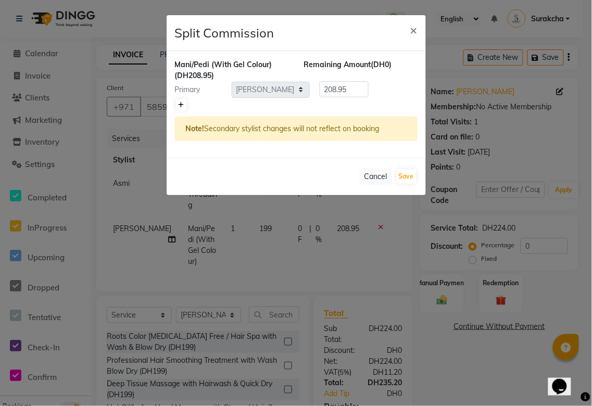
click at [181, 105] on icon at bounding box center [182, 105] width 6 height 6
type input "104.47"
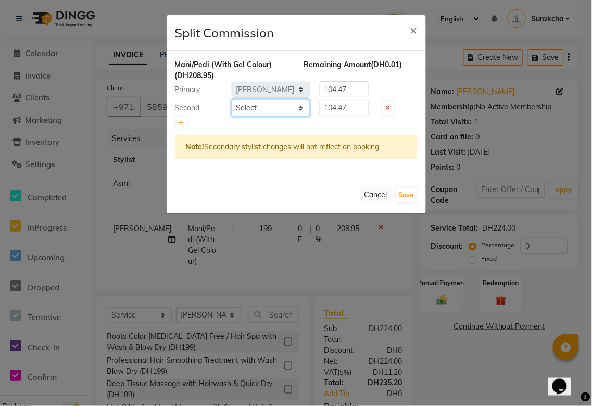
click at [303, 109] on select "Select [PERSON_NAME][MEDICAL_DATA] [PERSON_NAME] Asmi Ausha [PERSON_NAME] Gita …" at bounding box center [271, 108] width 78 height 16
select select "63384"
click at [232, 100] on select "Select [PERSON_NAME][MEDICAL_DATA] [PERSON_NAME] Asmi Ausha [PERSON_NAME] Gita …" at bounding box center [271, 108] width 78 height 16
click at [362, 107] on input "104.47" at bounding box center [344, 108] width 49 height 16
type input "108"
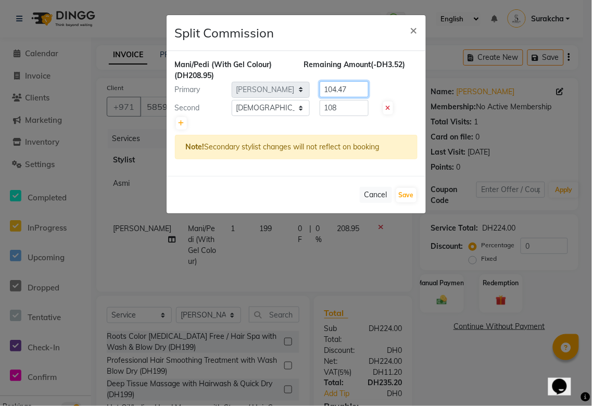
click at [356, 90] on input "104.47" at bounding box center [344, 89] width 49 height 16
type input "100.95"
click at [405, 194] on button "Save" at bounding box center [406, 195] width 20 height 15
select select "Select"
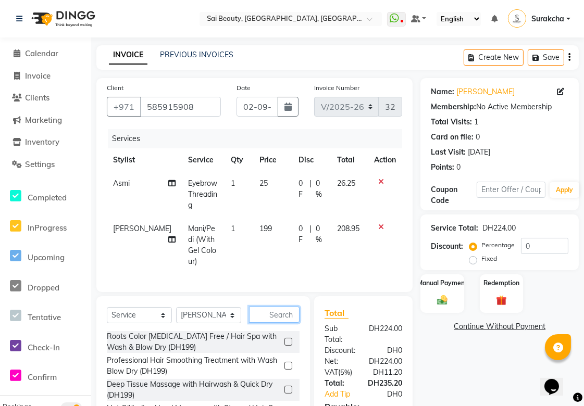
click at [272, 313] on input "text" at bounding box center [274, 315] width 51 height 16
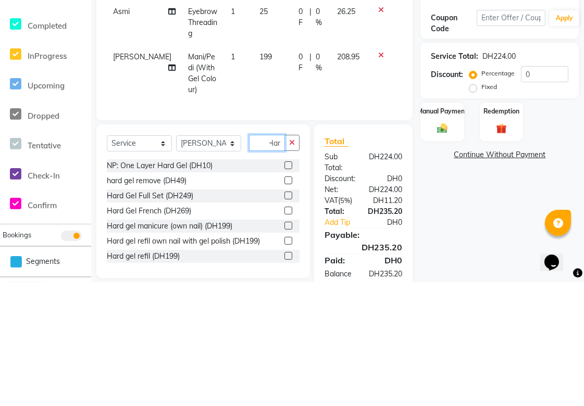
scroll to position [0, 6]
type input "Hard"
click at [284, 303] on label at bounding box center [288, 305] width 8 height 8
click at [284, 303] on input "checkbox" at bounding box center [287, 305] width 7 height 7
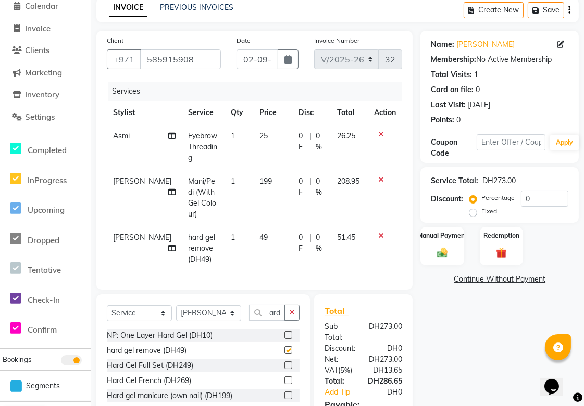
scroll to position [0, 0]
checkbox input "false"
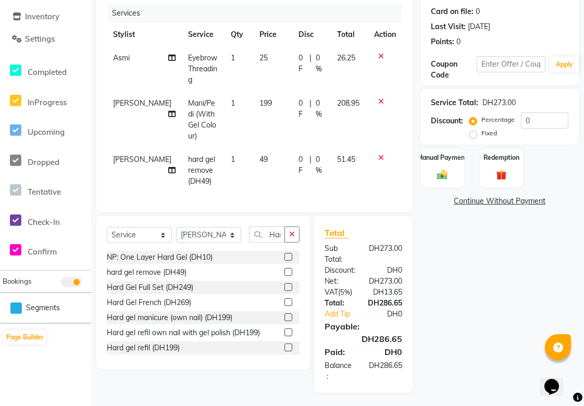
click at [298, 154] on span "0 F" at bounding box center [301, 165] width 7 height 22
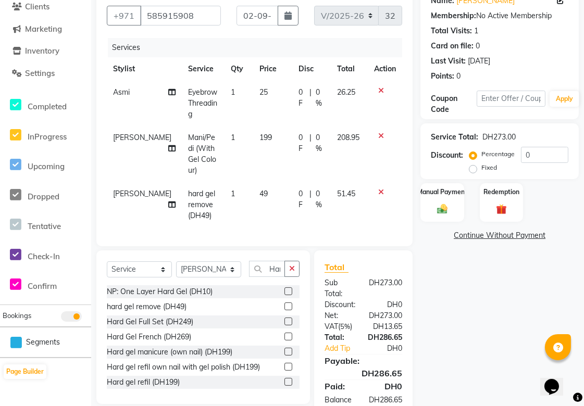
select select "43674"
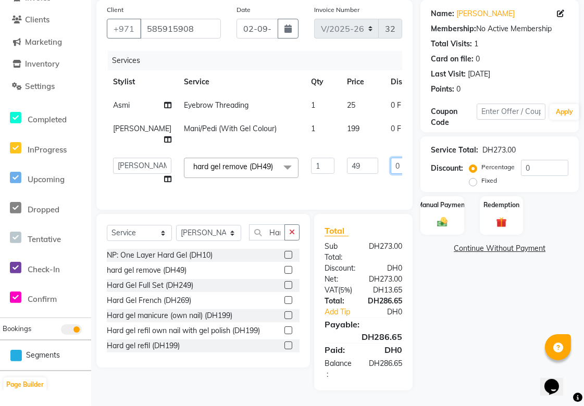
click at [391, 158] on input "0" at bounding box center [406, 166] width 31 height 16
type input "29"
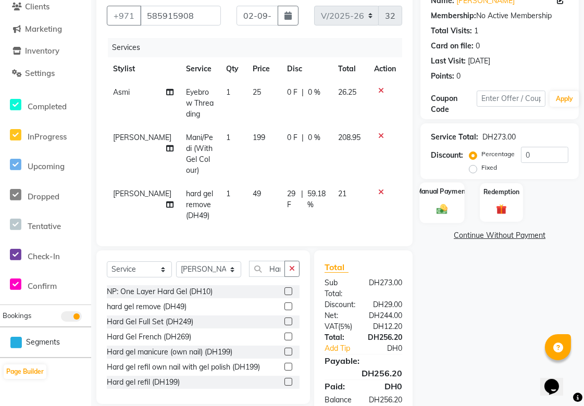
click at [444, 212] on img at bounding box center [442, 209] width 18 height 13
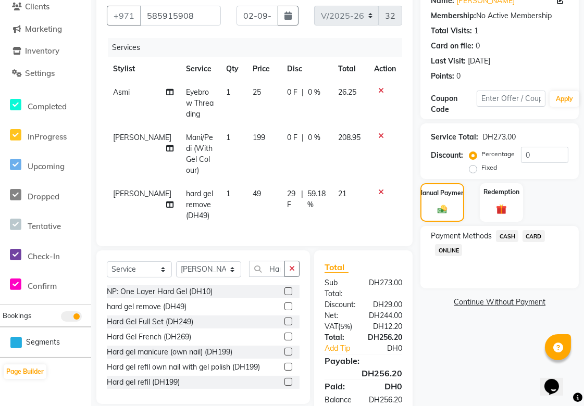
click at [537, 233] on span "CARD" at bounding box center [534, 236] width 22 height 12
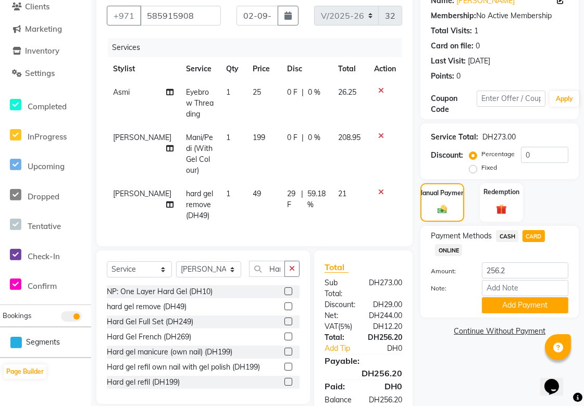
click at [166, 145] on icon at bounding box center [169, 148] width 7 height 7
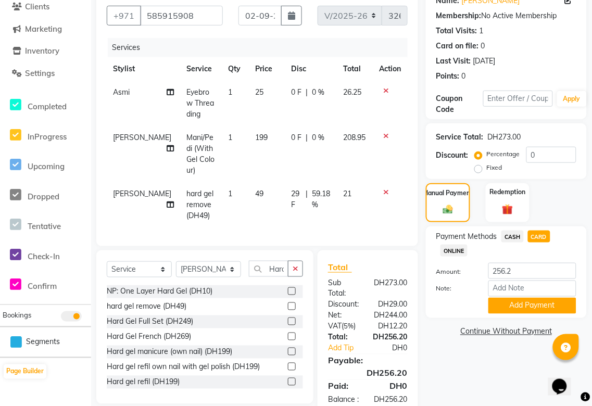
select select "43674"
select select "63384"
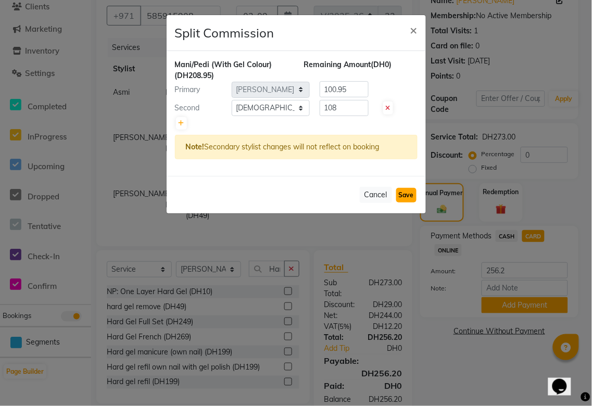
click at [408, 195] on button "Save" at bounding box center [406, 195] width 20 height 15
select select "Select"
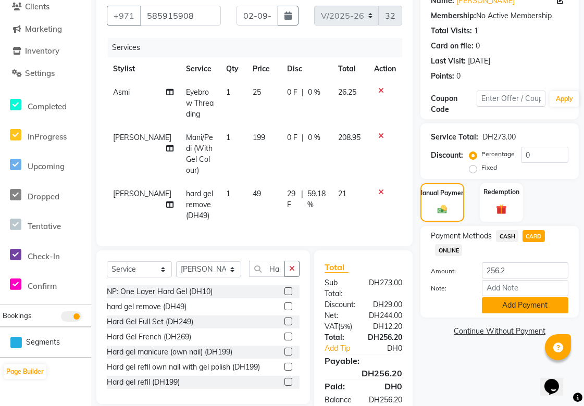
click at [528, 309] on button "Add Payment" at bounding box center [525, 305] width 86 height 16
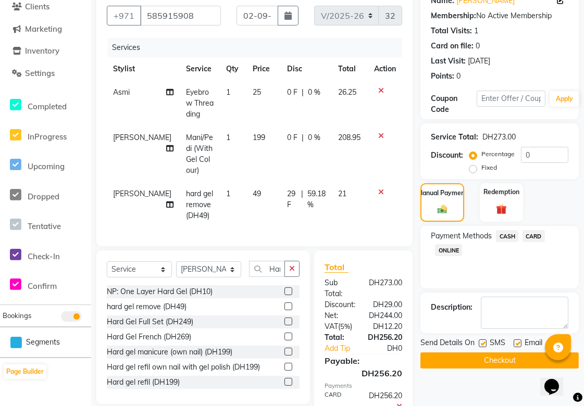
scroll to position [158, 0]
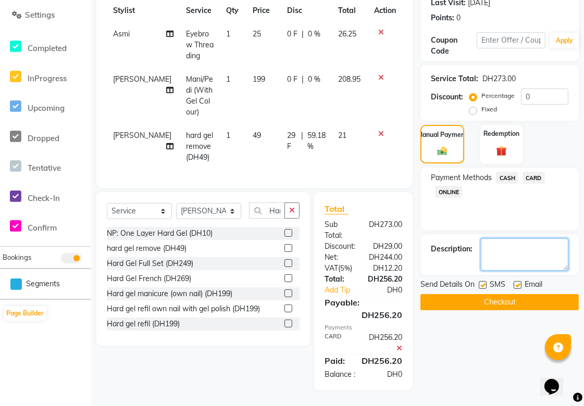
click at [503, 242] on textarea at bounding box center [525, 255] width 88 height 32
type textarea "Loyal client discount"
click at [542, 295] on button "Checkout" at bounding box center [499, 302] width 158 height 16
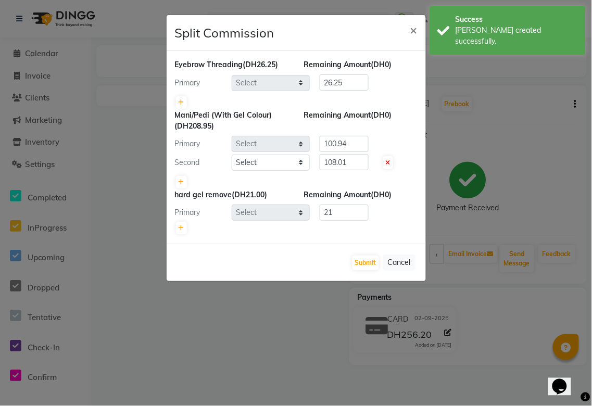
select select "40288"
select select "43674"
select select "63384"
select select "43674"
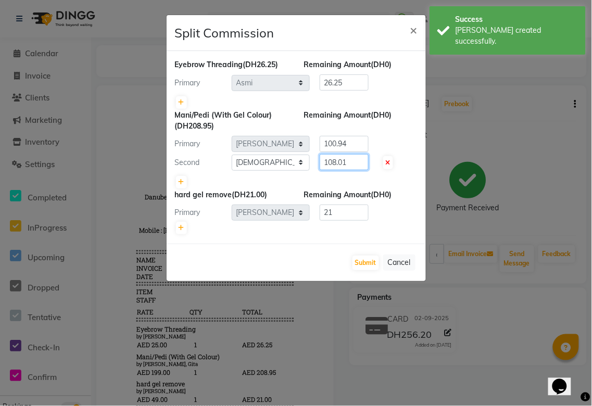
click at [357, 165] on input "108.01" at bounding box center [344, 162] width 49 height 16
type input "108"
click at [357, 148] on input "100.94" at bounding box center [344, 144] width 49 height 16
type input "100.95"
click at [367, 259] on button "Submit" at bounding box center [366, 263] width 27 height 15
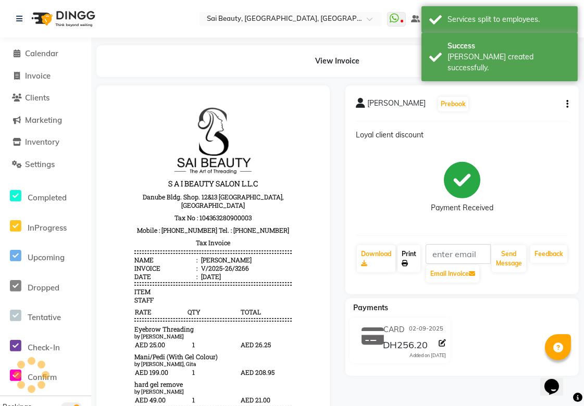
click at [417, 267] on link "Print" at bounding box center [408, 258] width 23 height 27
click at [44, 56] on span "Calendar" at bounding box center [41, 53] width 33 height 10
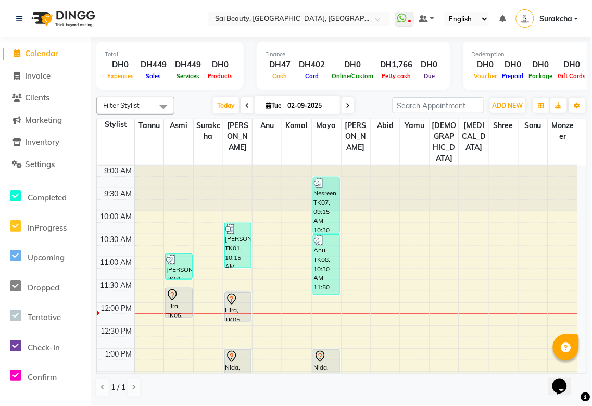
click at [237, 350] on div "Nida, TK03, 01:00 PM-01:40 PM, Mani/Pedi (With Gel Colour)" at bounding box center [238, 364] width 26 height 29
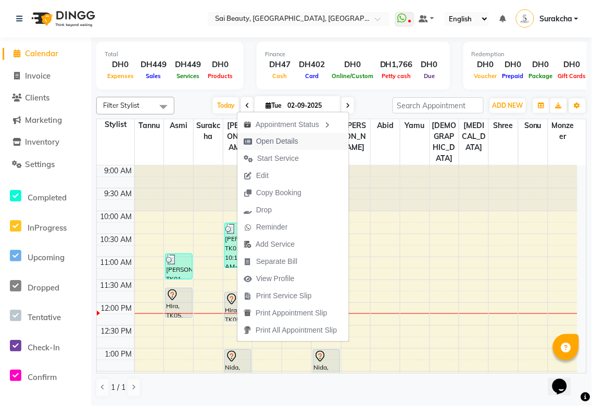
click at [264, 138] on span "Open Details" at bounding box center [277, 141] width 42 height 11
select select "7"
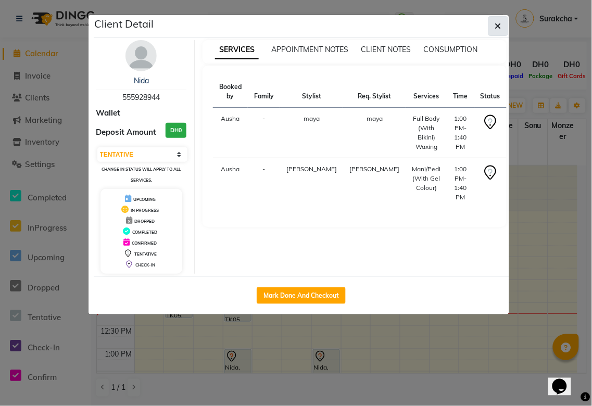
click at [498, 24] on icon "button" at bounding box center [498, 26] width 6 height 8
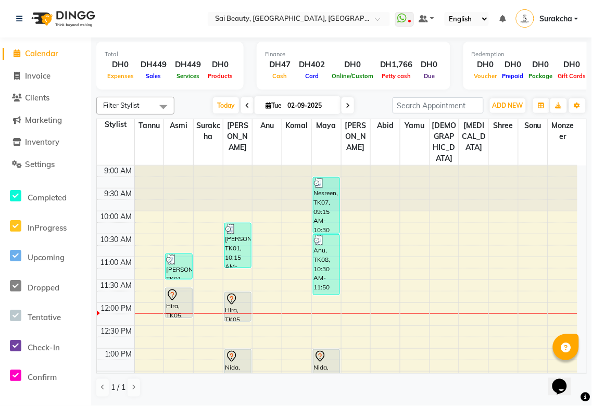
click at [325, 350] on div "Nida, TK03, 01:00 PM-01:40 PM, Full Body (With Bikini) Waxing" at bounding box center [327, 364] width 26 height 29
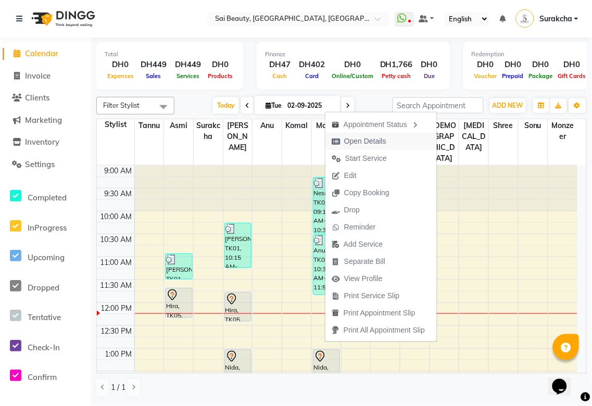
click at [357, 141] on span "Open Details" at bounding box center [365, 141] width 42 height 11
select select "7"
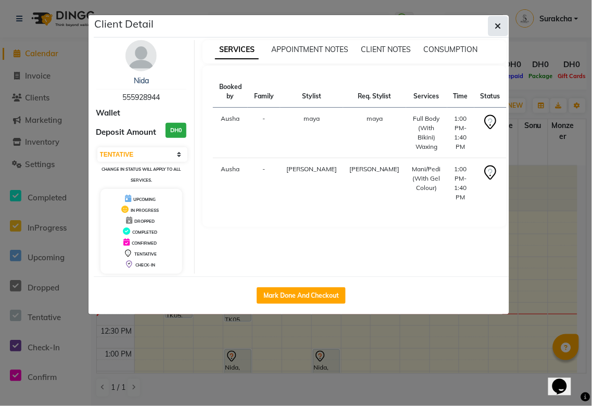
click at [506, 24] on button "button" at bounding box center [499, 26] width 20 height 20
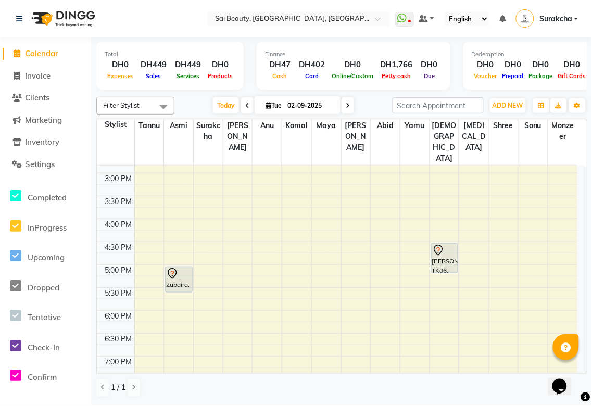
scroll to position [269, 0]
click at [440, 242] on div "[PERSON_NAME], TK06, 04:30 PM-05:10 PM, Spa Pedicure (Normal Colour)" at bounding box center [445, 256] width 26 height 29
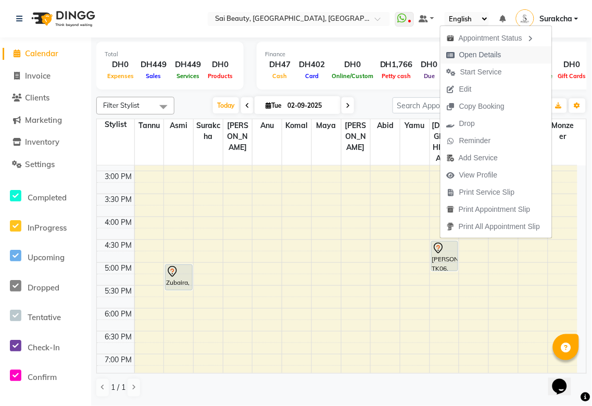
click at [495, 58] on span "Open Details" at bounding box center [480, 54] width 42 height 11
select select "7"
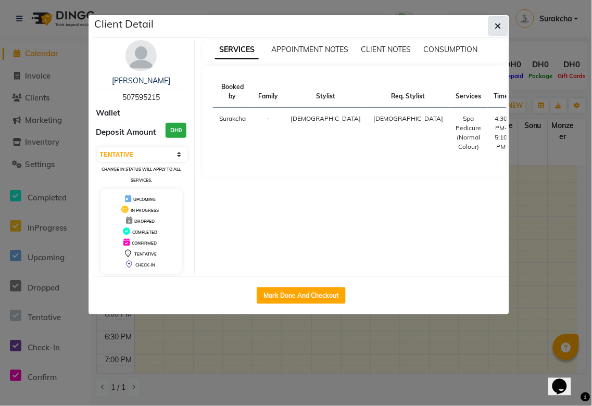
click at [495, 27] on icon "button" at bounding box center [498, 26] width 6 height 8
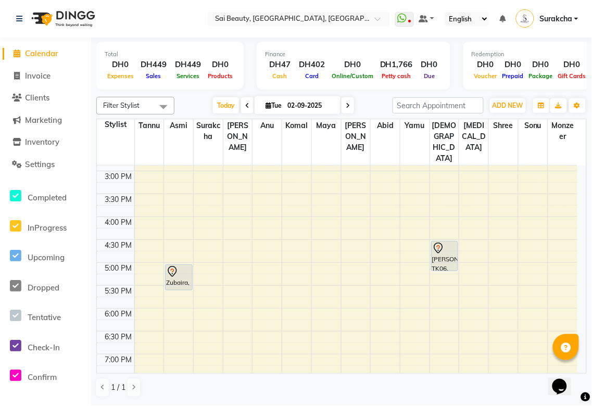
click at [447, 242] on div at bounding box center [444, 248] width 25 height 13
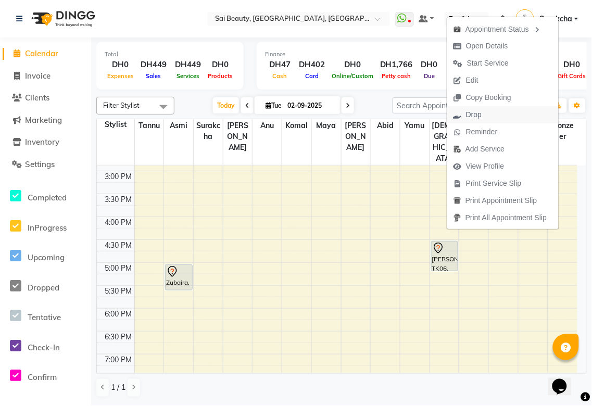
click at [481, 115] on span "Drop" at bounding box center [474, 114] width 16 height 11
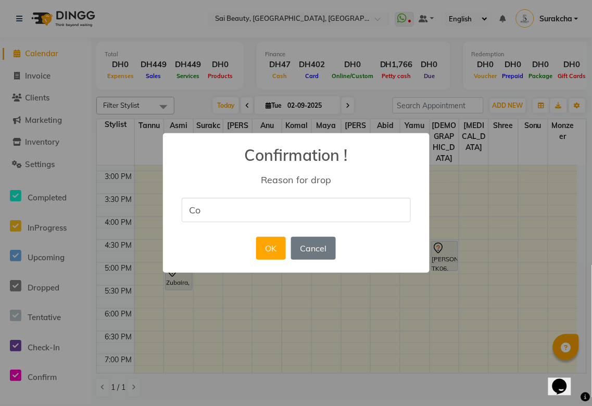
type input "costumer reschedule the appointment"
click at [271, 251] on button "OK" at bounding box center [271, 248] width 30 height 23
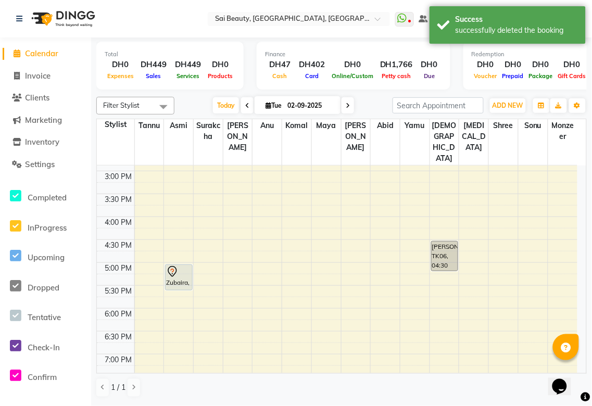
click at [346, 107] on icon at bounding box center [348, 106] width 4 height 6
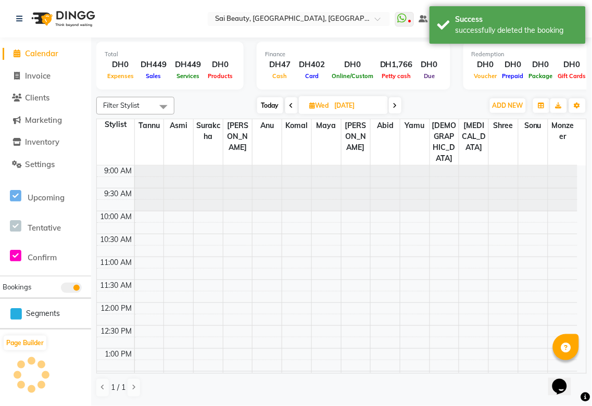
scroll to position [138, 0]
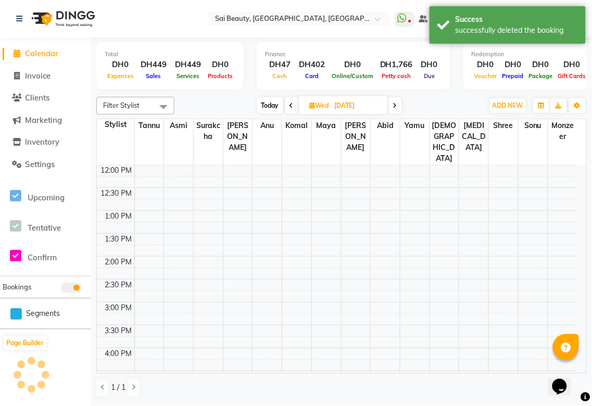
click at [396, 105] on icon at bounding box center [395, 106] width 4 height 6
type input "[DATE]"
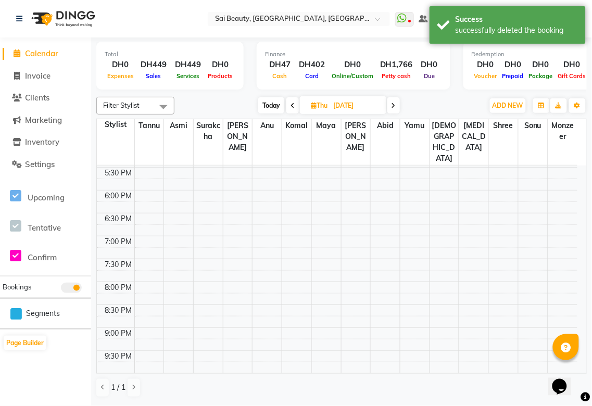
scroll to position [461, 0]
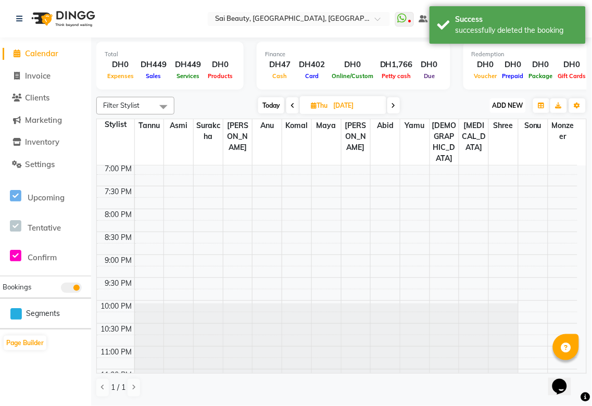
click at [504, 105] on span "ADD NEW" at bounding box center [508, 106] width 31 height 8
click at [499, 123] on button "Add Appointment" at bounding box center [485, 125] width 82 height 14
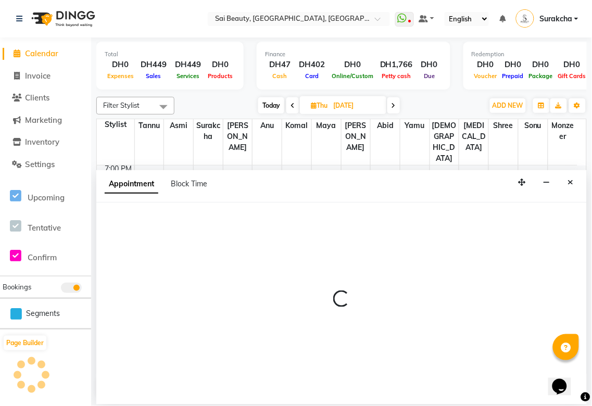
select select "600"
select select "tentative"
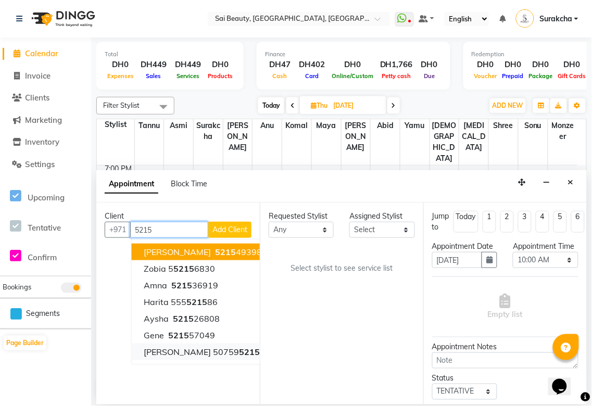
click at [240, 351] on span "5215" at bounding box center [250, 352] width 21 height 10
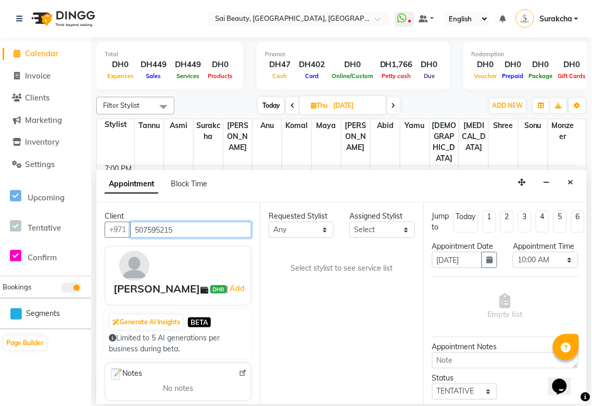
type input "507595215"
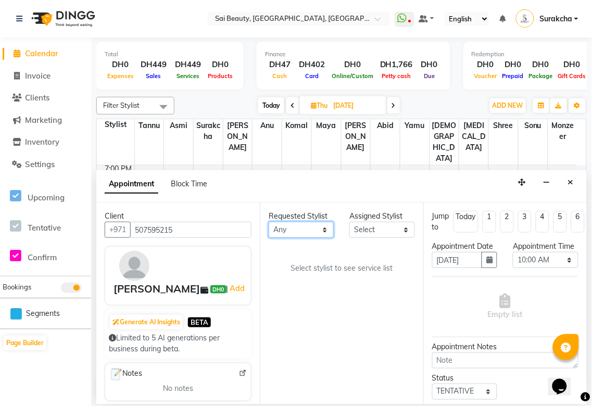
click at [320, 223] on select "Any [PERSON_NAME][MEDICAL_DATA] [PERSON_NAME] Asmi [PERSON_NAME] Gita [PERSON_N…" at bounding box center [301, 230] width 65 height 16
select select "45072"
click at [269, 222] on select "Any [PERSON_NAME][MEDICAL_DATA] [PERSON_NAME] Asmi [PERSON_NAME] Gita [PERSON_N…" at bounding box center [301, 230] width 65 height 16
select select "45072"
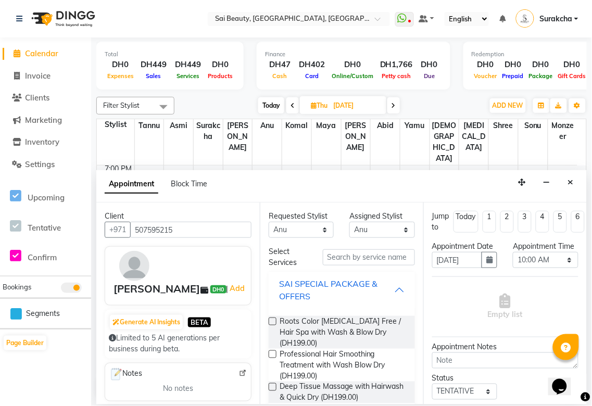
click at [383, 293] on div "SAI SPECIAL PACKAGE & OFFERS" at bounding box center [336, 290] width 115 height 25
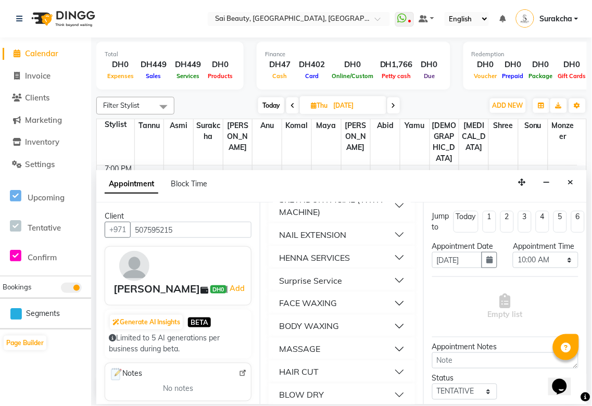
scroll to position [315, 0]
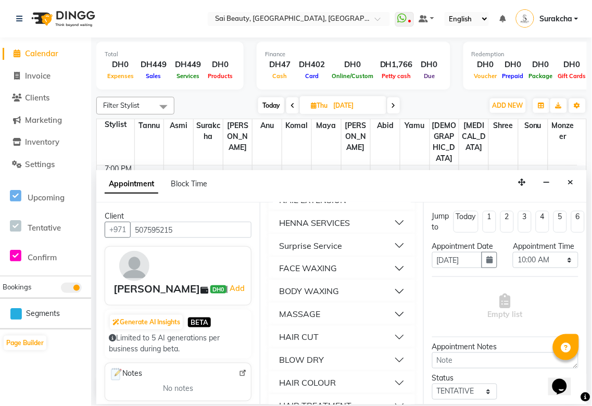
click at [388, 292] on button "BODY WAXING" at bounding box center [342, 291] width 138 height 19
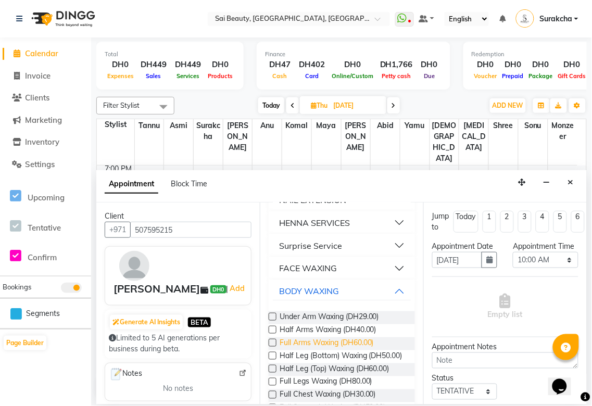
click at [345, 340] on span "Full Arms Waxing (DH60.00)" at bounding box center [327, 344] width 94 height 13
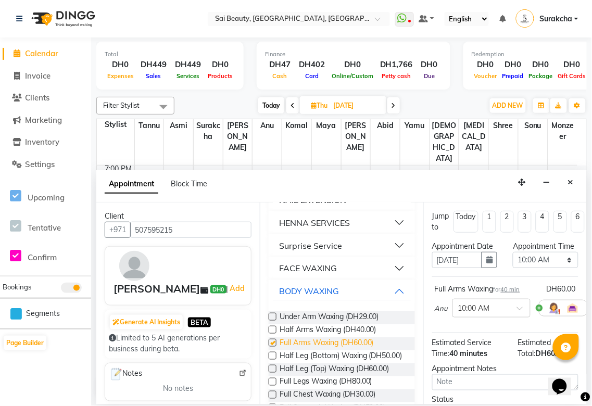
checkbox input "false"
click at [326, 390] on span "Full Legs Waxing (DH80.00)" at bounding box center [326, 383] width 93 height 13
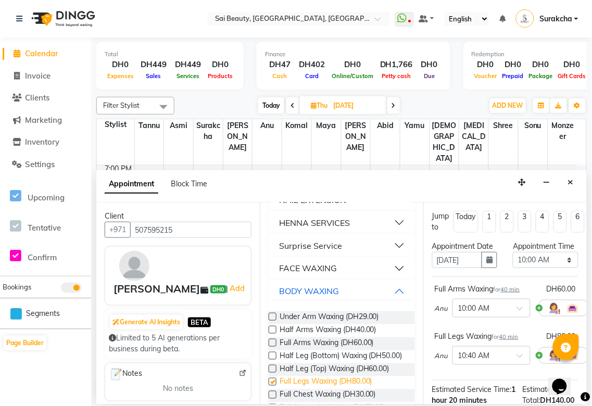
checkbox input "false"
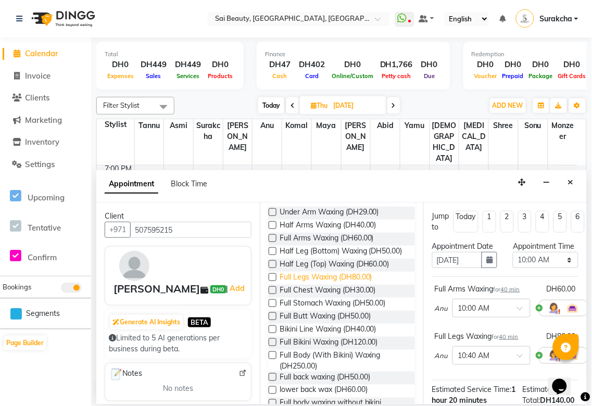
scroll to position [422, 0]
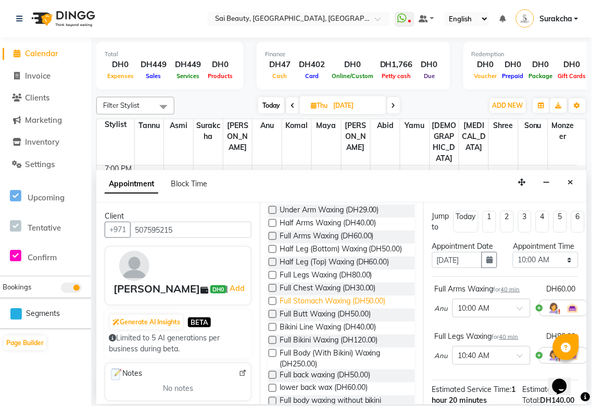
click at [368, 309] on span "Full Stomach Waxing (DH50.00)" at bounding box center [333, 302] width 106 height 13
checkbox input "false"
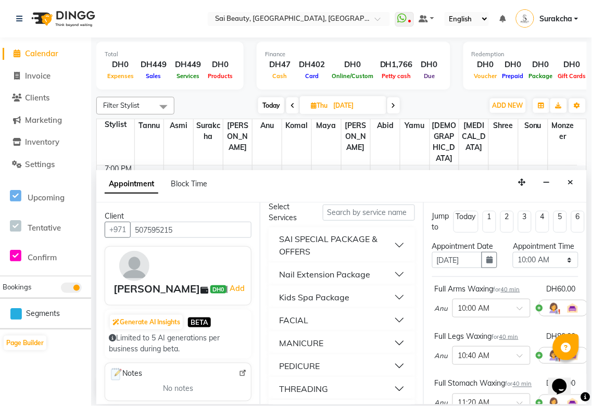
scroll to position [0, 0]
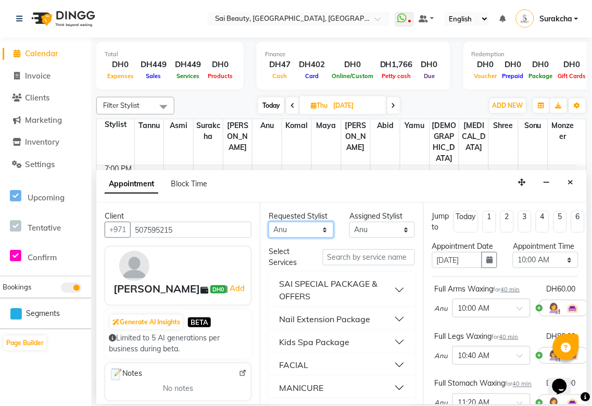
click at [318, 230] on select "Any [PERSON_NAME][MEDICAL_DATA] [PERSON_NAME] Asmi [PERSON_NAME] Gita [PERSON_N…" at bounding box center [301, 230] width 65 height 16
select select "63787"
click at [269, 222] on select "Any [PERSON_NAME][MEDICAL_DATA] [PERSON_NAME] Asmi [PERSON_NAME] Gita [PERSON_N…" at bounding box center [301, 230] width 65 height 16
select select "63787"
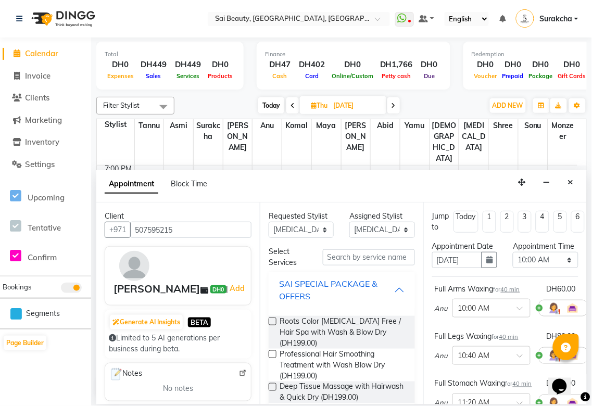
click at [401, 302] on button "SAI SPECIAL PACKAGE & OFFERS" at bounding box center [342, 290] width 138 height 31
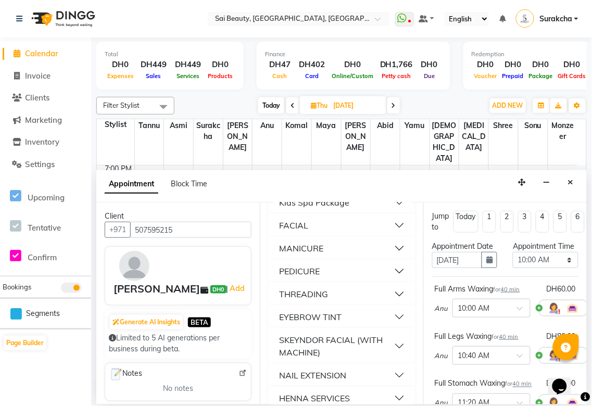
scroll to position [142, 0]
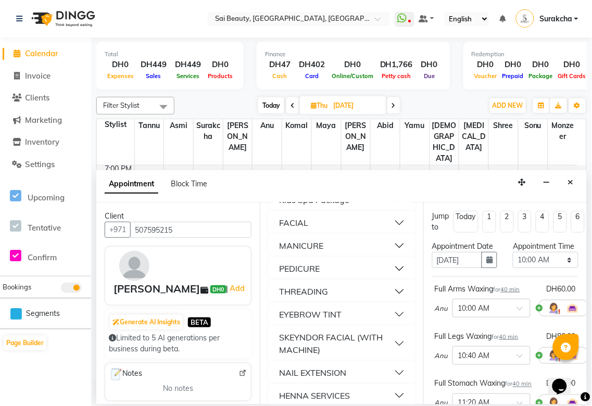
click at [391, 269] on button "PEDICURE" at bounding box center [342, 268] width 138 height 19
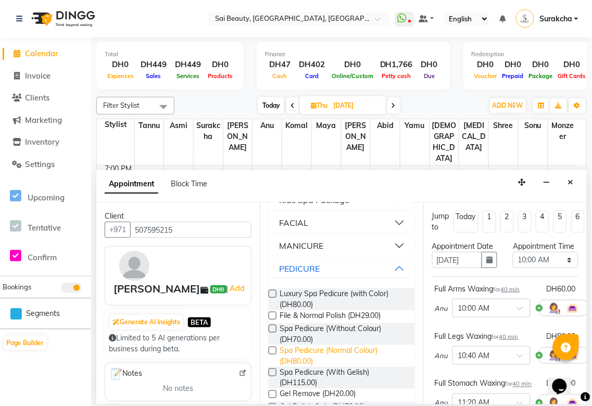
click at [324, 358] on span "Spa Pedicure (Normal Colour) (DH80.00)" at bounding box center [343, 356] width 127 height 22
checkbox input "false"
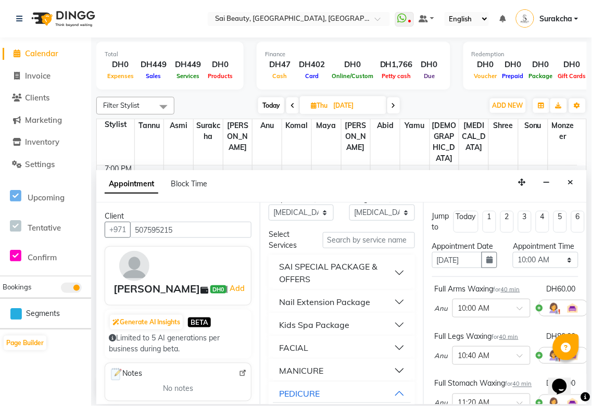
scroll to position [0, 0]
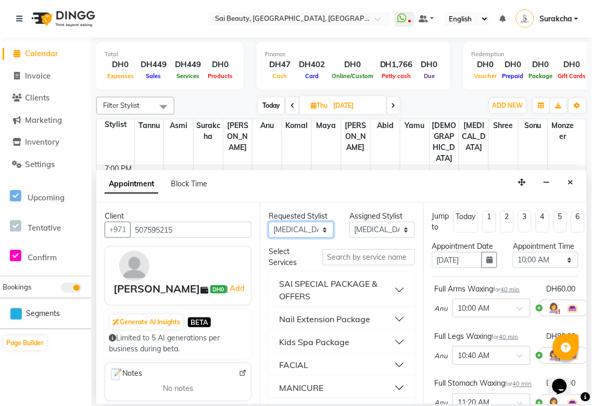
click at [314, 225] on select "Any [PERSON_NAME][MEDICAL_DATA] [PERSON_NAME] Asmi [PERSON_NAME] Gita [PERSON_N…" at bounding box center [301, 230] width 65 height 16
select select "57468"
click at [269, 222] on select "Any [PERSON_NAME][MEDICAL_DATA] [PERSON_NAME] Asmi [PERSON_NAME] Gita [PERSON_N…" at bounding box center [301, 230] width 65 height 16
select select "57468"
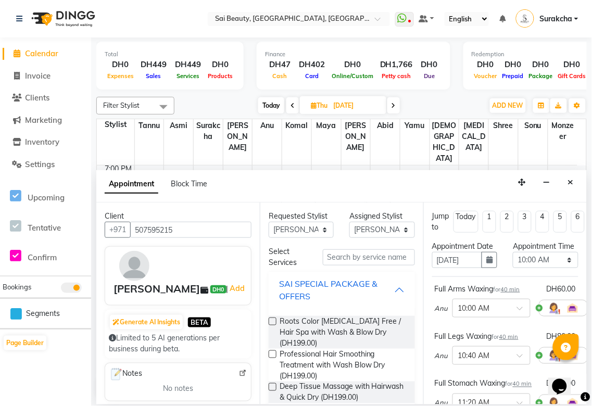
click at [383, 285] on div "SAI SPECIAL PACKAGE & OFFERS" at bounding box center [336, 290] width 115 height 25
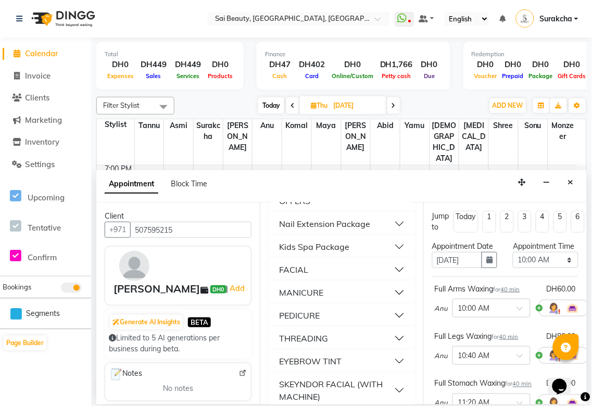
scroll to position [105, 0]
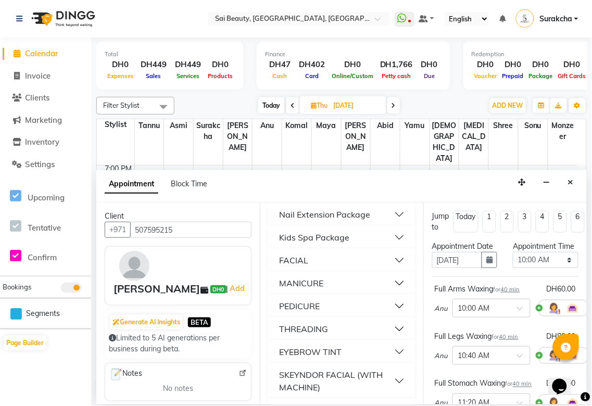
click at [389, 331] on button "THREADING" at bounding box center [342, 329] width 138 height 19
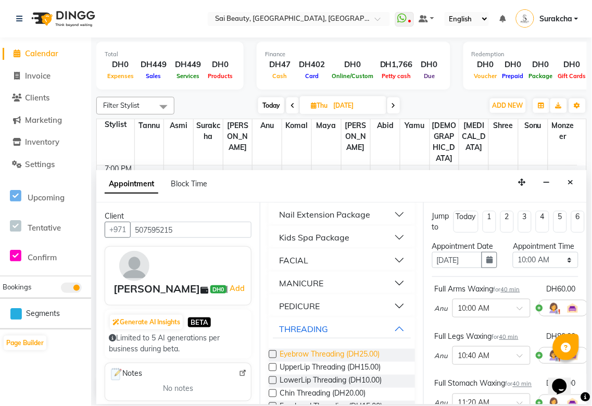
click at [352, 356] on span "Eyebrow Threading (DH25.00)" at bounding box center [330, 355] width 100 height 13
checkbox input "false"
click at [563, 267] on select "Select 10:00 AM 10:05 AM 10:10 AM 10:15 AM 10:20 AM 10:25 AM 10:30 AM 10:35 AM …" at bounding box center [545, 260] width 65 height 16
click at [562, 268] on select "Select 10:00 AM 10:05 AM 10:10 AM 10:15 AM 10:20 AM 10:25 AM 10:30 AM 10:35 AM …" at bounding box center [545, 260] width 65 height 16
select select "1020"
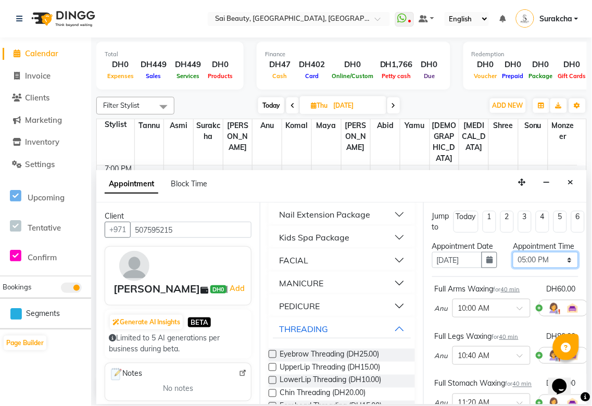
click at [513, 263] on select "Select 10:00 AM 10:05 AM 10:10 AM 10:15 AM 10:20 AM 10:25 AM 10:30 AM 10:35 AM …" at bounding box center [545, 260] width 65 height 16
click at [548, 184] on icon "button" at bounding box center [547, 182] width 7 height 7
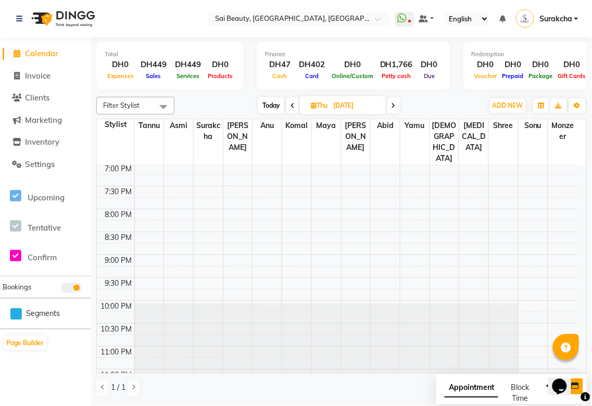
click at [482, 390] on span "Appointment" at bounding box center [472, 388] width 54 height 19
select select "tentative"
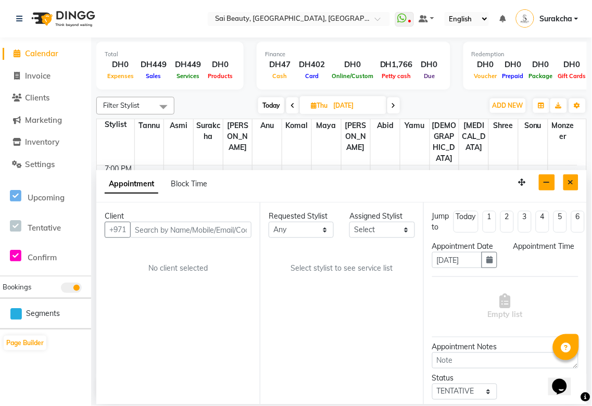
click at [574, 182] on icon "Close" at bounding box center [571, 182] width 6 height 7
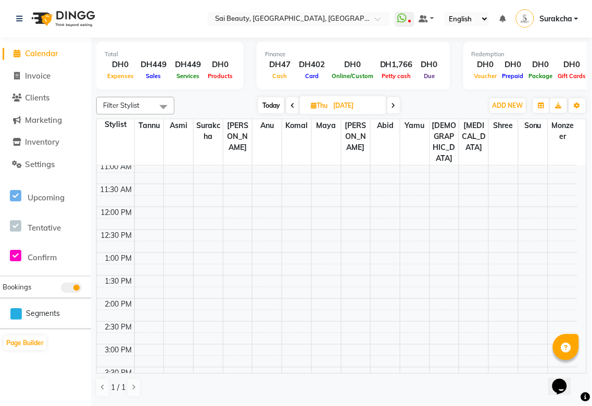
scroll to position [0, 0]
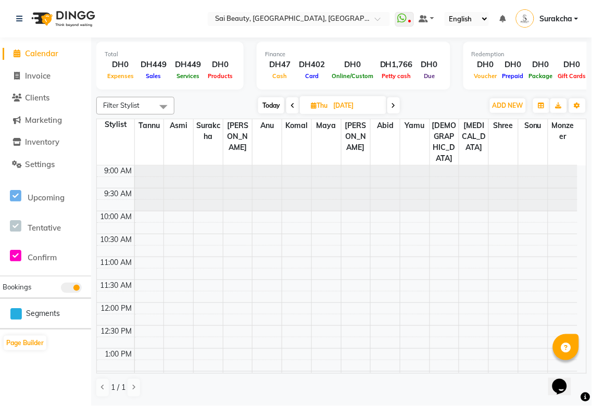
click at [577, 166] on div at bounding box center [563, 189] width 29 height 46
click at [511, 105] on span "ADD NEW" at bounding box center [508, 106] width 31 height 8
click at [501, 127] on button "Add Appointment" at bounding box center [485, 125] width 82 height 14
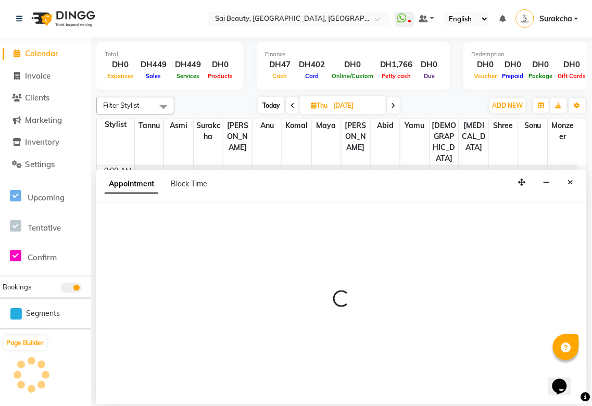
select select "600"
select select "tentative"
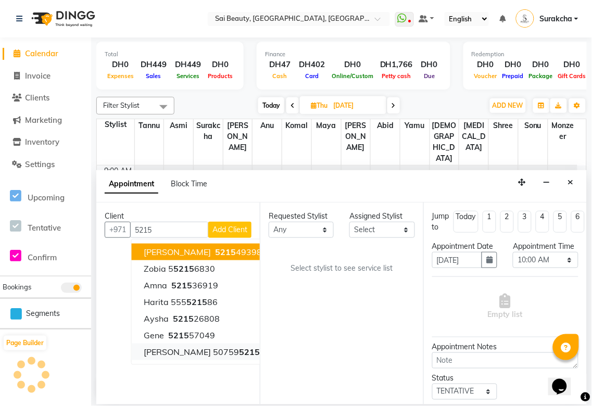
click at [240, 353] on span "5215" at bounding box center [250, 352] width 21 height 10
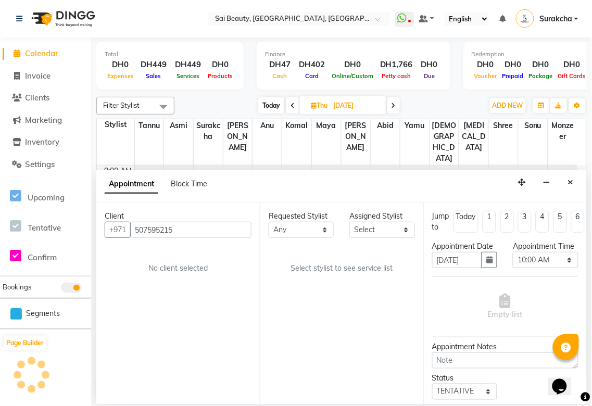
type input "507595215"
click at [315, 238] on select "Any [PERSON_NAME][MEDICAL_DATA] [PERSON_NAME] Asmi [PERSON_NAME] Gita [PERSON_N…" at bounding box center [301, 230] width 65 height 16
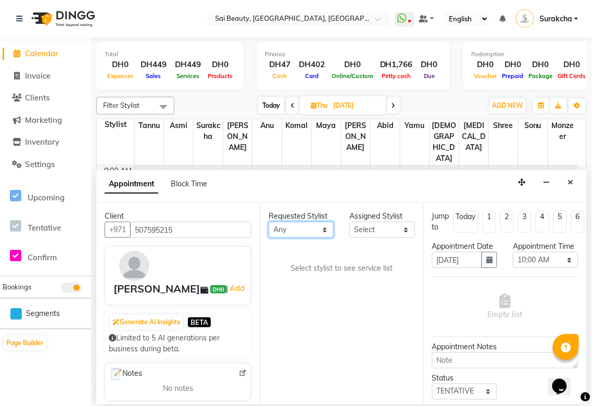
select select "45072"
click at [269, 222] on select "Any [PERSON_NAME][MEDICAL_DATA] [PERSON_NAME] Asmi [PERSON_NAME] Gita [PERSON_N…" at bounding box center [301, 230] width 65 height 16
select select "45072"
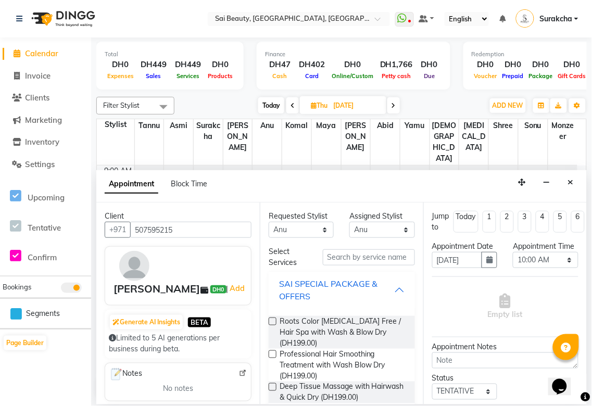
click at [396, 294] on button "SAI SPECIAL PACKAGE & OFFERS" at bounding box center [342, 290] width 138 height 31
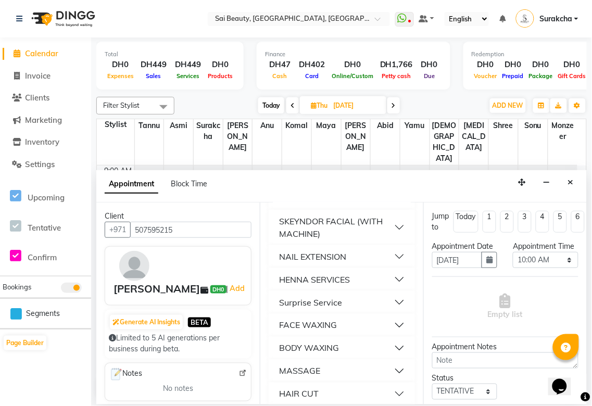
scroll to position [298, 0]
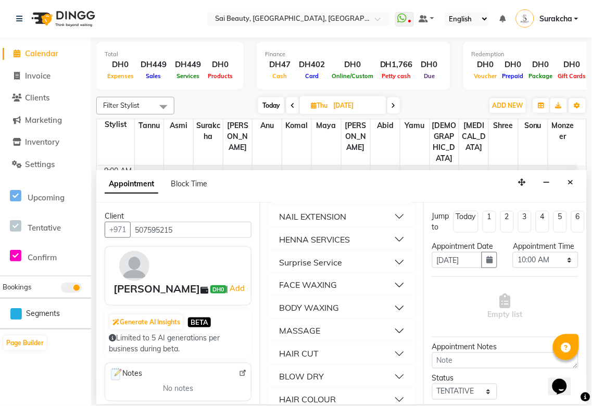
click at [391, 309] on button "BODY WAXING" at bounding box center [342, 308] width 138 height 19
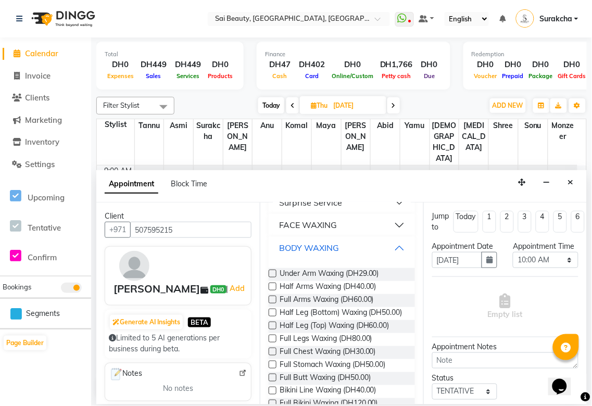
scroll to position [379, 0]
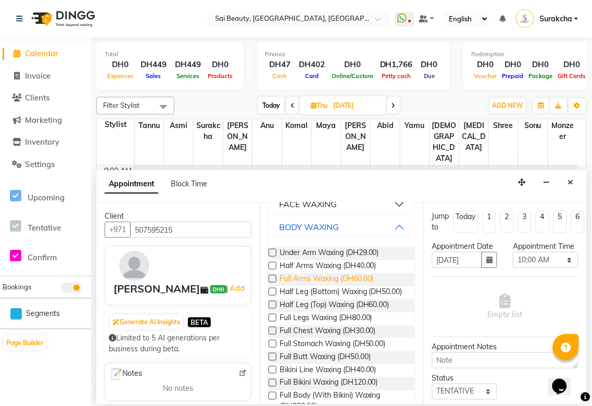
click at [363, 282] on span "Full Arms Waxing (DH60.00)" at bounding box center [327, 279] width 94 height 13
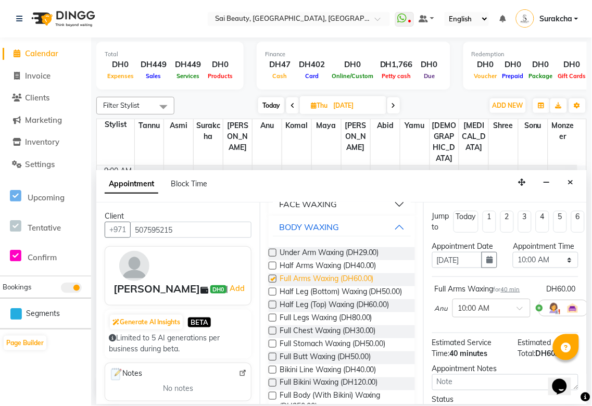
checkbox input "false"
click at [344, 326] on span "Full Legs Waxing (DH80.00)" at bounding box center [326, 319] width 93 height 13
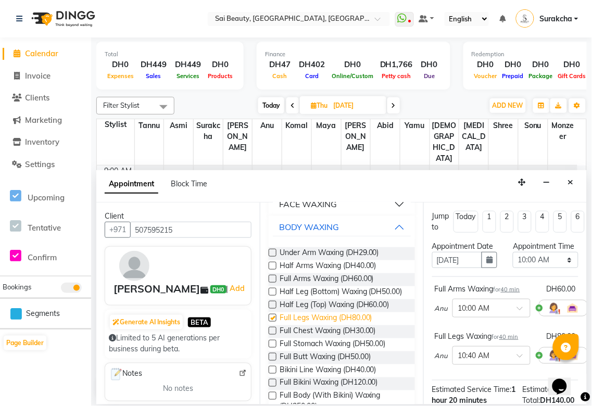
checkbox input "false"
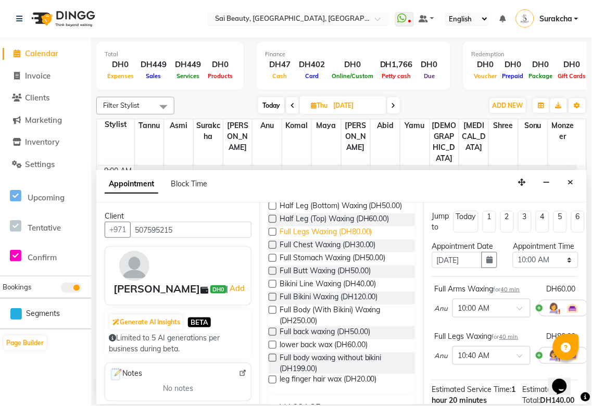
scroll to position [469, 0]
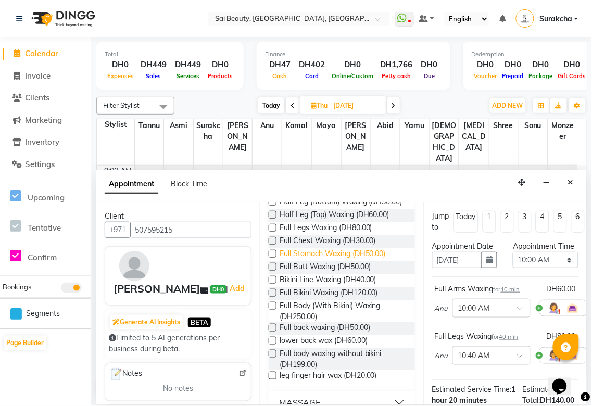
click at [338, 262] on span "Full Stomach Waxing (DH50.00)" at bounding box center [333, 254] width 106 height 13
checkbox input "false"
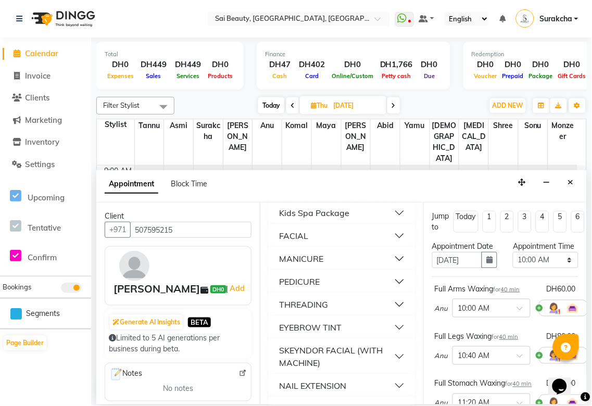
scroll to position [0, 0]
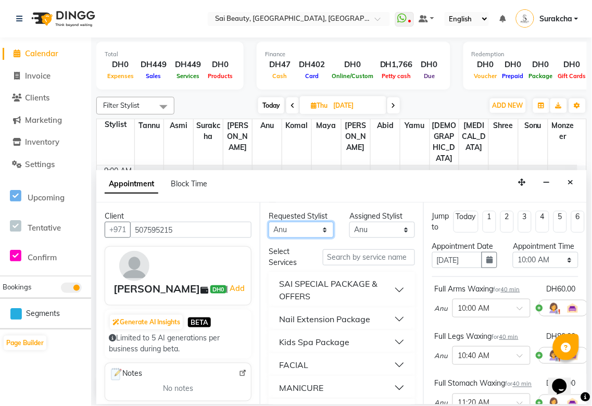
click at [327, 228] on select "Any [PERSON_NAME][MEDICAL_DATA] [PERSON_NAME] Asmi [PERSON_NAME] Gita [PERSON_N…" at bounding box center [301, 230] width 65 height 16
select select "63787"
click at [269, 222] on select "Any [PERSON_NAME][MEDICAL_DATA] [PERSON_NAME] Asmi [PERSON_NAME] Gita [PERSON_N…" at bounding box center [301, 230] width 65 height 16
select select "63787"
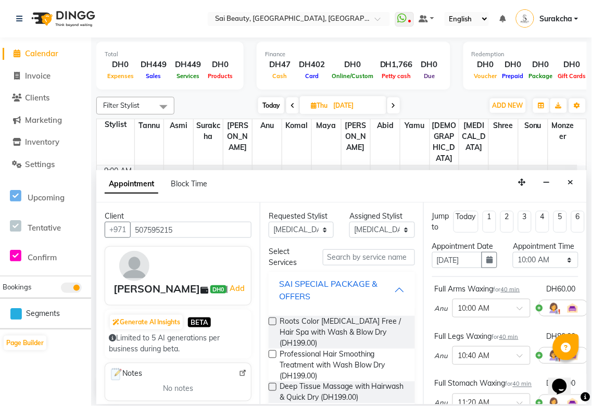
click at [385, 289] on div "SAI SPECIAL PACKAGE & OFFERS" at bounding box center [336, 290] width 115 height 25
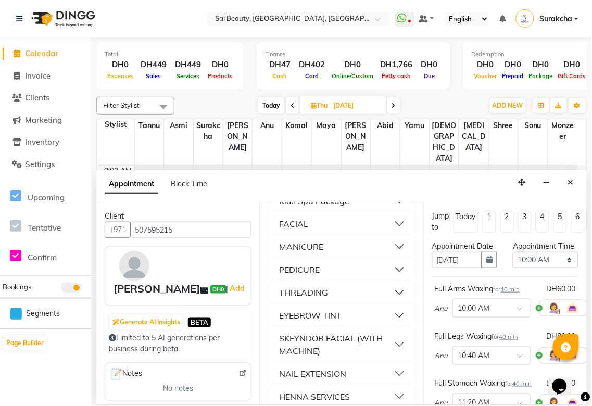
scroll to position [147, 0]
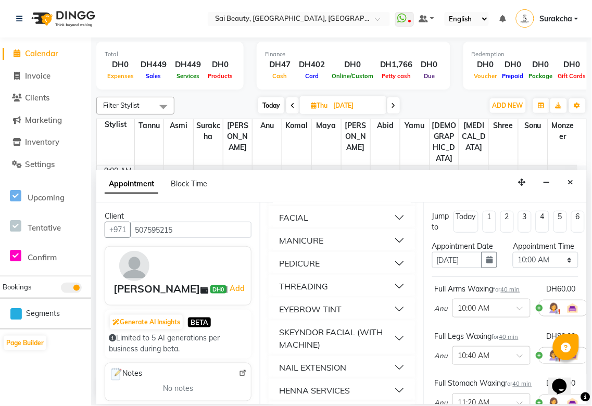
click at [397, 263] on button "PEDICURE" at bounding box center [342, 263] width 138 height 19
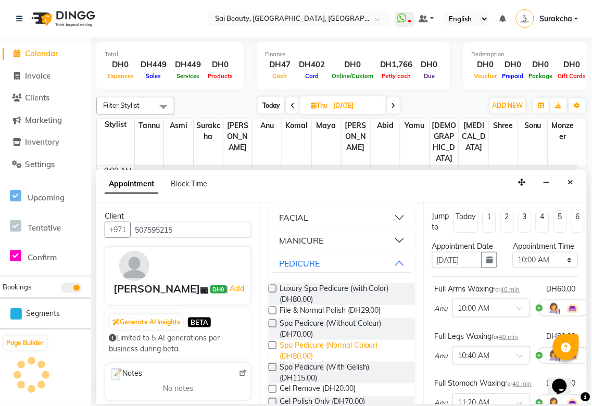
click at [327, 356] on span "Spa Pedicure (Normal Colour) (DH80.00)" at bounding box center [343, 351] width 127 height 22
checkbox input "false"
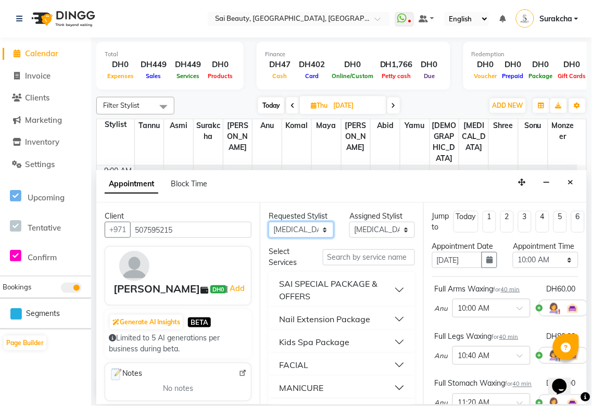
click at [321, 230] on select "Any [PERSON_NAME][MEDICAL_DATA] [PERSON_NAME] Asmi [PERSON_NAME] Gita [PERSON_N…" at bounding box center [301, 230] width 65 height 16
select select "40288"
click at [269, 222] on select "Any [PERSON_NAME][MEDICAL_DATA] [PERSON_NAME] Asmi [PERSON_NAME] Gita [PERSON_N…" at bounding box center [301, 230] width 65 height 16
select select "40288"
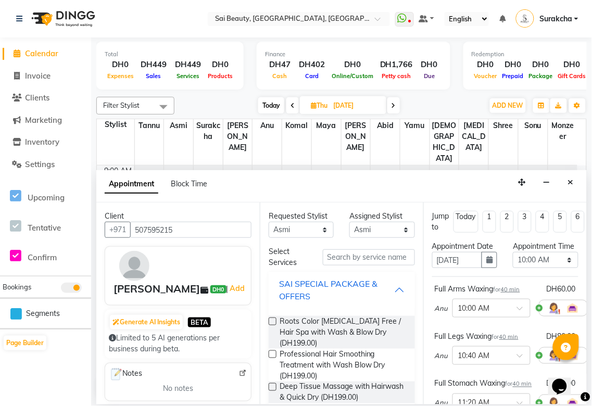
click at [383, 292] on div "SAI SPECIAL PACKAGE & OFFERS" at bounding box center [336, 290] width 115 height 25
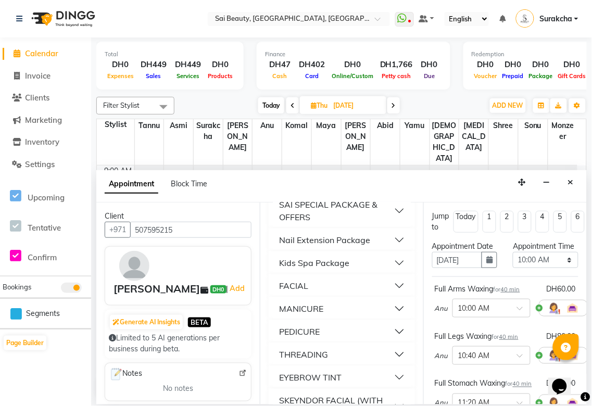
scroll to position [129, 0]
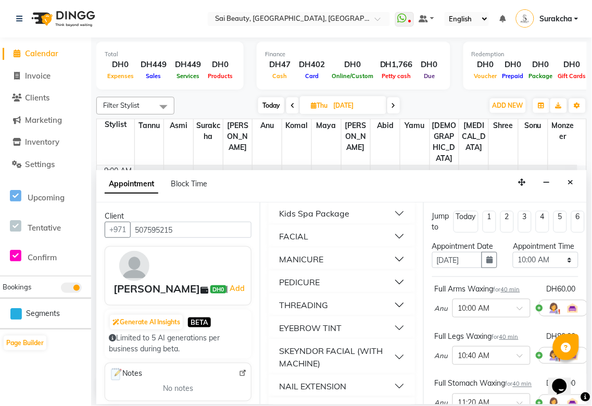
click at [391, 306] on button "THREADING" at bounding box center [342, 305] width 138 height 19
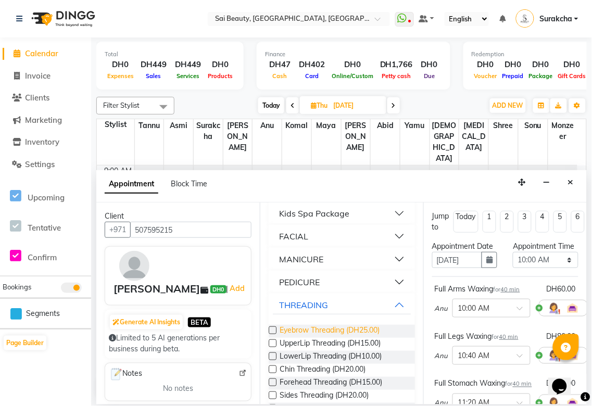
click at [362, 329] on span "Eyebrow Threading (DH25.00)" at bounding box center [330, 331] width 100 height 13
checkbox input "false"
click at [561, 268] on select "Select 10:00 AM 10:05 AM 10:10 AM 10:15 AM 10:20 AM 10:25 AM 10:30 AM 10:35 AM …" at bounding box center [545, 260] width 65 height 16
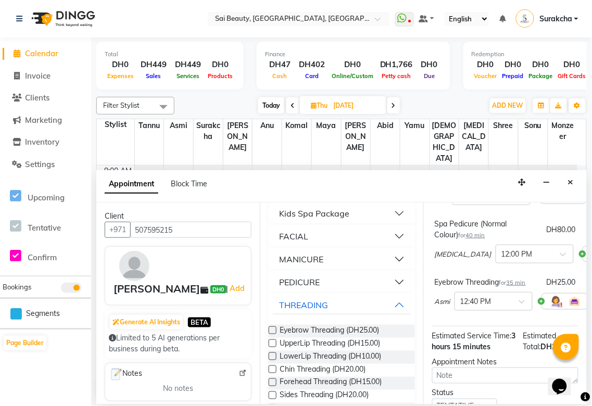
scroll to position [0, 0]
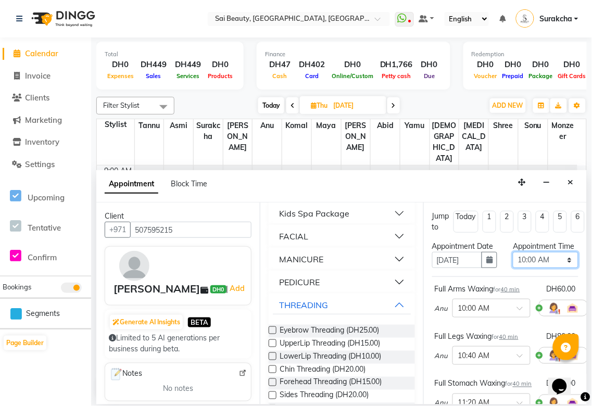
click at [563, 268] on select "Select 10:00 AM 10:05 AM 10:10 AM 10:15 AM 10:20 AM 10:25 AM 10:30 AM 10:35 AM …" at bounding box center [545, 260] width 65 height 16
select select "1020"
click at [513, 263] on select "Select 10:00 AM 10:05 AM 10:10 AM 10:15 AM 10:20 AM 10:25 AM 10:30 AM 10:35 AM …" at bounding box center [545, 260] width 65 height 16
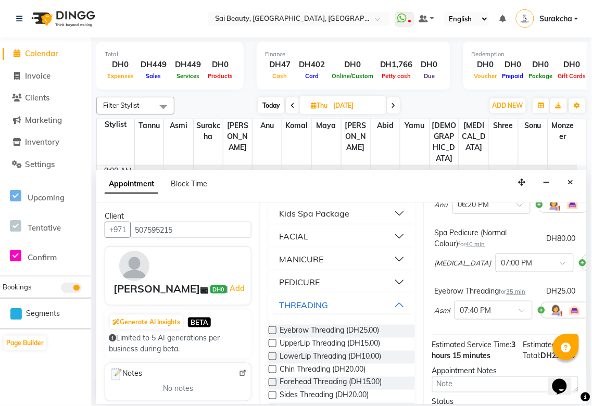
scroll to position [345, 0]
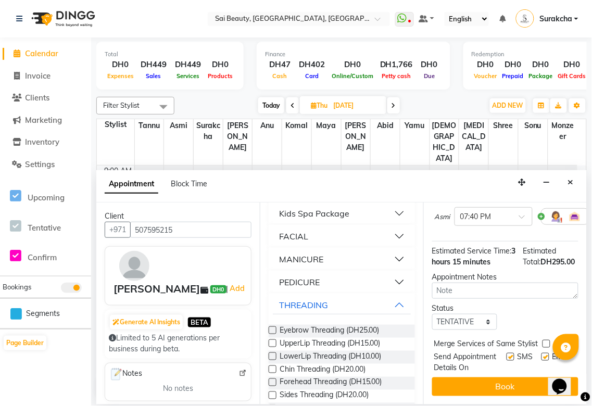
click at [545, 340] on label at bounding box center [547, 344] width 8 height 8
click at [545, 342] on input "checkbox" at bounding box center [546, 345] width 7 height 7
checkbox input "true"
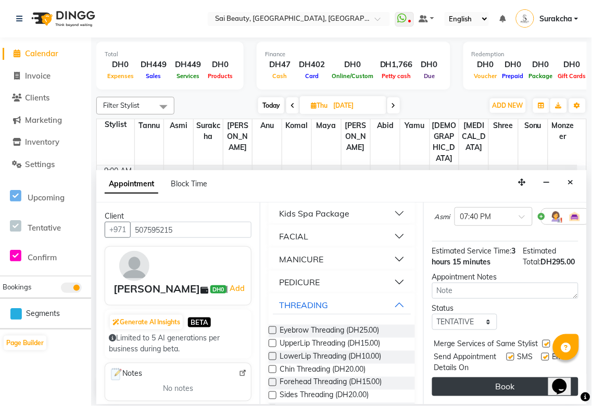
click at [527, 386] on button "Book" at bounding box center [505, 387] width 146 height 19
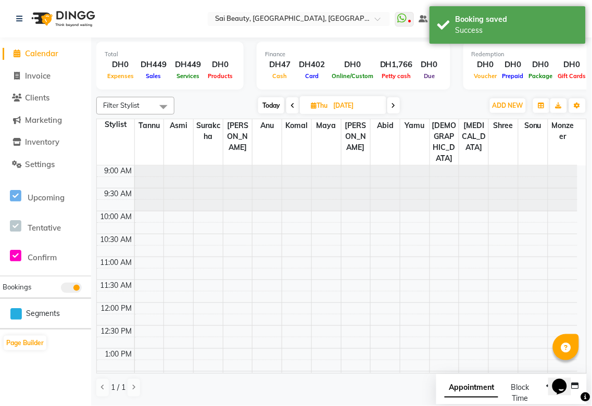
click at [467, 392] on span "Appointment" at bounding box center [472, 388] width 54 height 19
select select "tentative"
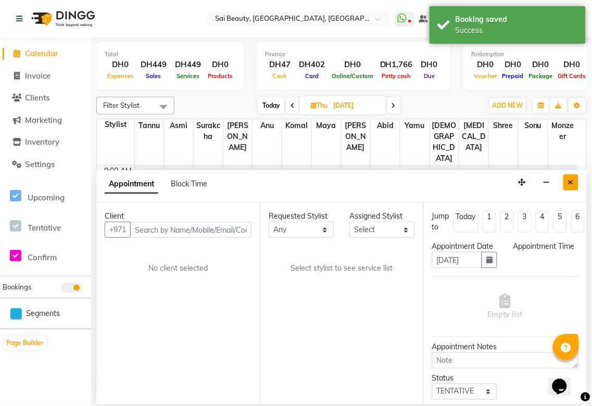
click at [571, 183] on icon "Close" at bounding box center [571, 182] width 6 height 7
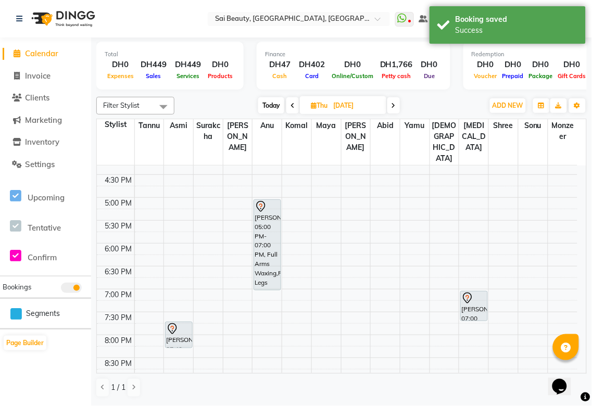
scroll to position [338, 0]
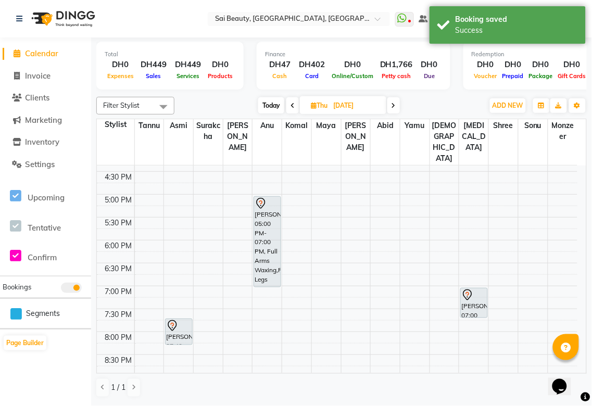
click at [268, 105] on span "Today" at bounding box center [271, 105] width 26 height 16
type input "02-09-2025"
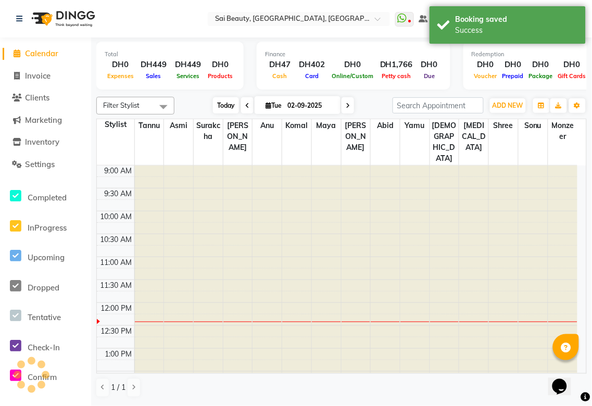
scroll to position [138, 0]
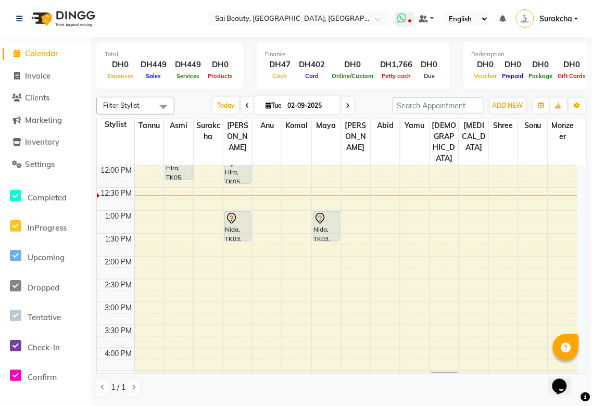
click at [402, 23] on icon at bounding box center [402, 18] width 9 height 10
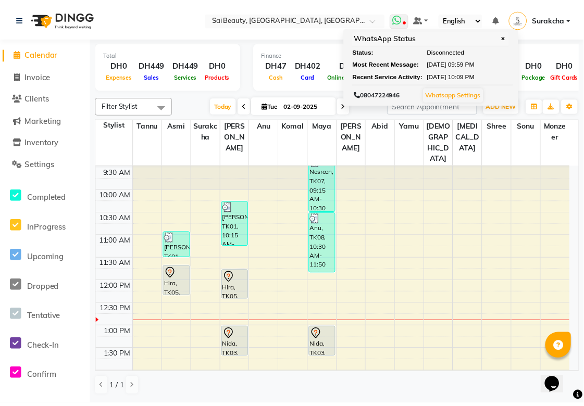
scroll to position [15, 0]
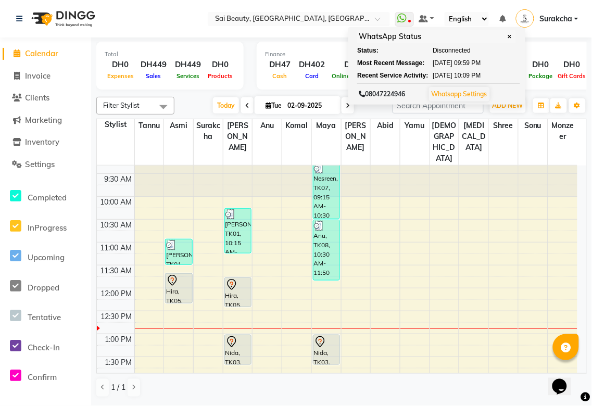
click at [233, 279] on icon at bounding box center [231, 284] width 9 height 11
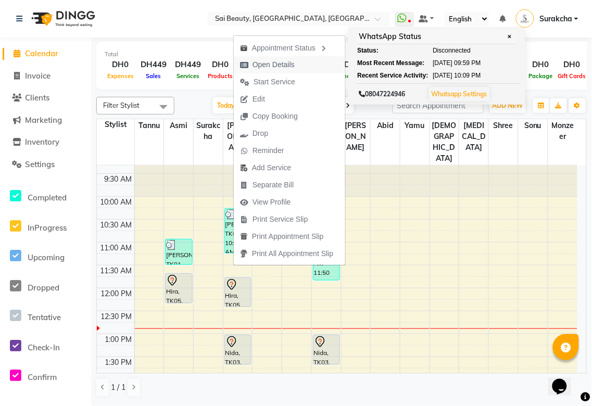
click at [291, 65] on span "Open Details" at bounding box center [274, 64] width 42 height 11
select select "7"
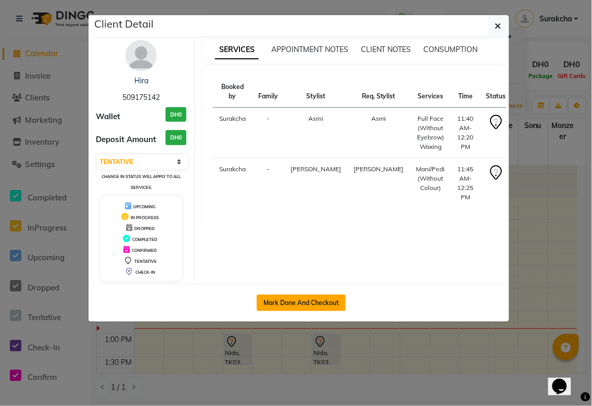
click at [313, 303] on button "Mark Done And Checkout" at bounding box center [301, 303] width 89 height 17
select select "service"
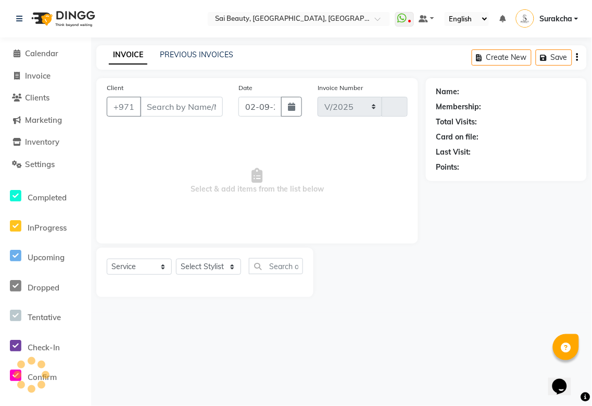
select select "5352"
type input "3267"
type input "509175142"
select select "43674"
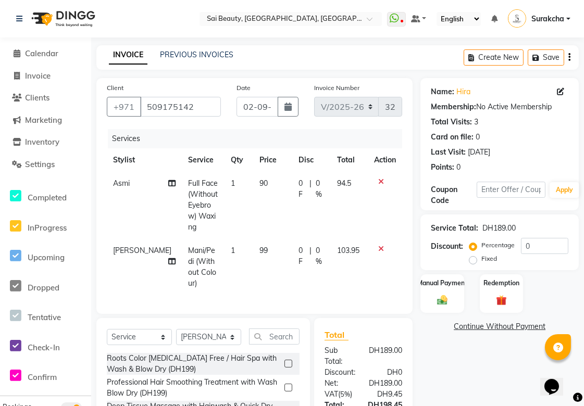
scroll to position [91, 0]
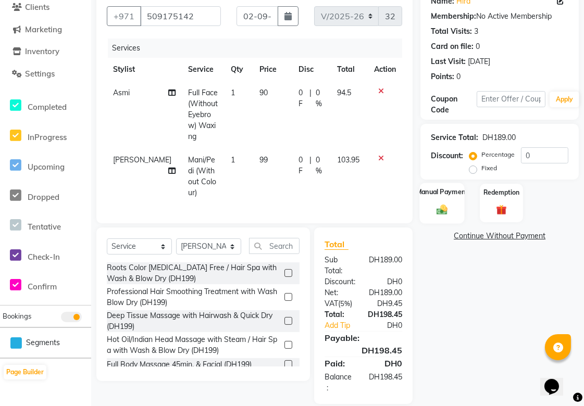
click at [449, 209] on img at bounding box center [442, 210] width 18 height 13
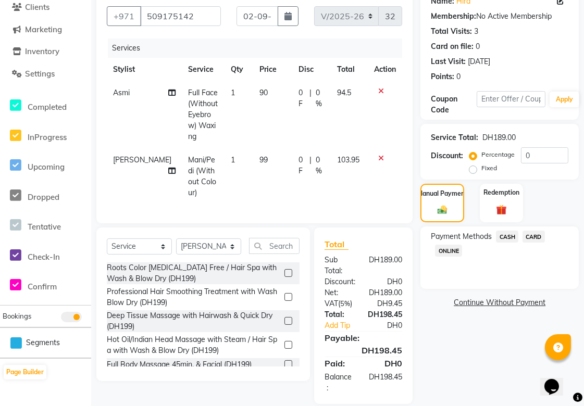
click at [533, 237] on span "CARD" at bounding box center [534, 237] width 22 height 12
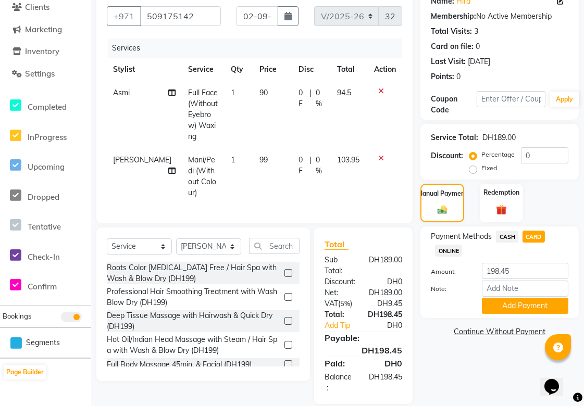
click at [168, 167] on icon at bounding box center [171, 170] width 7 height 7
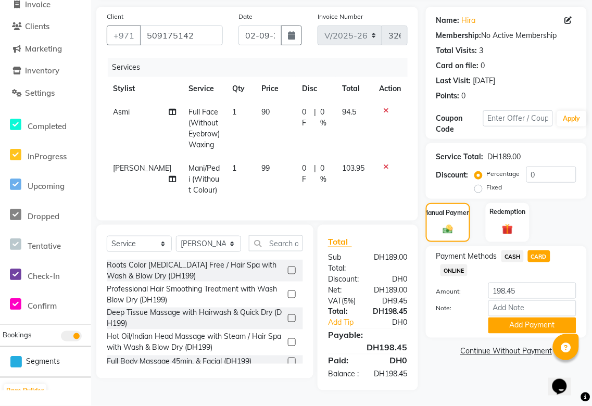
select select "43674"
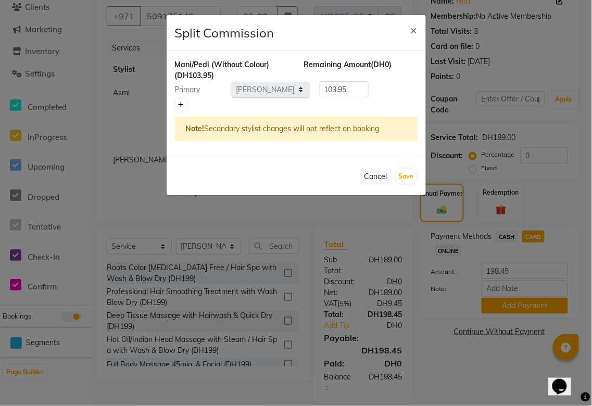
click at [179, 107] on icon at bounding box center [182, 105] width 6 height 6
type input "51.98"
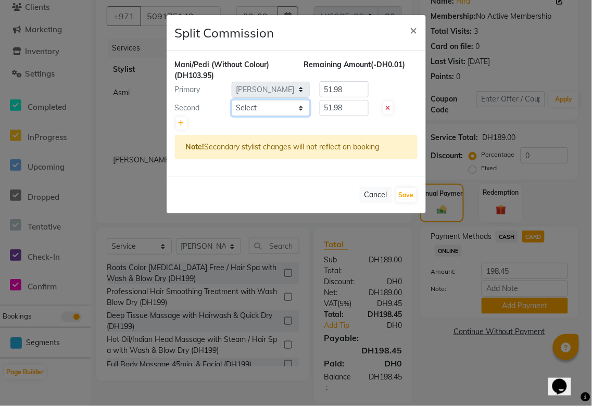
click at [301, 107] on select "Select [PERSON_NAME][MEDICAL_DATA] [PERSON_NAME] Asmi Ausha [PERSON_NAME] Gita …" at bounding box center [271, 108] width 78 height 16
select select "63384"
click at [232, 100] on select "Select [PERSON_NAME][MEDICAL_DATA] [PERSON_NAME] Asmi Ausha [PERSON_NAME] Gita …" at bounding box center [271, 108] width 78 height 16
click at [360, 103] on input "51.98" at bounding box center [344, 108] width 49 height 16
type input "5"
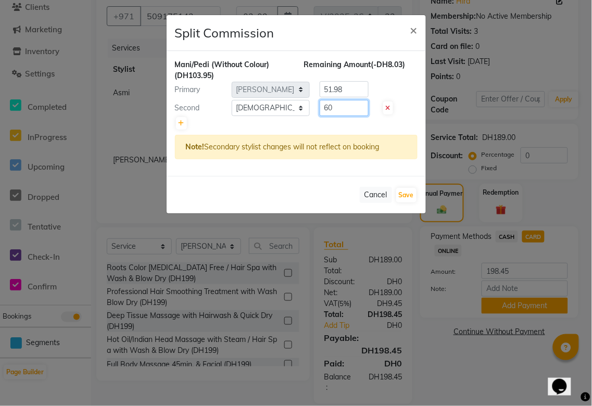
type input "60"
click at [358, 92] on input "51.98" at bounding box center [344, 89] width 49 height 16
type input "5"
type input "43.95"
click at [403, 193] on button "Save" at bounding box center [406, 195] width 20 height 15
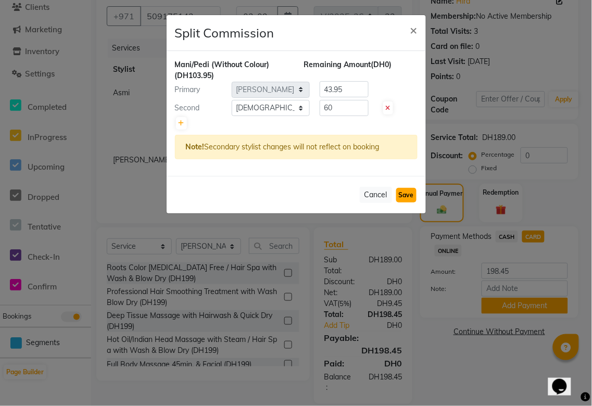
select select "Select"
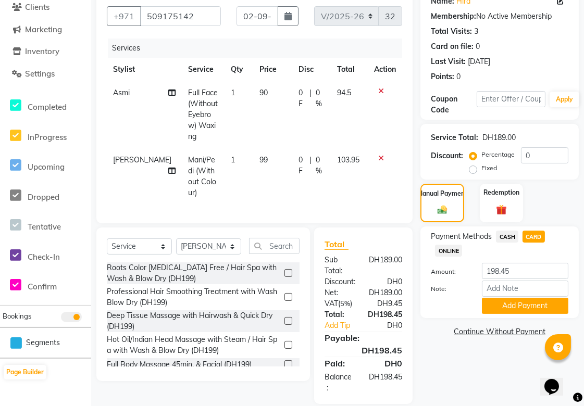
click at [506, 238] on span "CASH" at bounding box center [507, 237] width 22 height 12
click at [524, 274] on input "198.45" at bounding box center [525, 271] width 86 height 16
type input "1"
type input "200"
click at [530, 307] on button "Add Payment" at bounding box center [525, 306] width 86 height 16
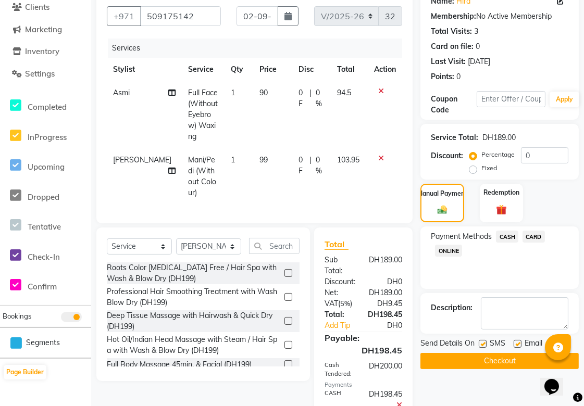
scroll to position [167, 0]
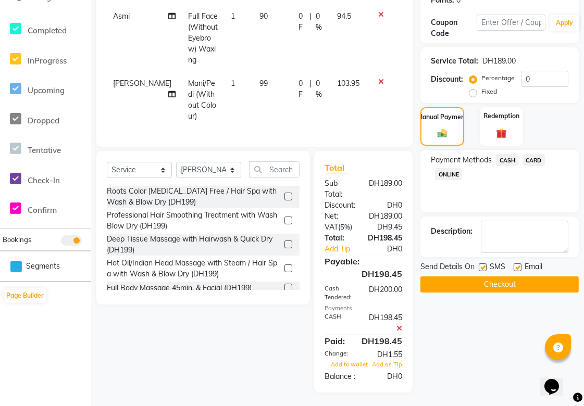
click at [543, 287] on button "Checkout" at bounding box center [499, 285] width 158 height 16
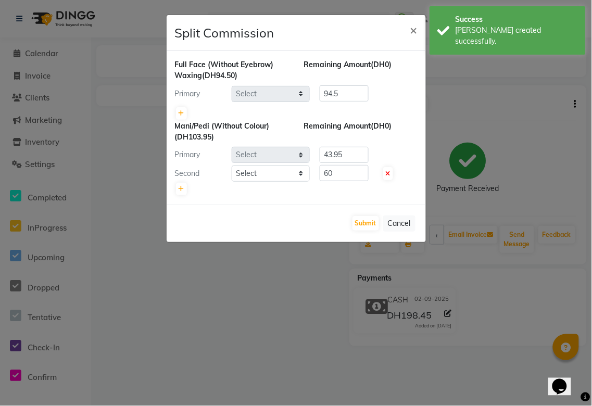
select select "40288"
select select "43674"
select select "63384"
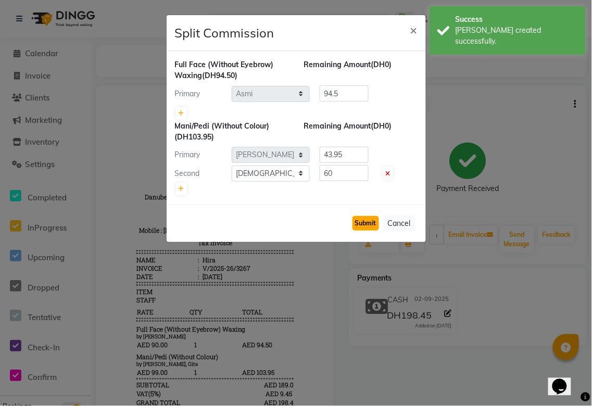
click at [365, 221] on button "Submit" at bounding box center [366, 223] width 27 height 15
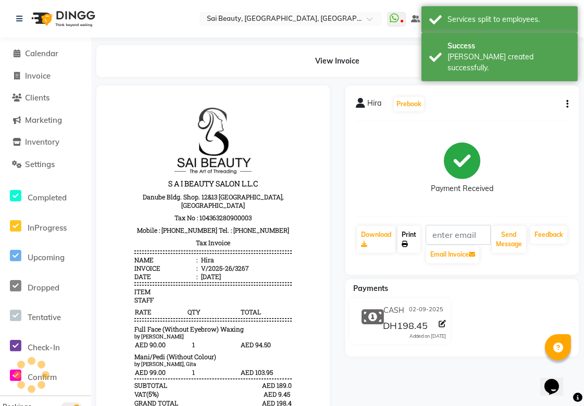
click at [404, 243] on icon at bounding box center [405, 244] width 6 height 6
click at [42, 48] on span "Calendar" at bounding box center [41, 53] width 33 height 10
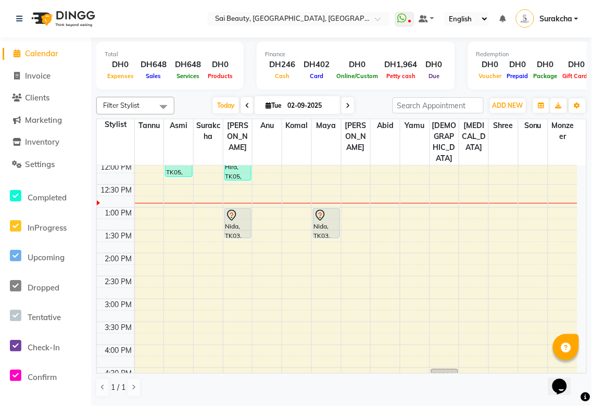
scroll to position [153, 0]
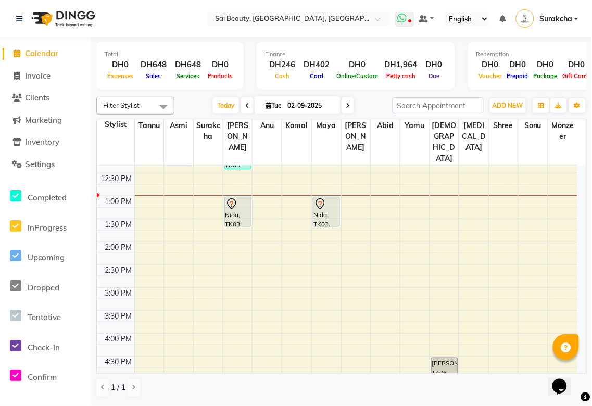
click at [407, 15] on icon at bounding box center [402, 18] width 9 height 10
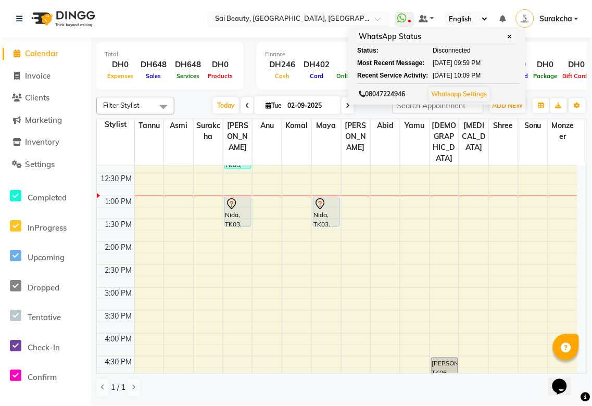
click at [316, 22] on input "text" at bounding box center [288, 20] width 151 height 10
